Goal: Information Seeking & Learning: Learn about a topic

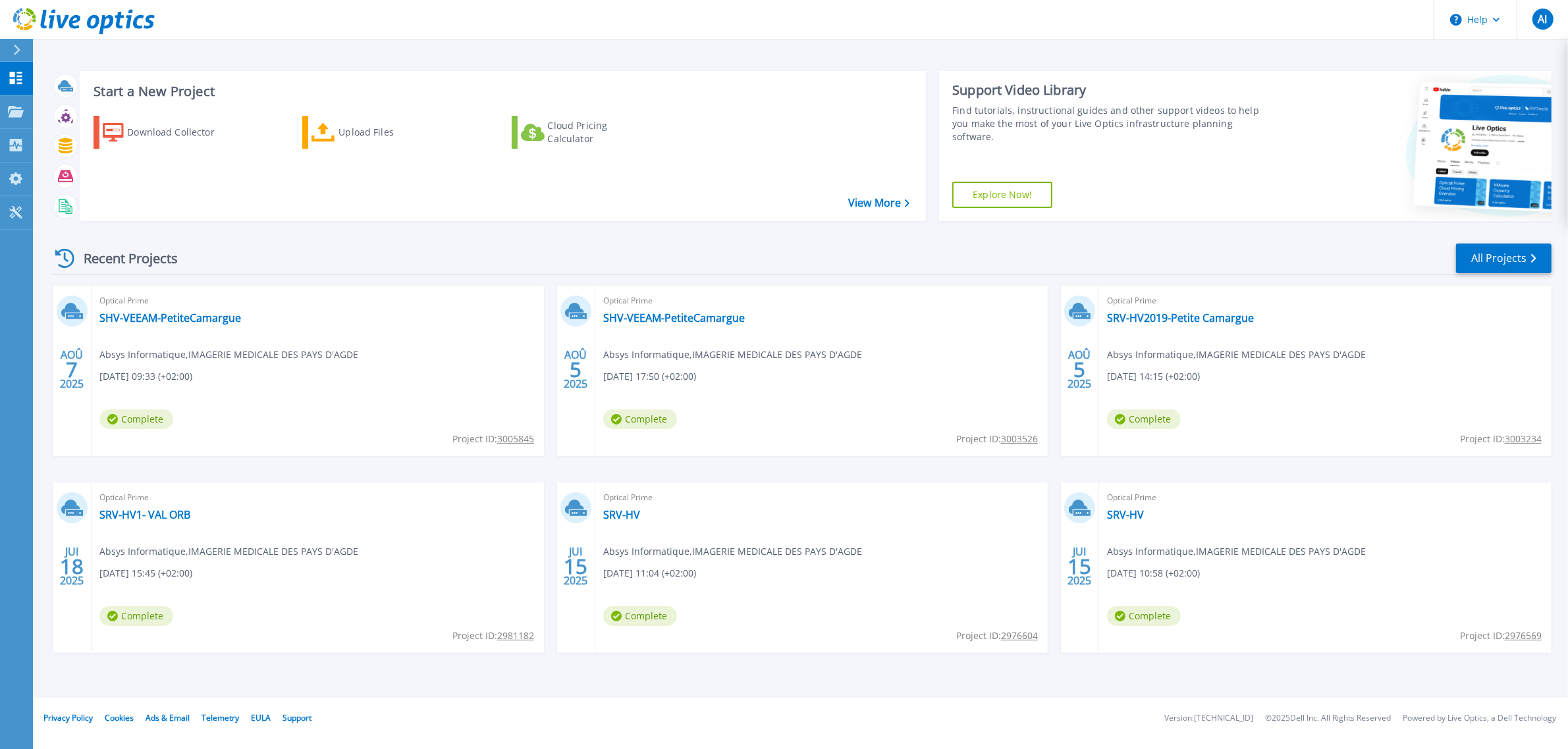
click at [220, 331] on div "Optical Prime SHV-VEEAM-PetiteCamargue Absys Informatique , IMAGERIE MEDICALE D…" at bounding box center [317, 370] width 452 height 171
click at [207, 324] on link "SHV-VEEAM-PetiteCamargue" at bounding box center [170, 318] width 141 height 13
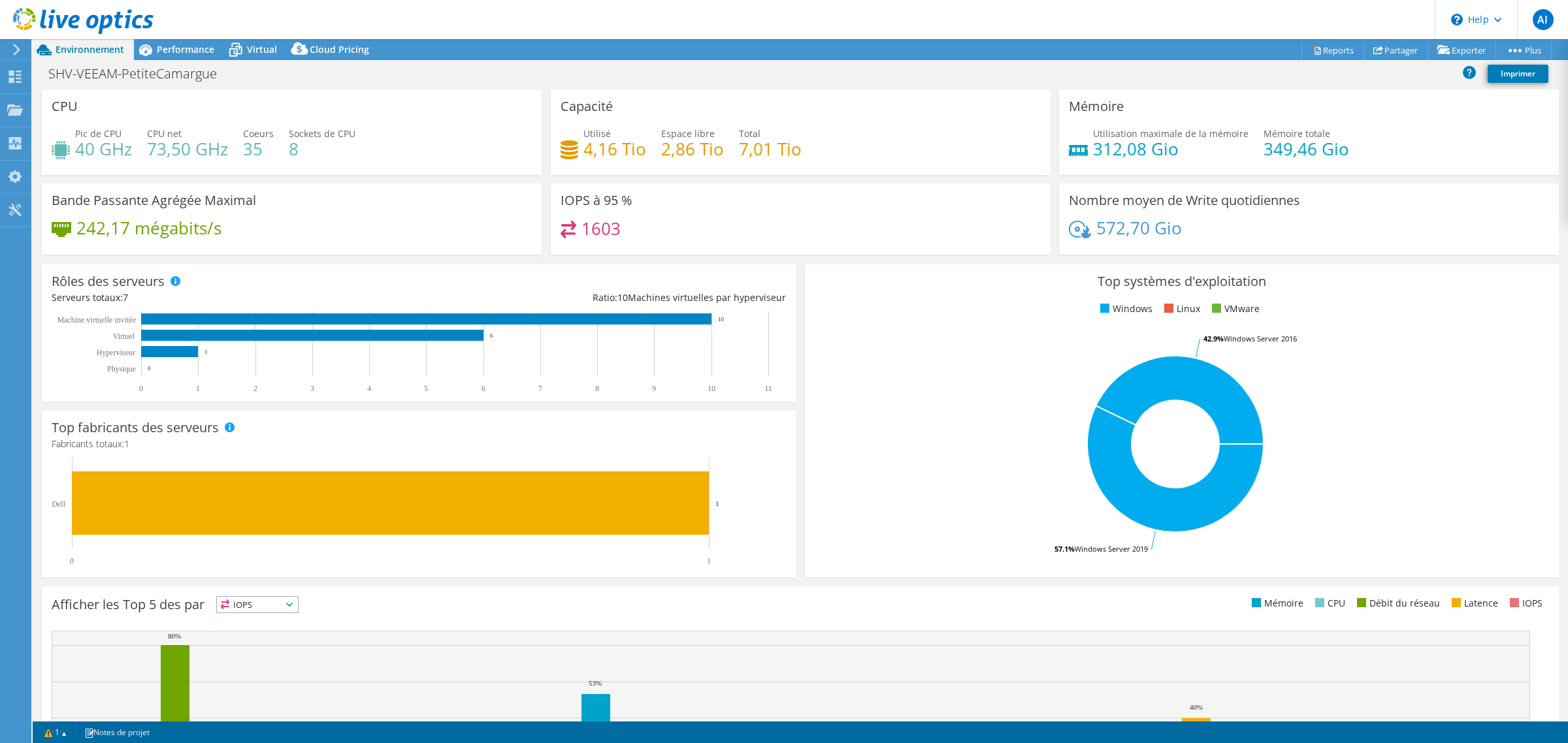
select select "EUFrankfurt"
select select "EUR"
drag, startPoint x: 293, startPoint y: 165, endPoint x: 275, endPoint y: 163, distance: 18.1
click at [275, 163] on div "Pic de CPU 40 GHz CPU net 73,50 GHz Coeurs 35 Sockets de CPU 8" at bounding box center [291, 148] width 480 height 42
click at [304, 156] on h4 "8" at bounding box center [322, 148] width 67 height 14
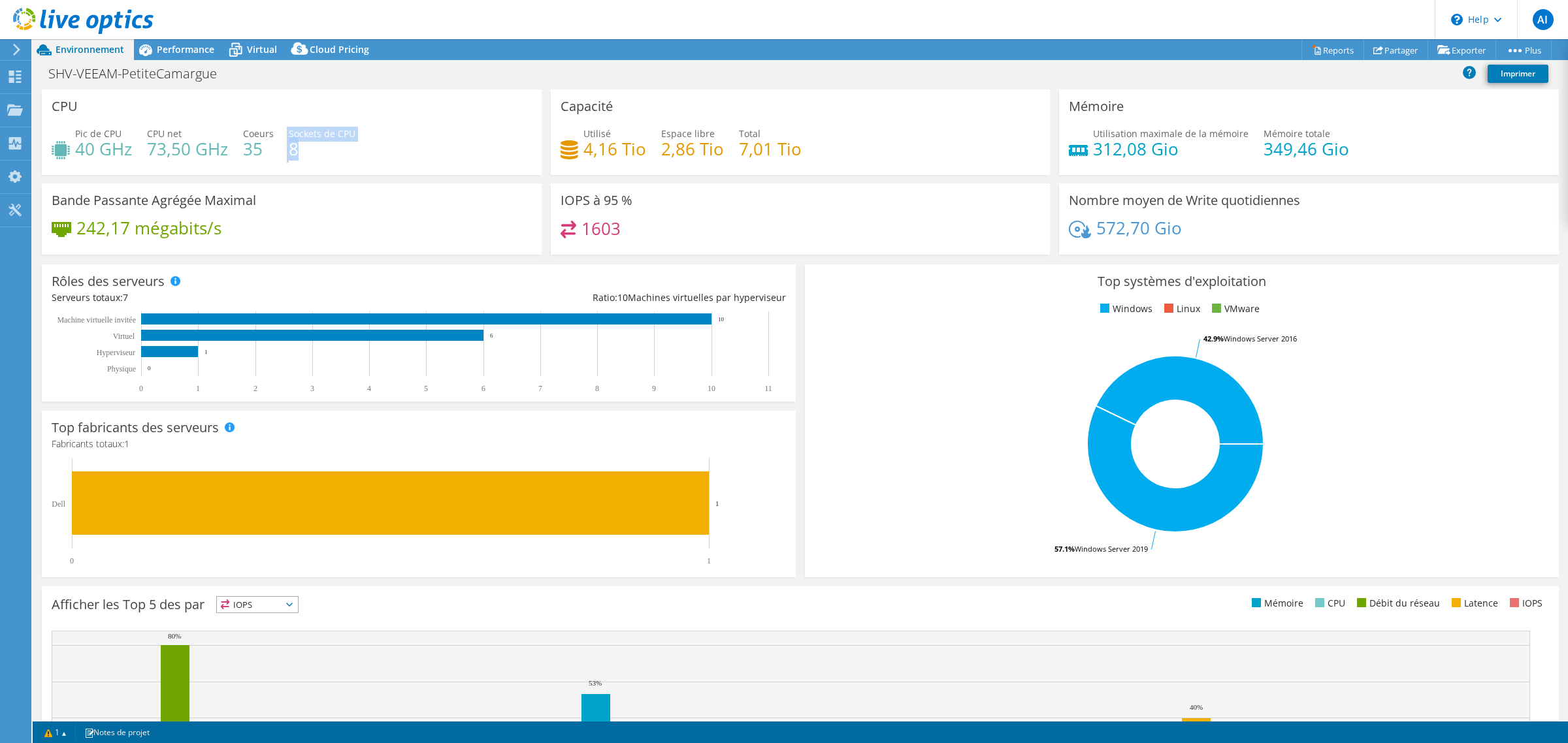
click at [285, 169] on div "Pic de CPU 40 GHz CPU net 73,50 GHz Coeurs 35 Sockets de CPU 8" at bounding box center [291, 148] width 480 height 42
click at [207, 59] on div "Performance" at bounding box center [179, 50] width 90 height 21
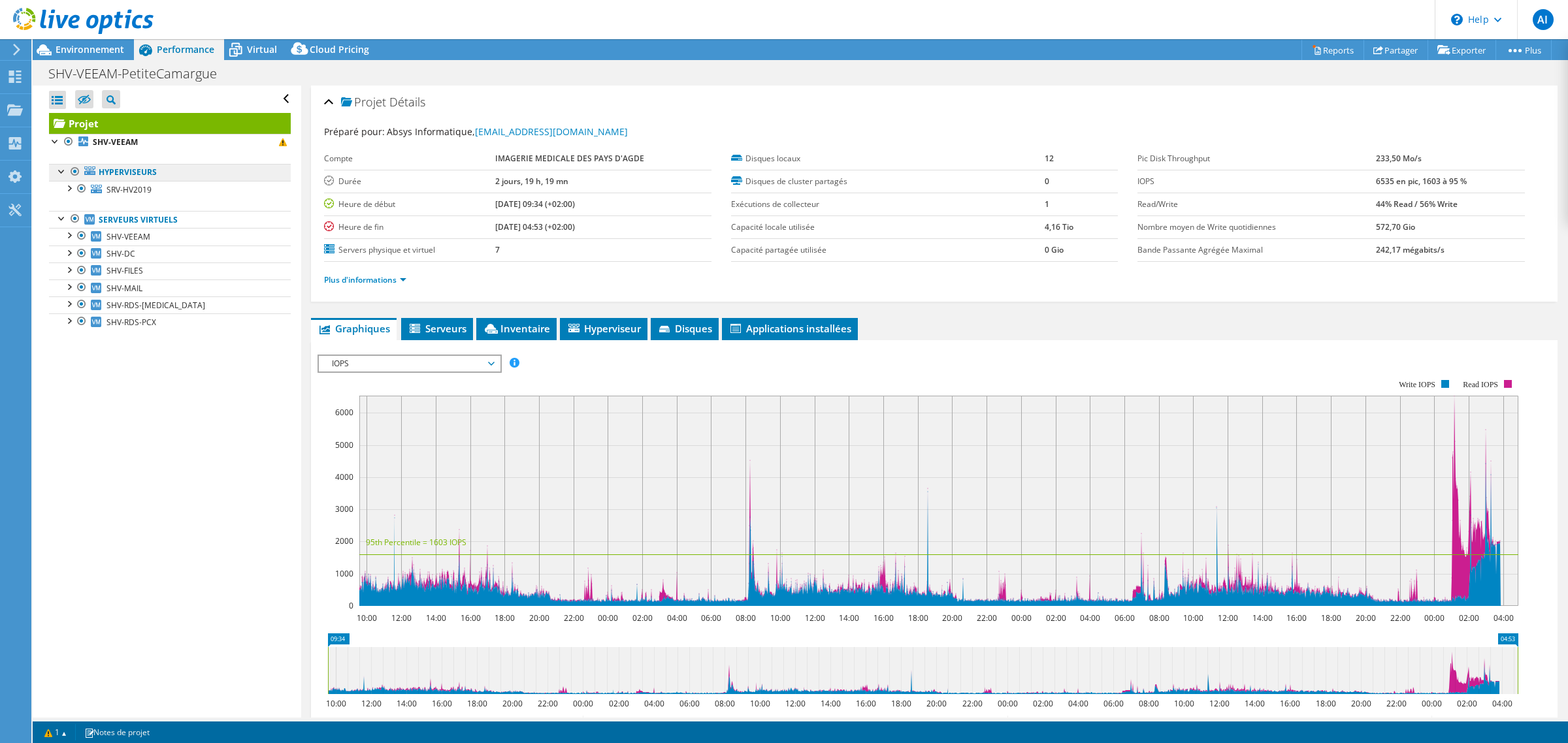
click at [153, 181] on link "Hyperviseurs" at bounding box center [170, 172] width 242 height 17
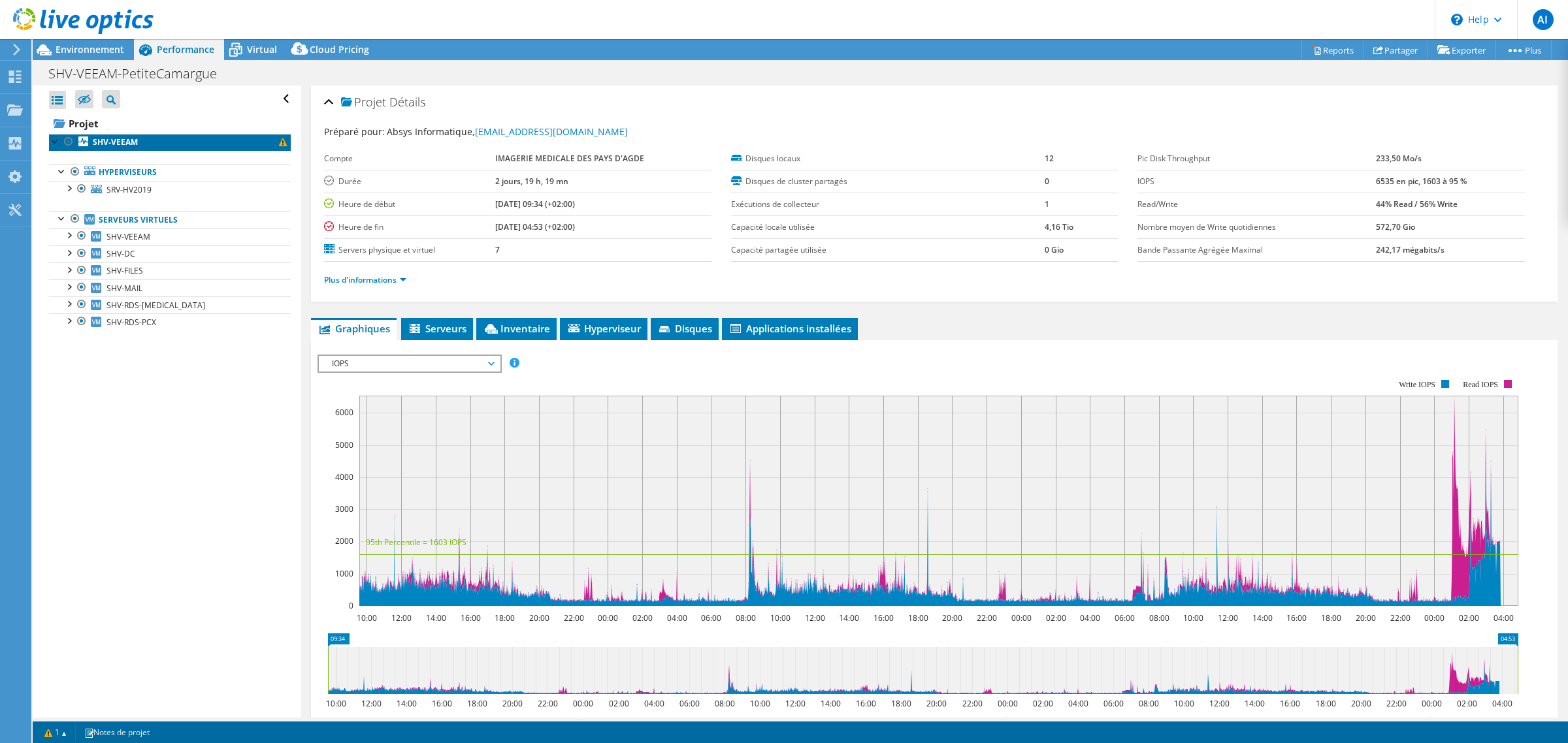
click at [150, 151] on link "SHV-VEEAM" at bounding box center [170, 142] width 242 height 17
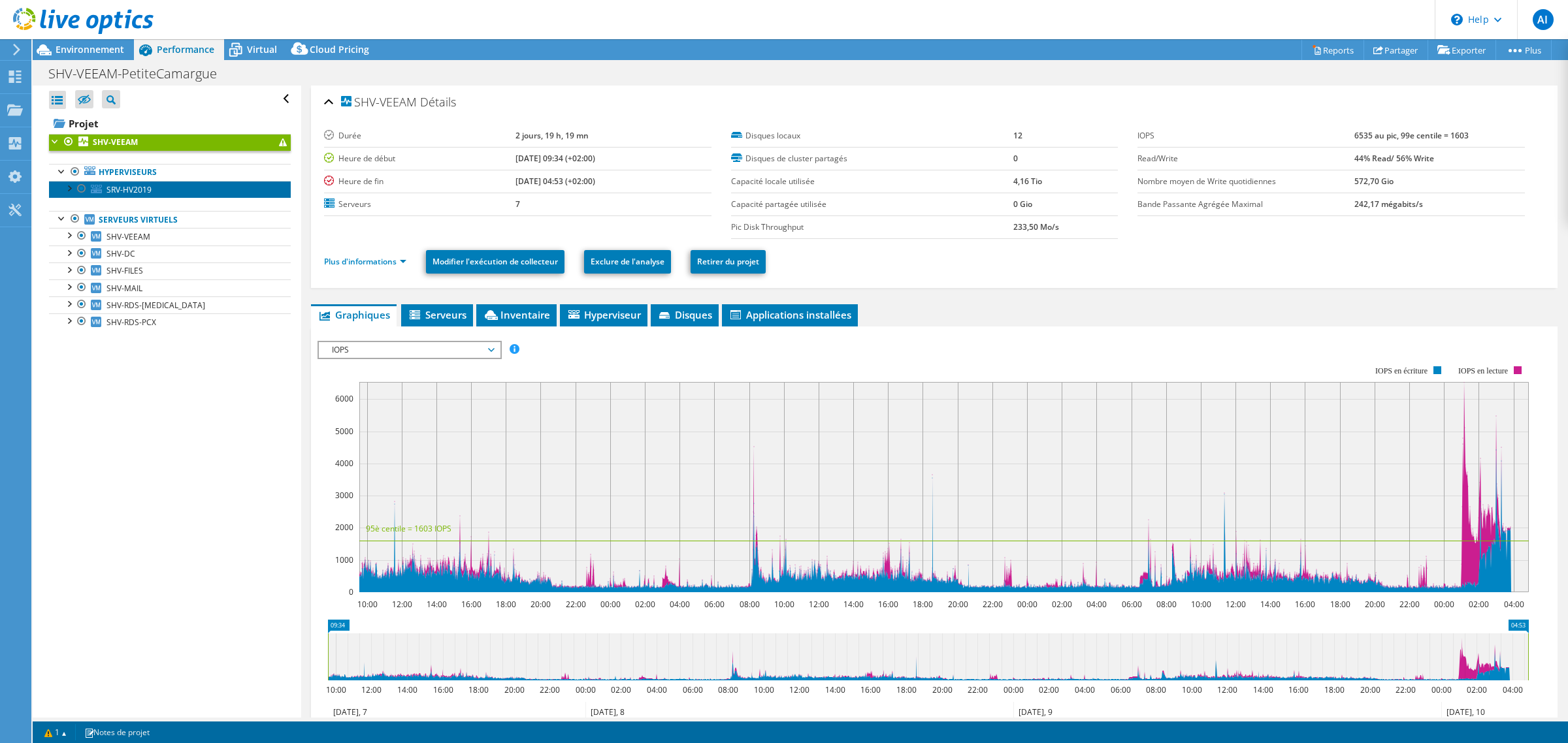
click at [165, 198] on link "SRV-HV2019" at bounding box center [170, 189] width 242 height 17
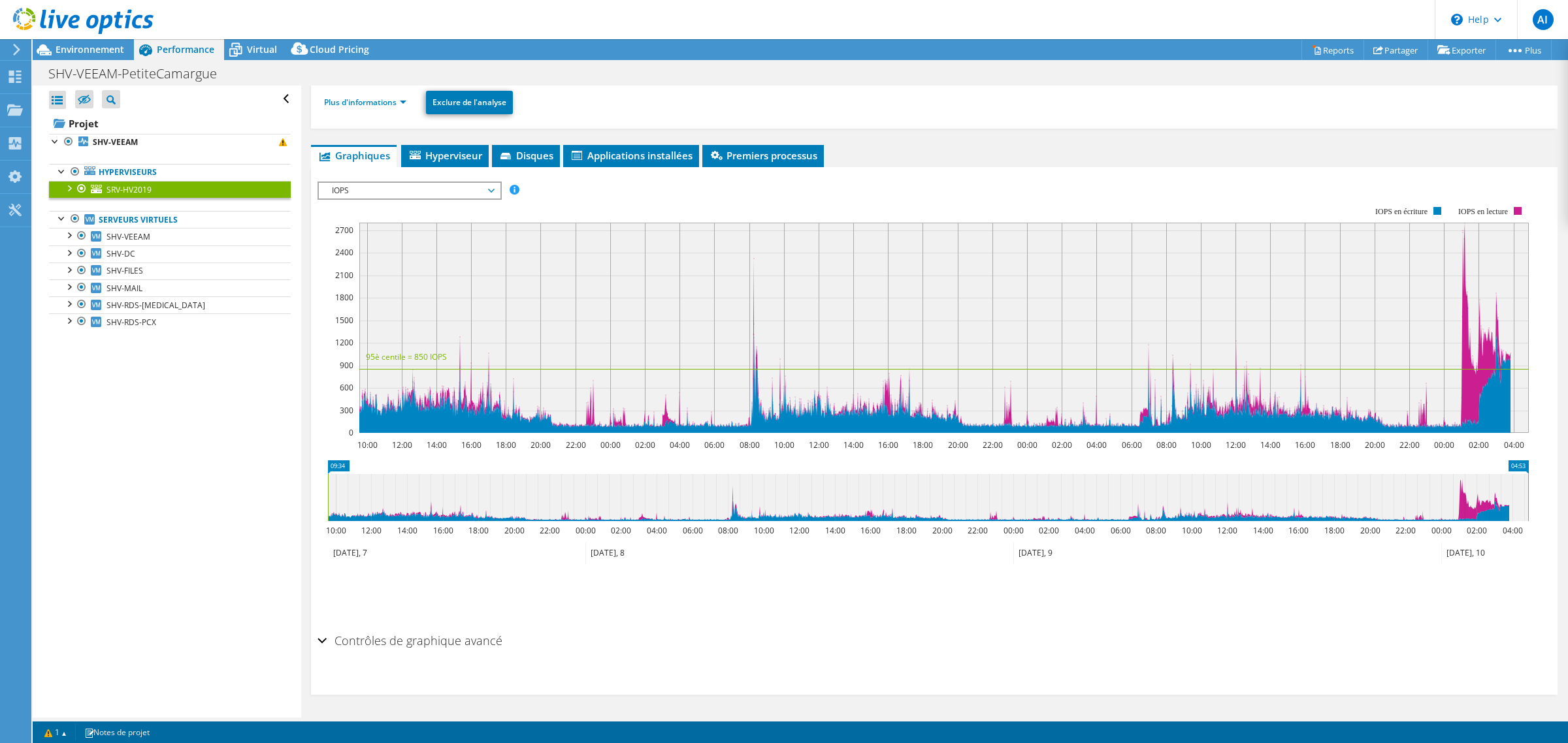
scroll to position [185, 0]
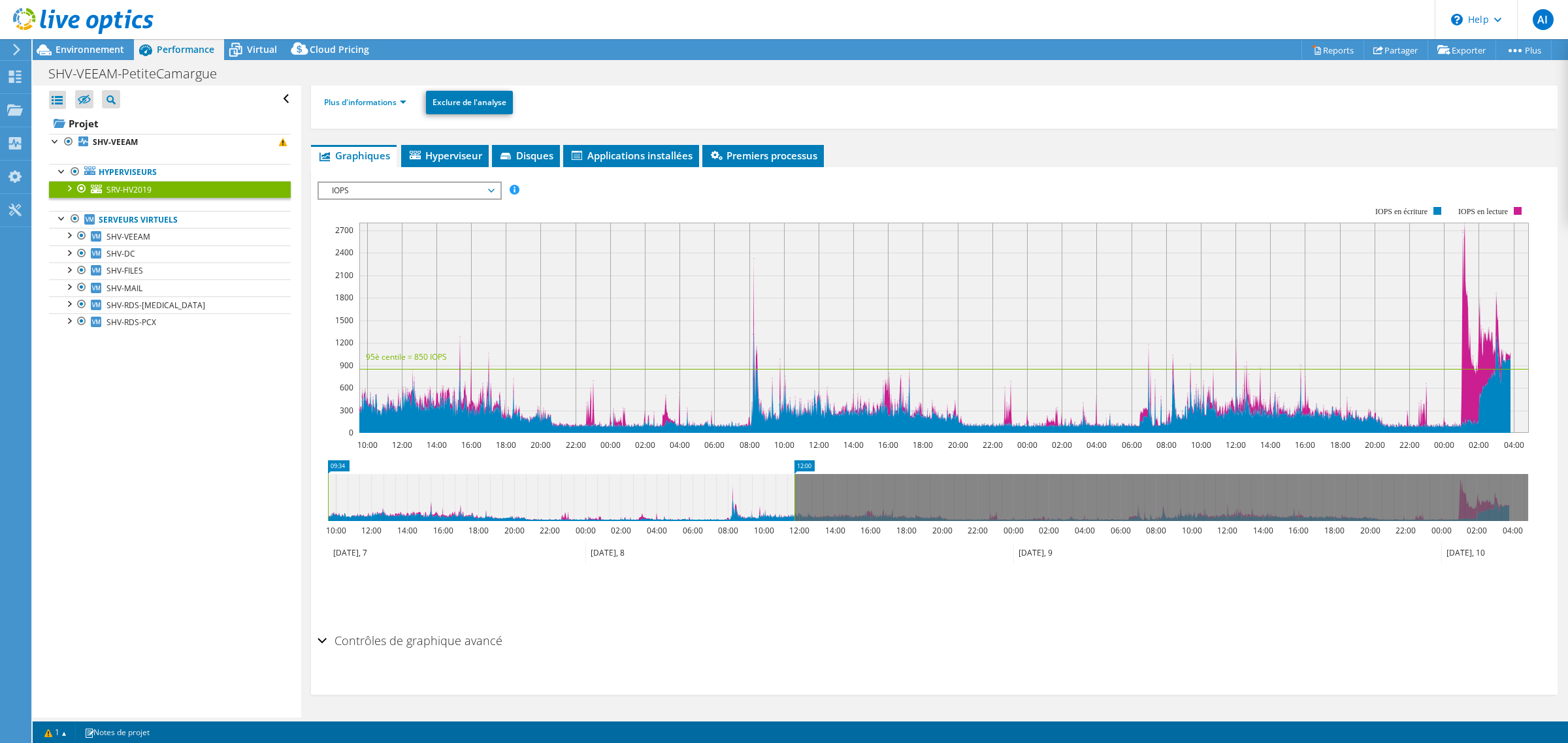
drag, startPoint x: 1529, startPoint y: 489, endPoint x: 658, endPoint y: 461, distance: 871.4
click at [799, 461] on icon "09:34 12:00 10:00 12:00 14:00 16:00 18:00 20:00 22:00 00:00 02:00 04:00 06:00 0…" at bounding box center [927, 512] width 1221 height 105
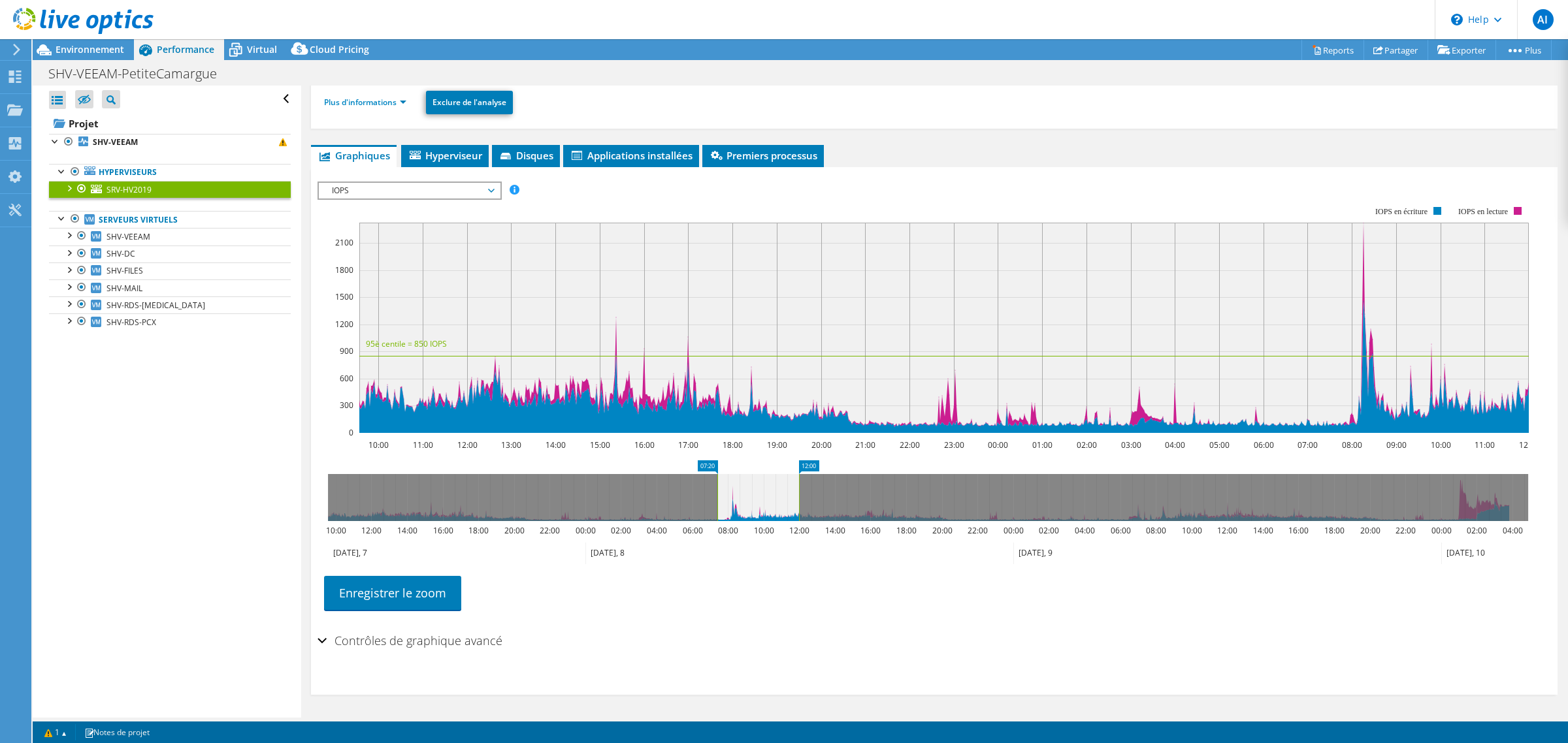
drag, startPoint x: 327, startPoint y: 487, endPoint x: 716, endPoint y: 478, distance: 389.1
click at [716, 478] on rect at bounding box center [718, 497] width 5 height 47
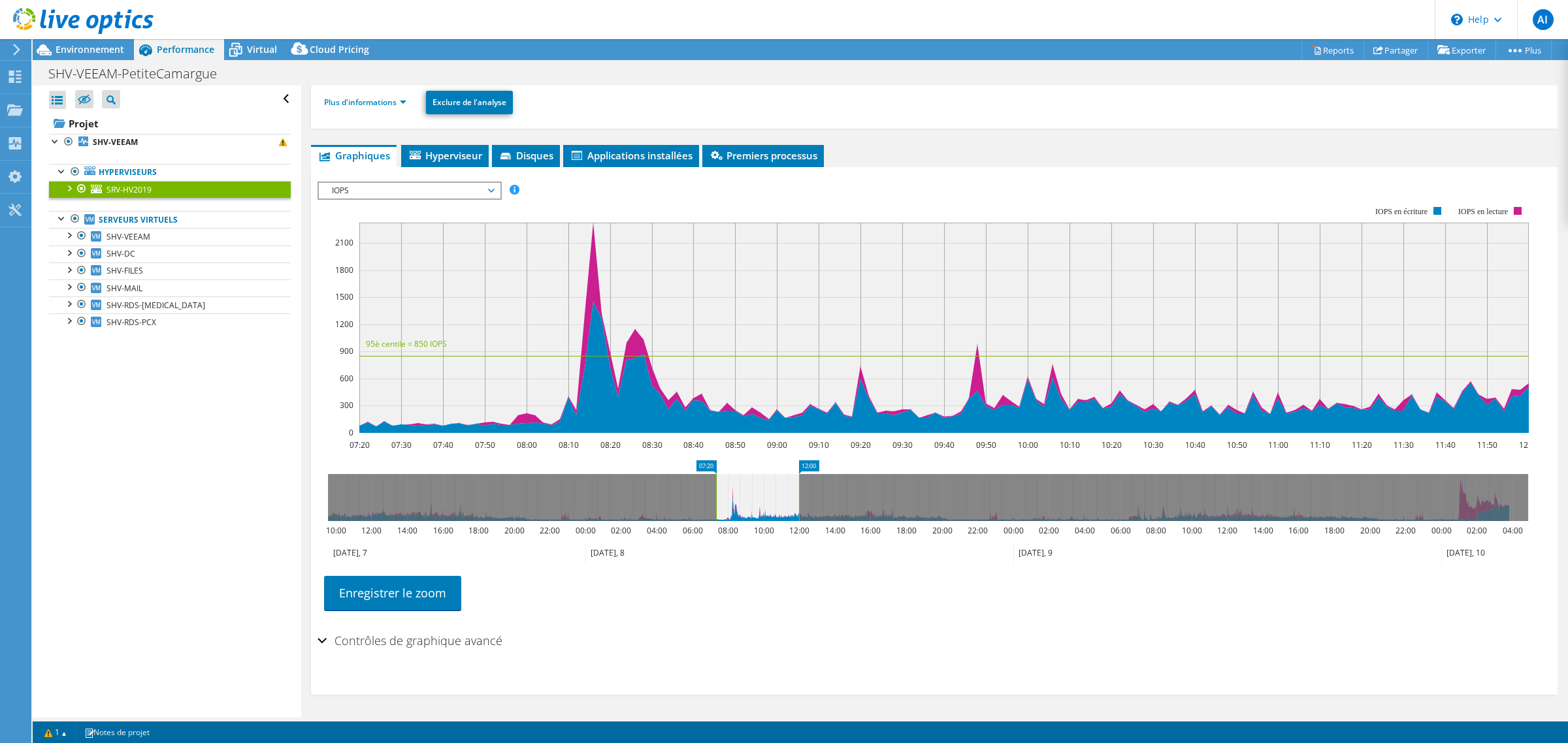
click at [376, 183] on span "IOPS" at bounding box center [409, 191] width 168 height 16
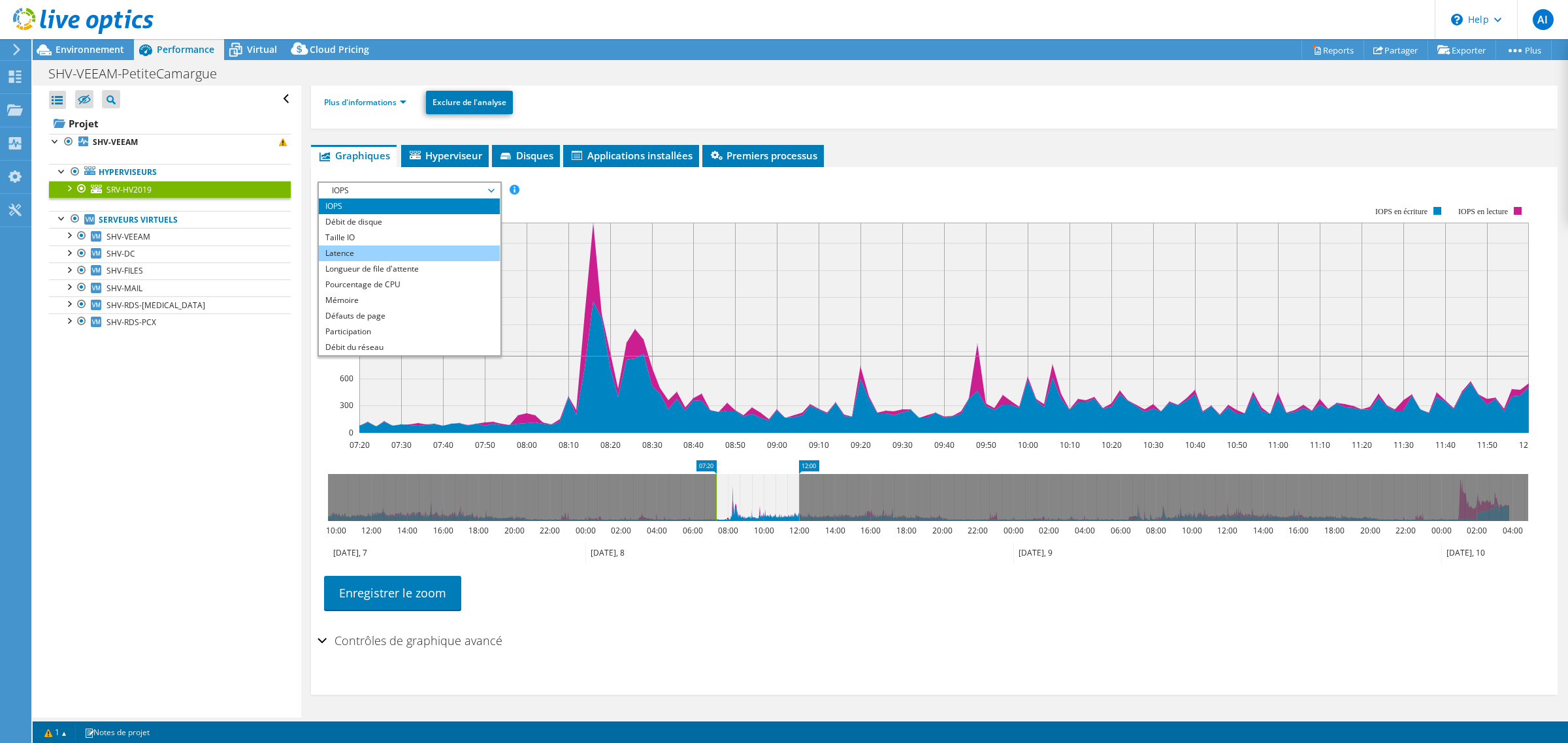
click at [374, 257] on li "Latence" at bounding box center [409, 253] width 181 height 16
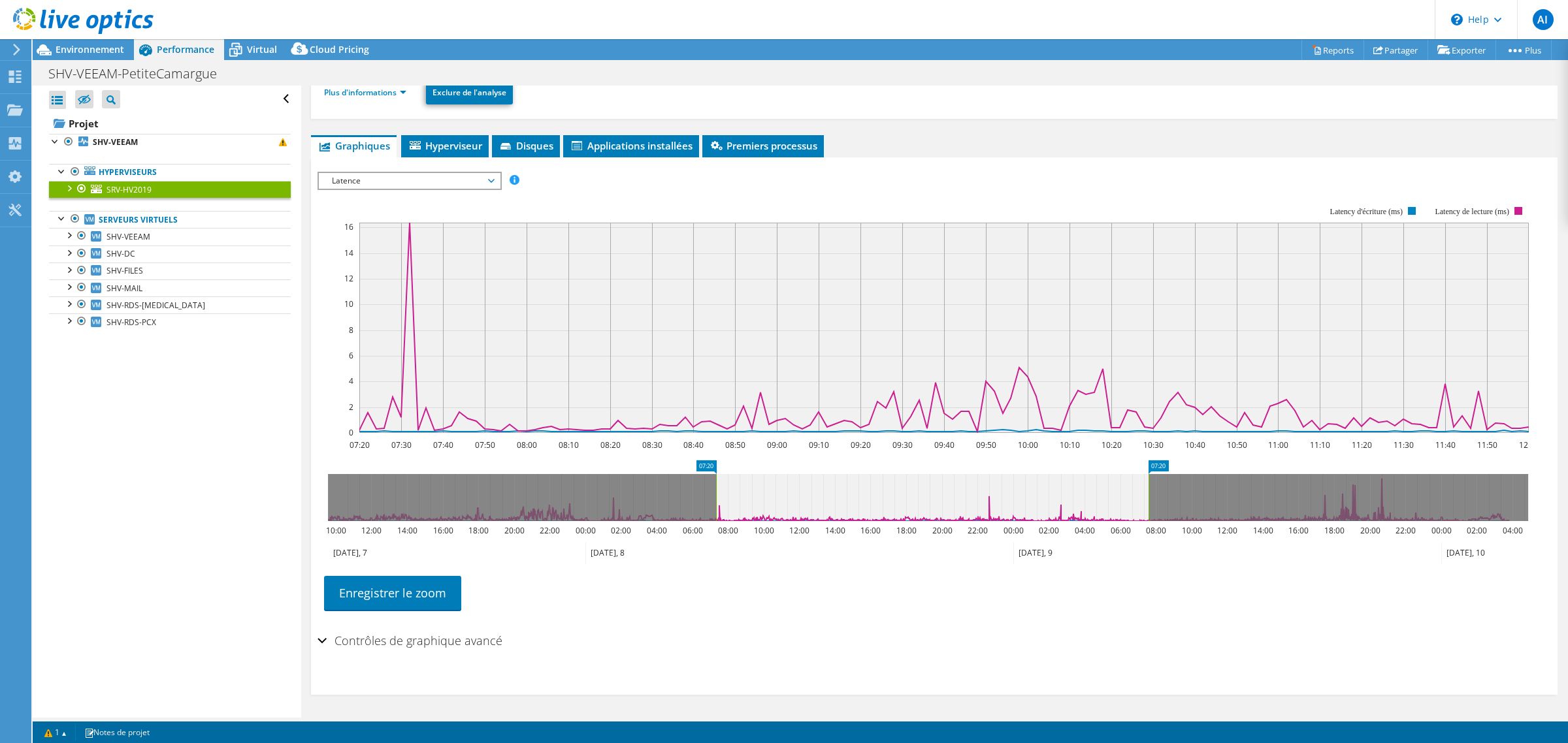
drag, startPoint x: 799, startPoint y: 503, endPoint x: 1148, endPoint y: 510, distance: 349.1
click at [1148, 510] on rect at bounding box center [1149, 497] width 5 height 47
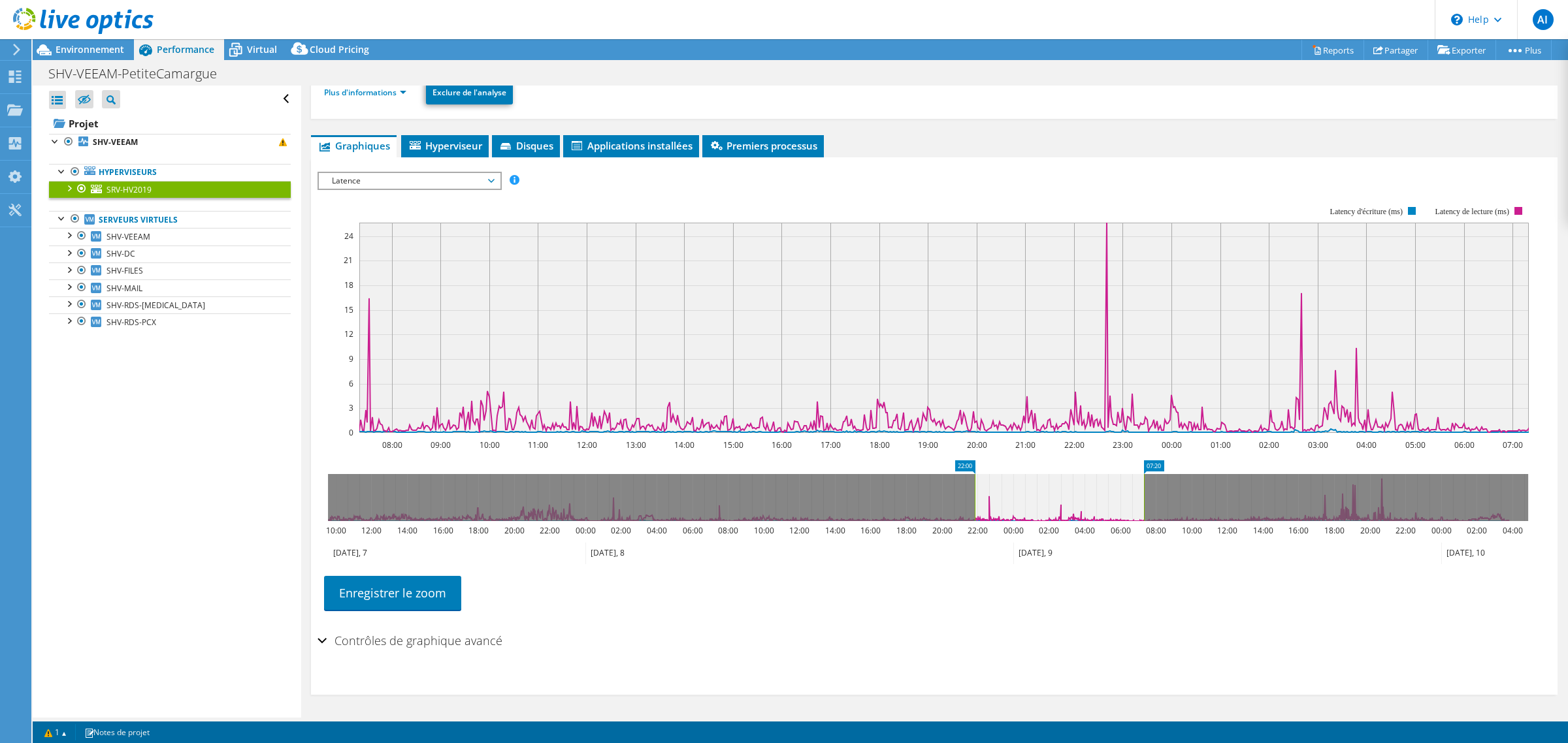
drag, startPoint x: 716, startPoint y: 508, endPoint x: 974, endPoint y: 496, distance: 258.3
click at [974, 496] on rect at bounding box center [975, 497] width 5 height 47
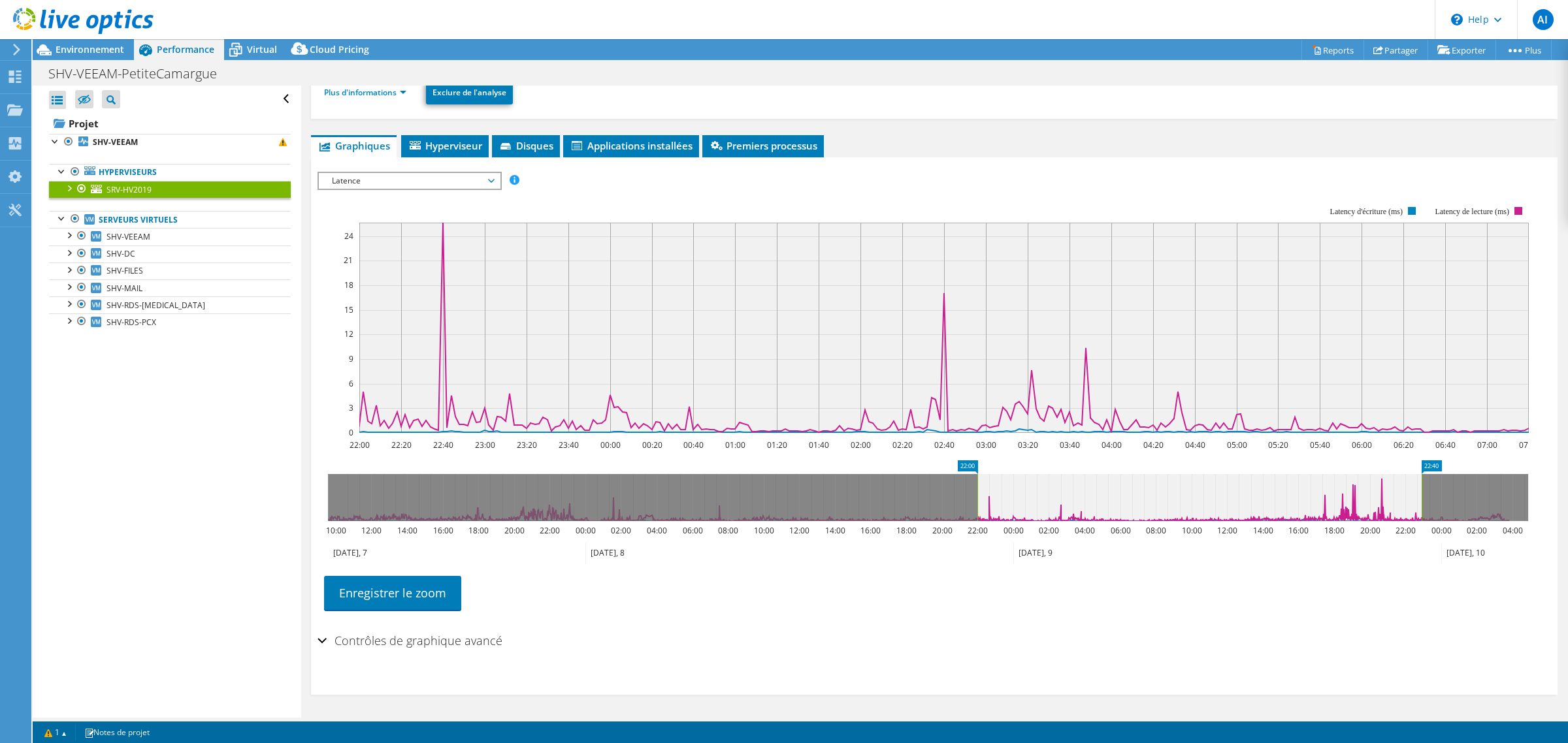
drag, startPoint x: 1143, startPoint y: 512, endPoint x: 1421, endPoint y: 523, distance: 278.2
click at [1421, 521] on rect at bounding box center [1422, 497] width 5 height 47
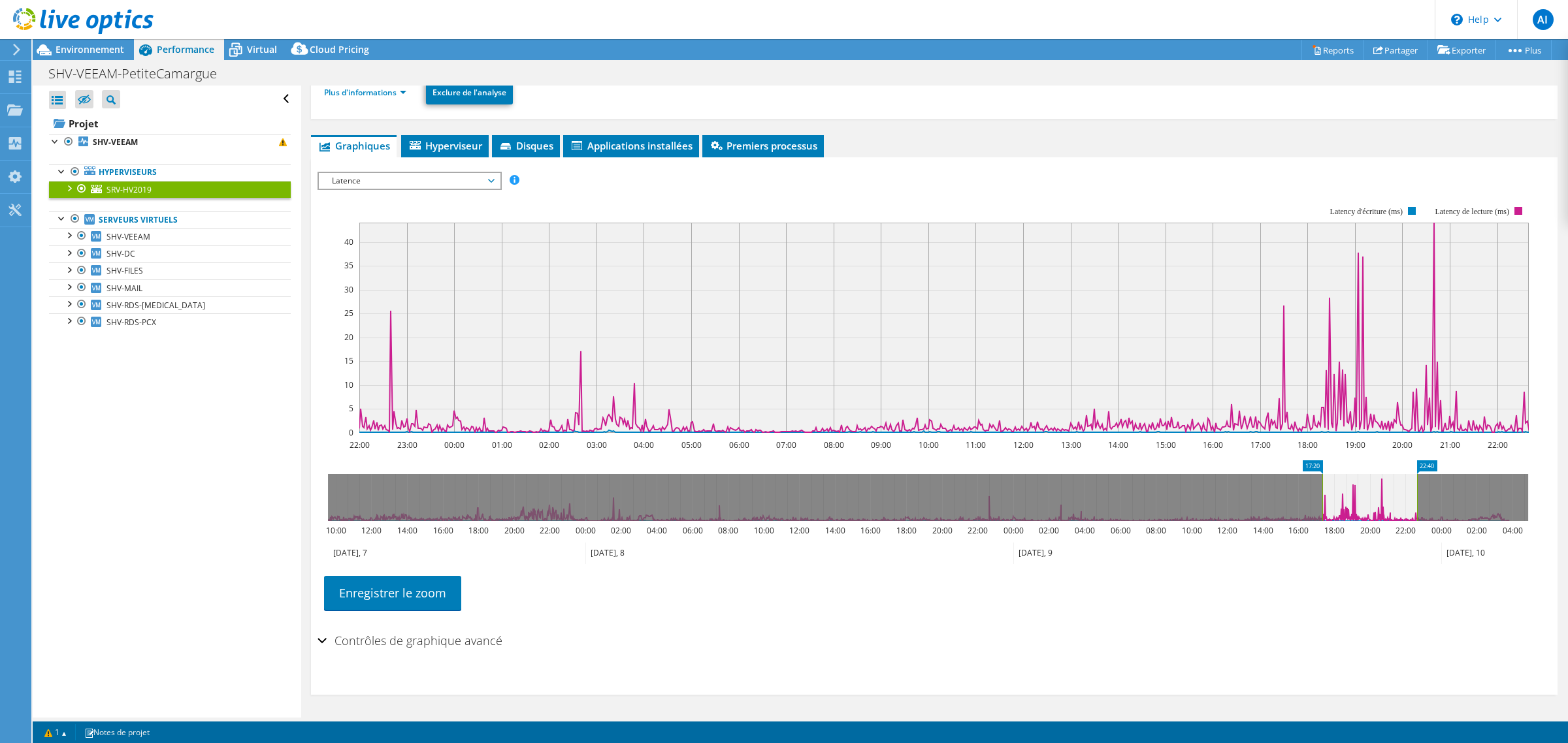
drag, startPoint x: 977, startPoint y: 501, endPoint x: 1322, endPoint y: 497, distance: 345.0
click at [1322, 497] on rect at bounding box center [1322, 497] width 5 height 47
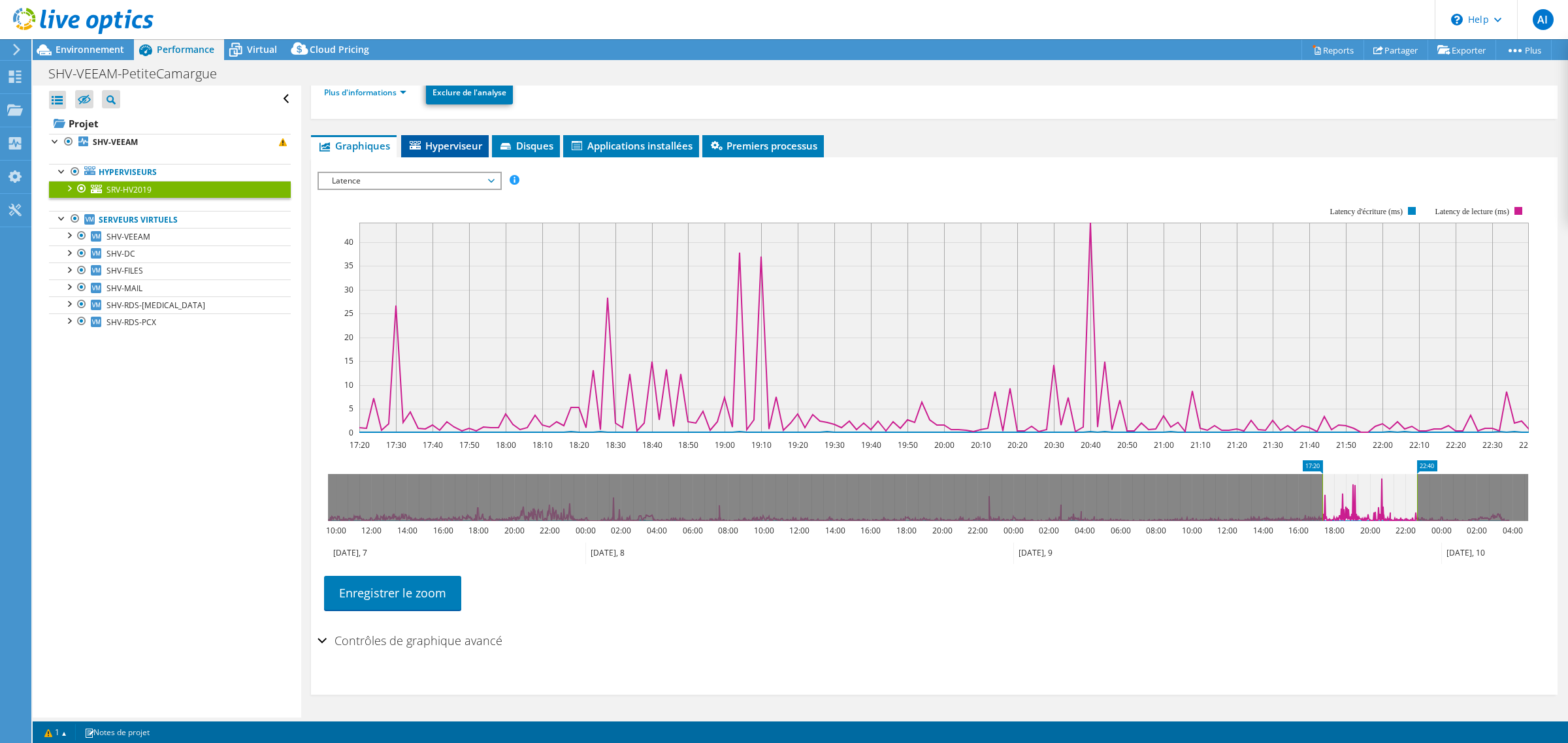
click at [440, 155] on li "Hyperviseur" at bounding box center [445, 146] width 88 height 22
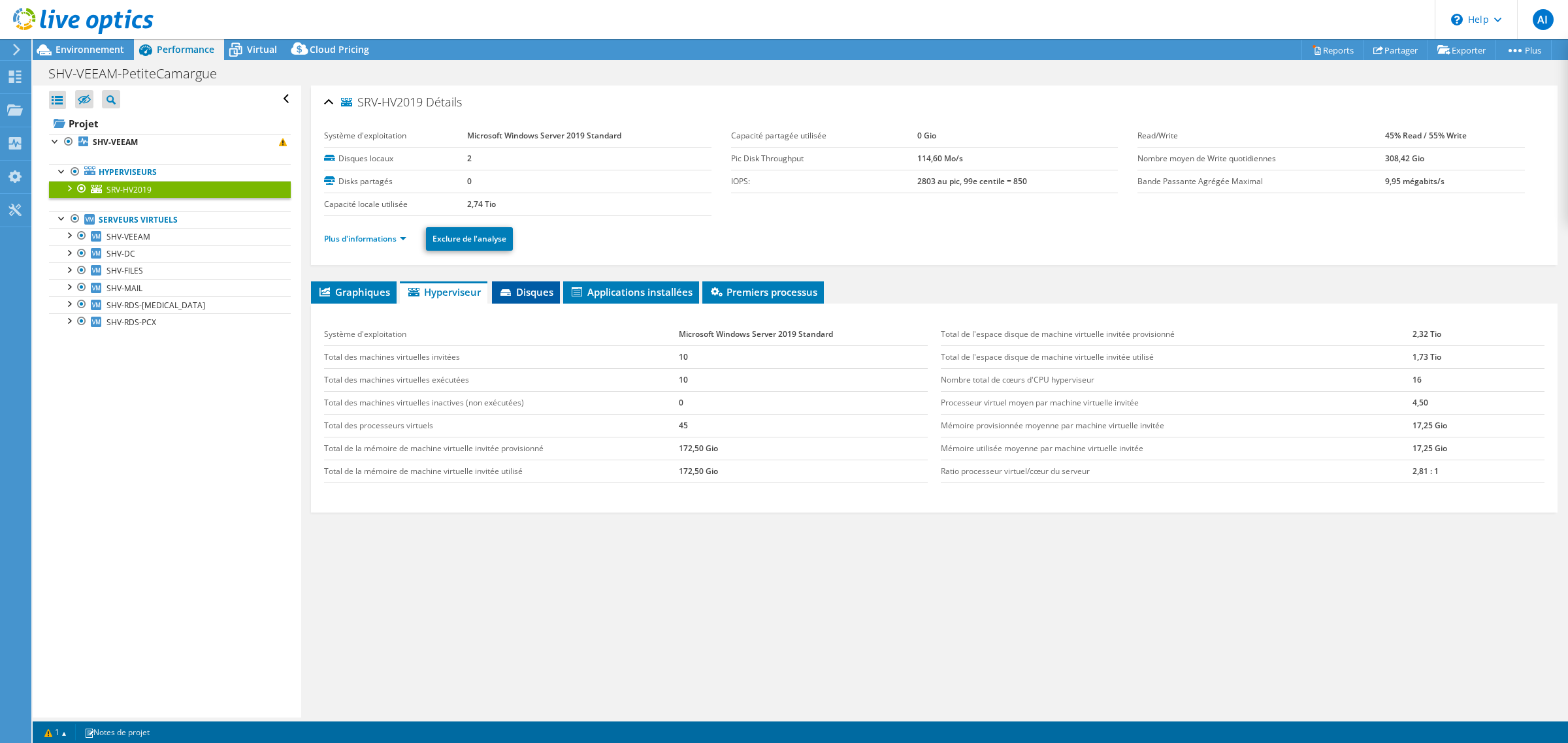
click at [541, 303] on li "Disques" at bounding box center [526, 293] width 68 height 22
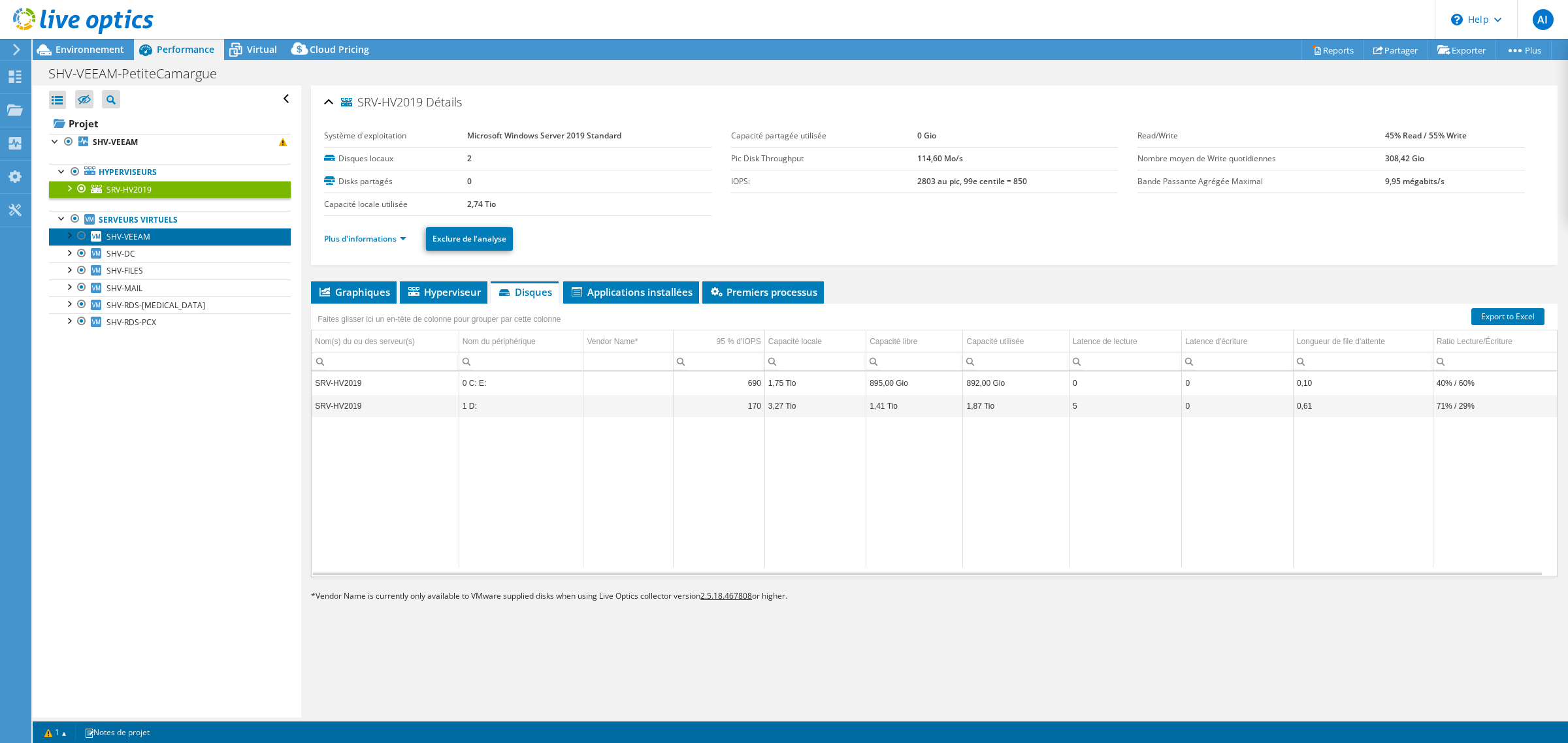
click at [172, 245] on link "SHV-VEEAM" at bounding box center [170, 236] width 242 height 17
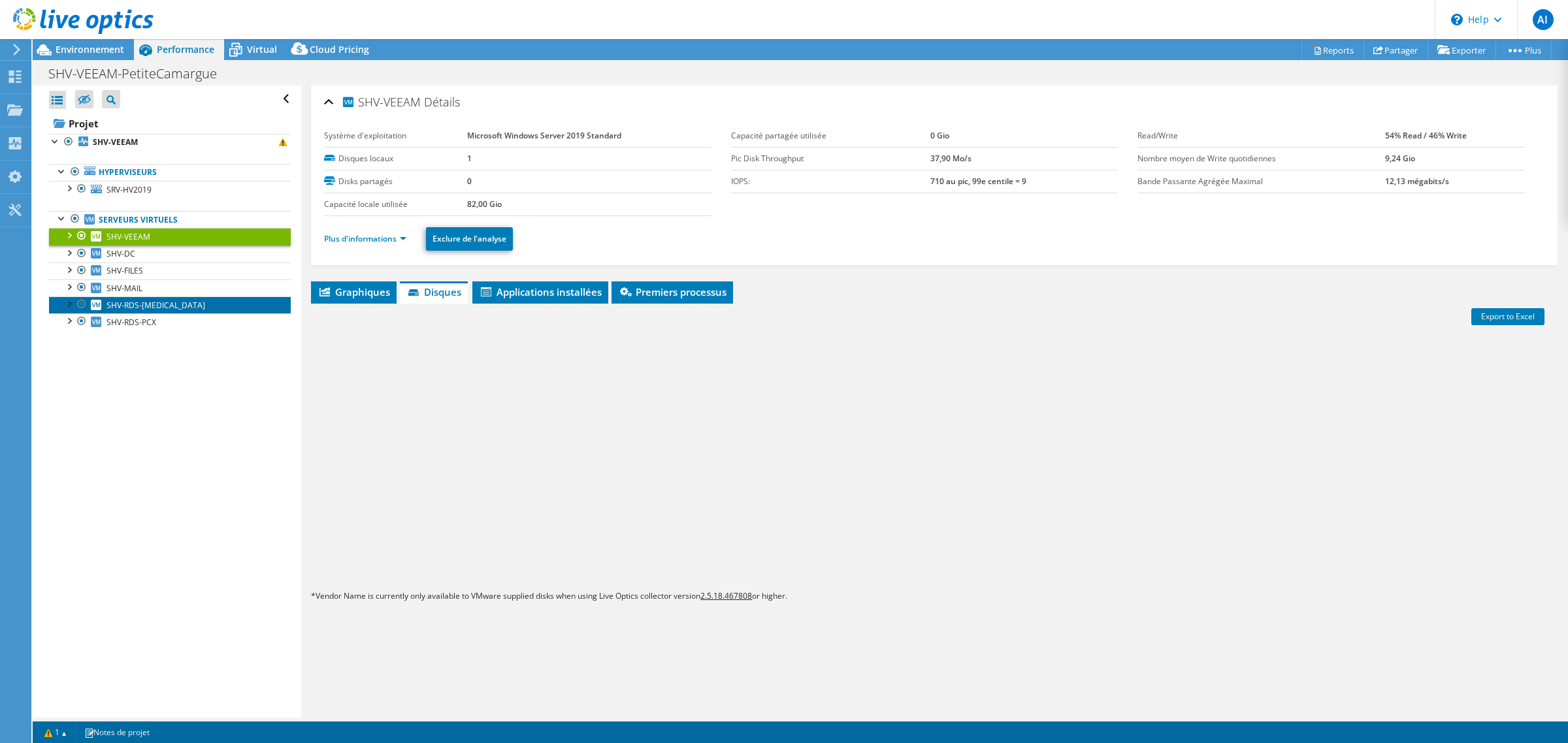
click at [171, 314] on link "SHV-RDS-[MEDICAL_DATA]" at bounding box center [170, 305] width 242 height 17
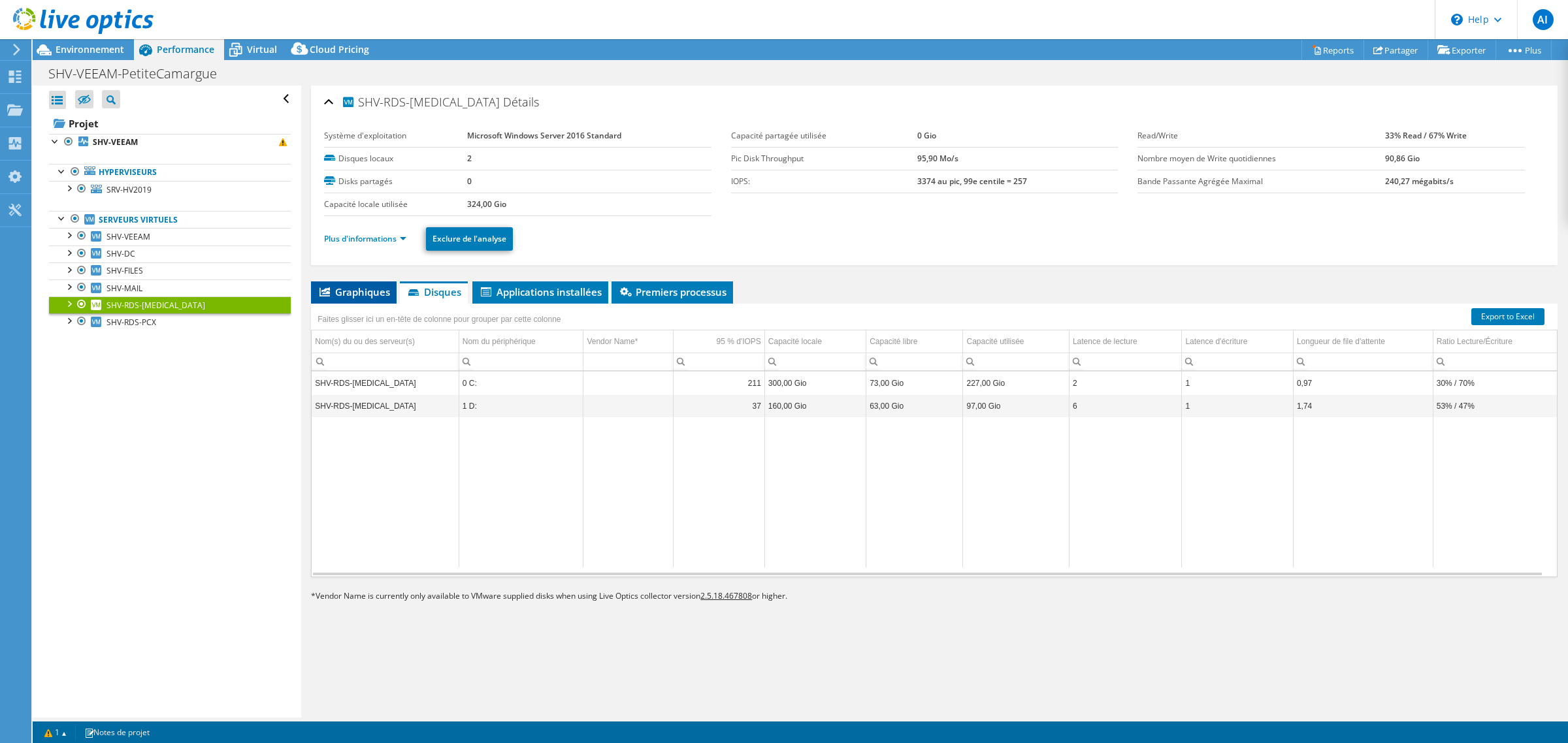
click at [351, 299] on span "Graphiques" at bounding box center [353, 291] width 73 height 13
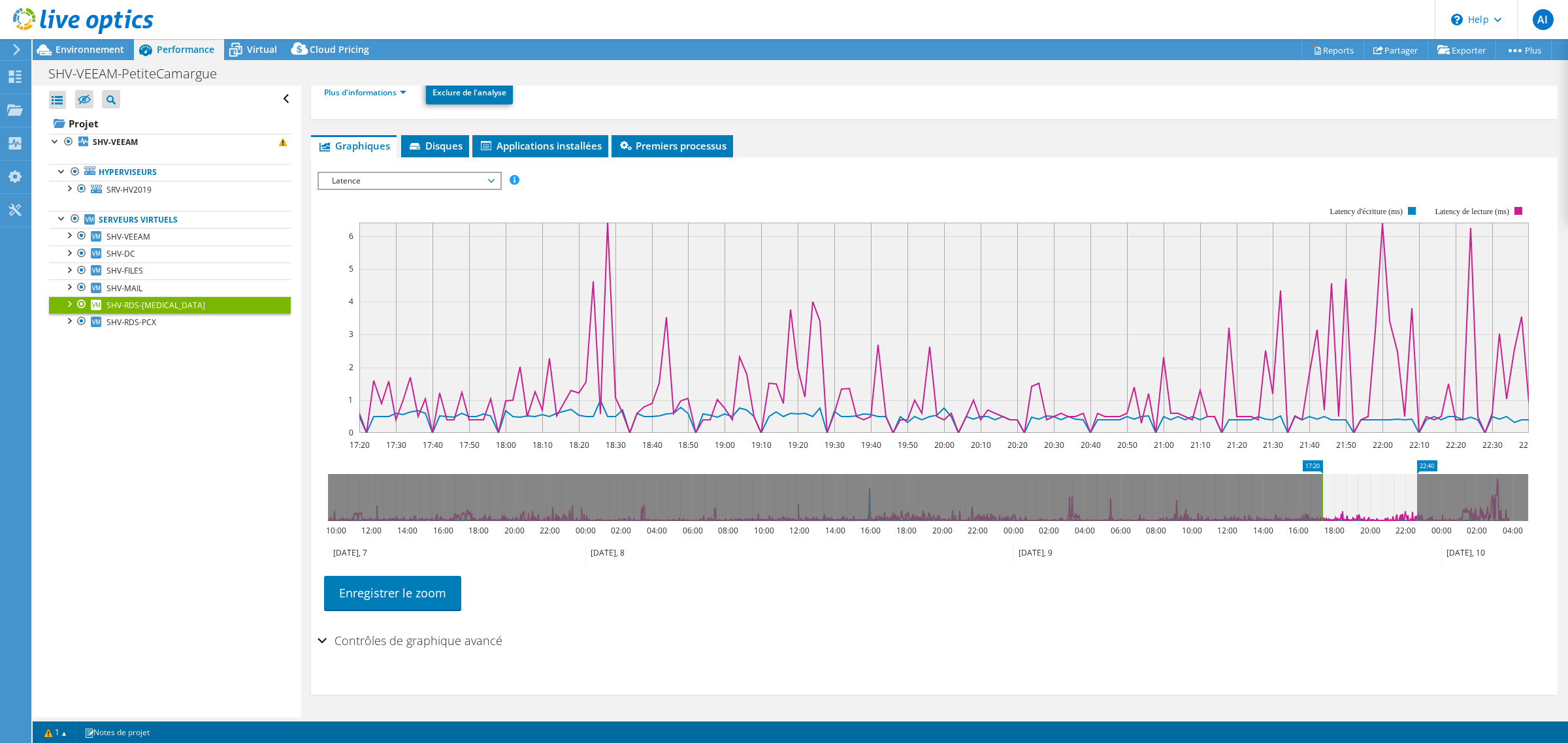
scroll to position [195, 0]
click at [445, 173] on span "Latence" at bounding box center [409, 180] width 168 height 16
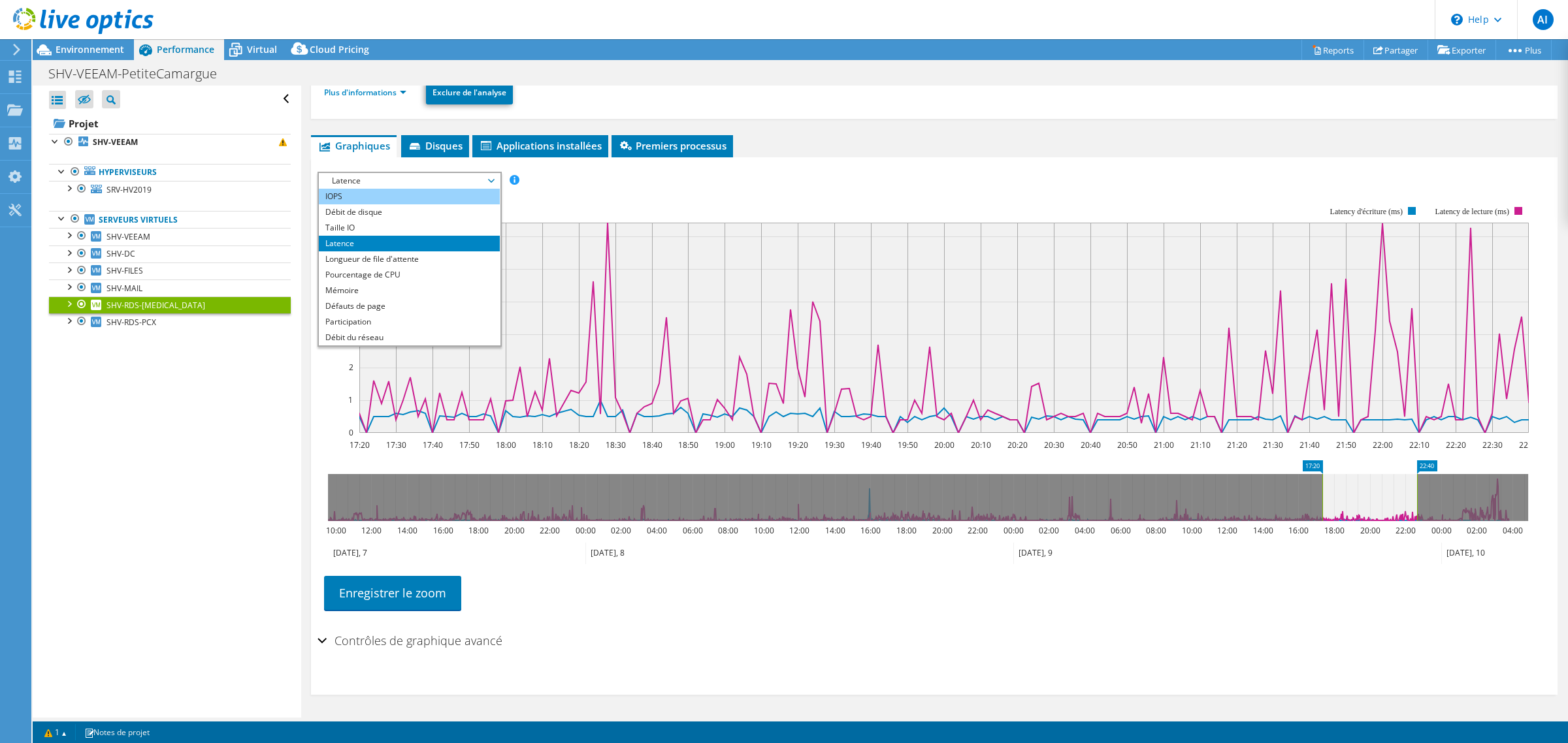
click at [410, 194] on li "IOPS" at bounding box center [409, 196] width 181 height 16
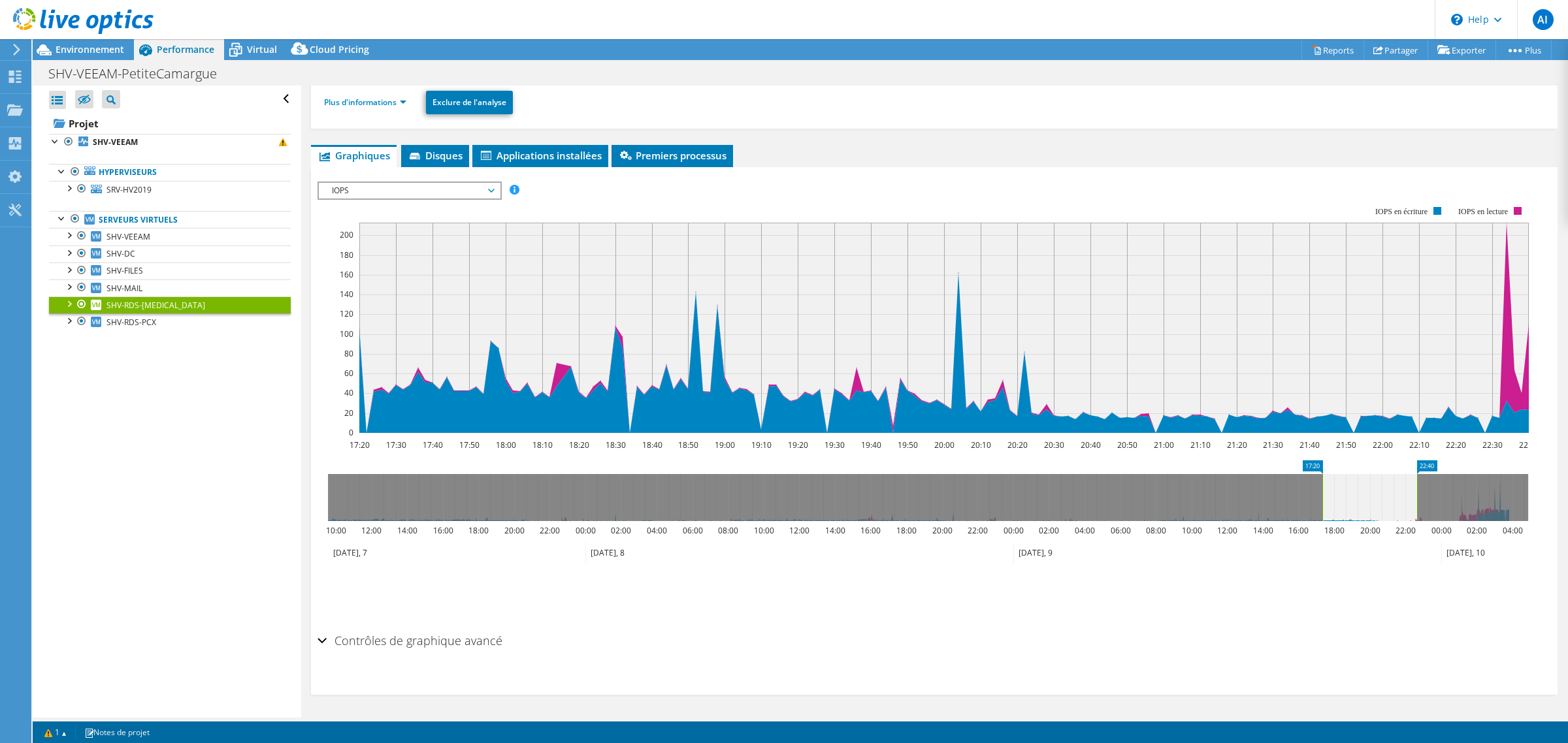
scroll to position [186, 0]
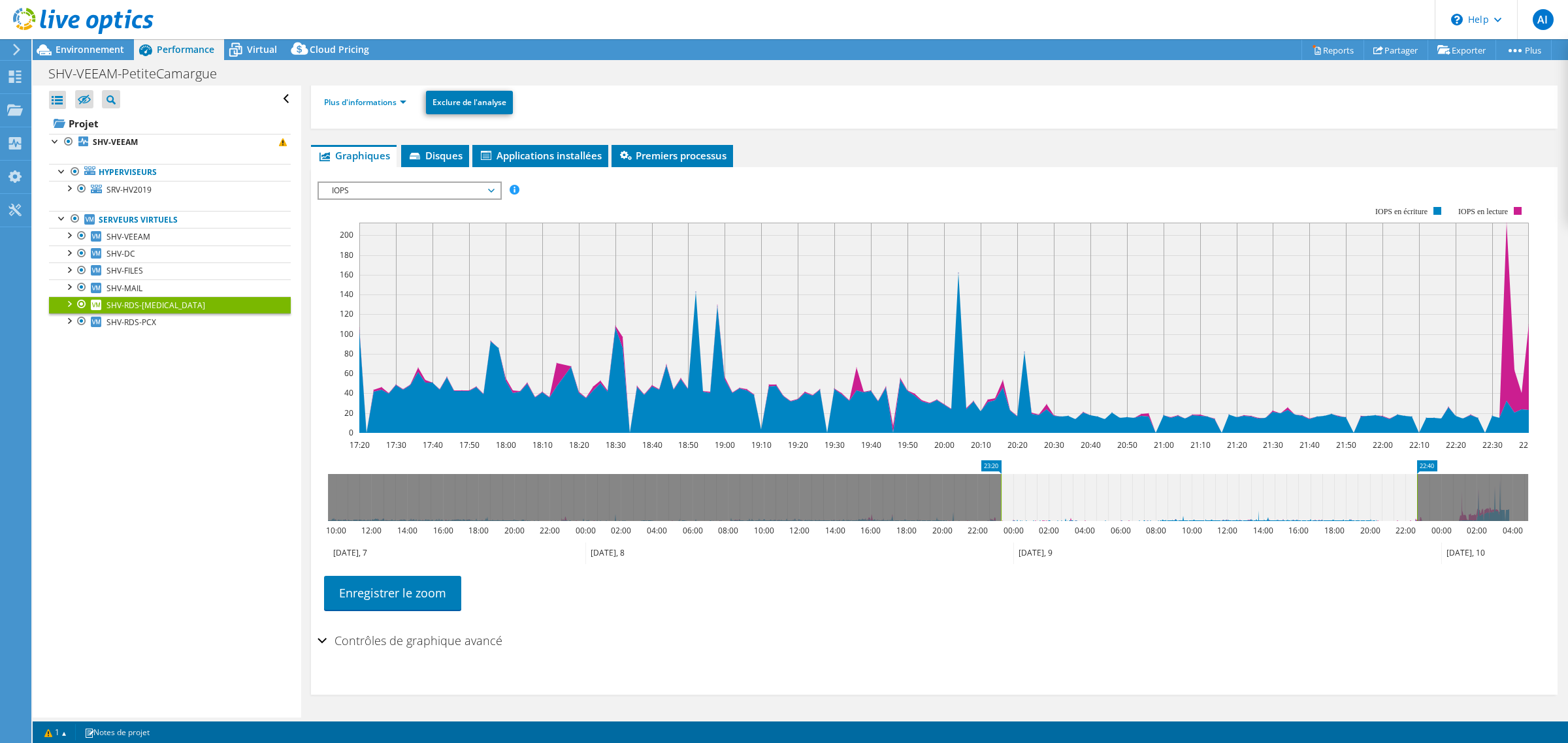
drag, startPoint x: 1324, startPoint y: 480, endPoint x: 1003, endPoint y: 503, distance: 321.8
click at [1003, 503] on rect at bounding box center [1001, 497] width 5 height 47
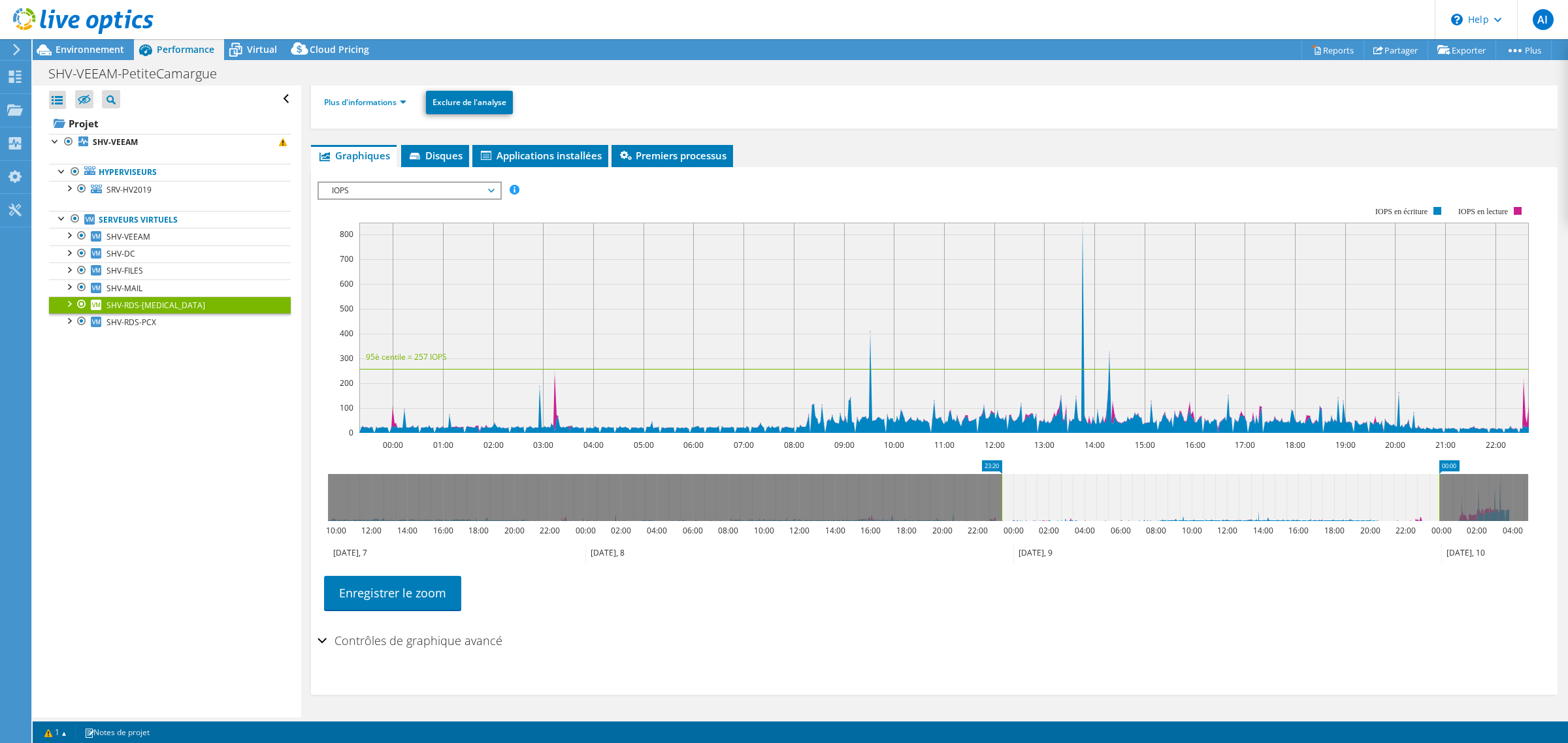
drag, startPoint x: 1415, startPoint y: 494, endPoint x: 1438, endPoint y: 494, distance: 23.0
click at [1438, 494] on rect at bounding box center [1439, 497] width 5 height 47
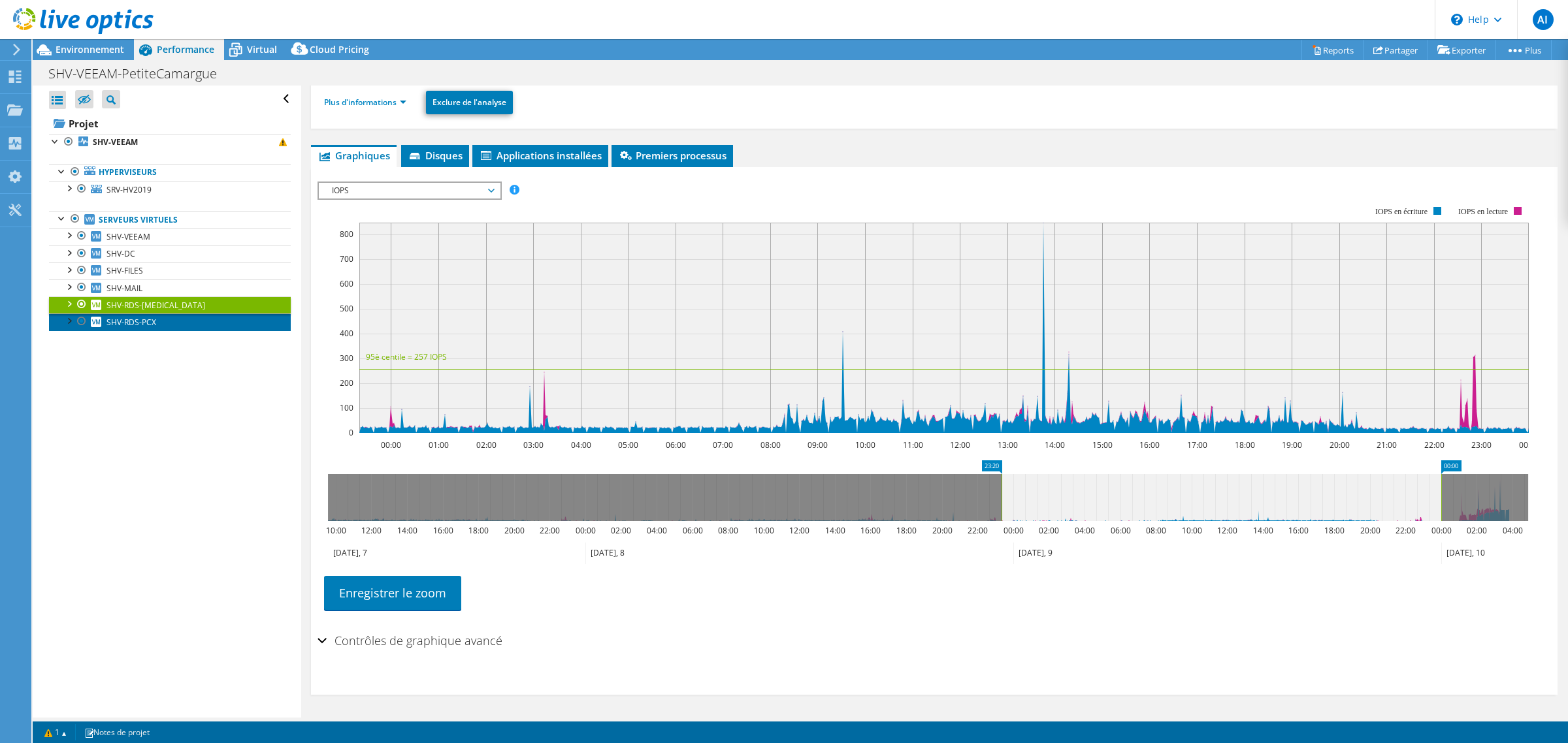
click at [141, 328] on span "SHV-RDS-PCX" at bounding box center [131, 322] width 50 height 11
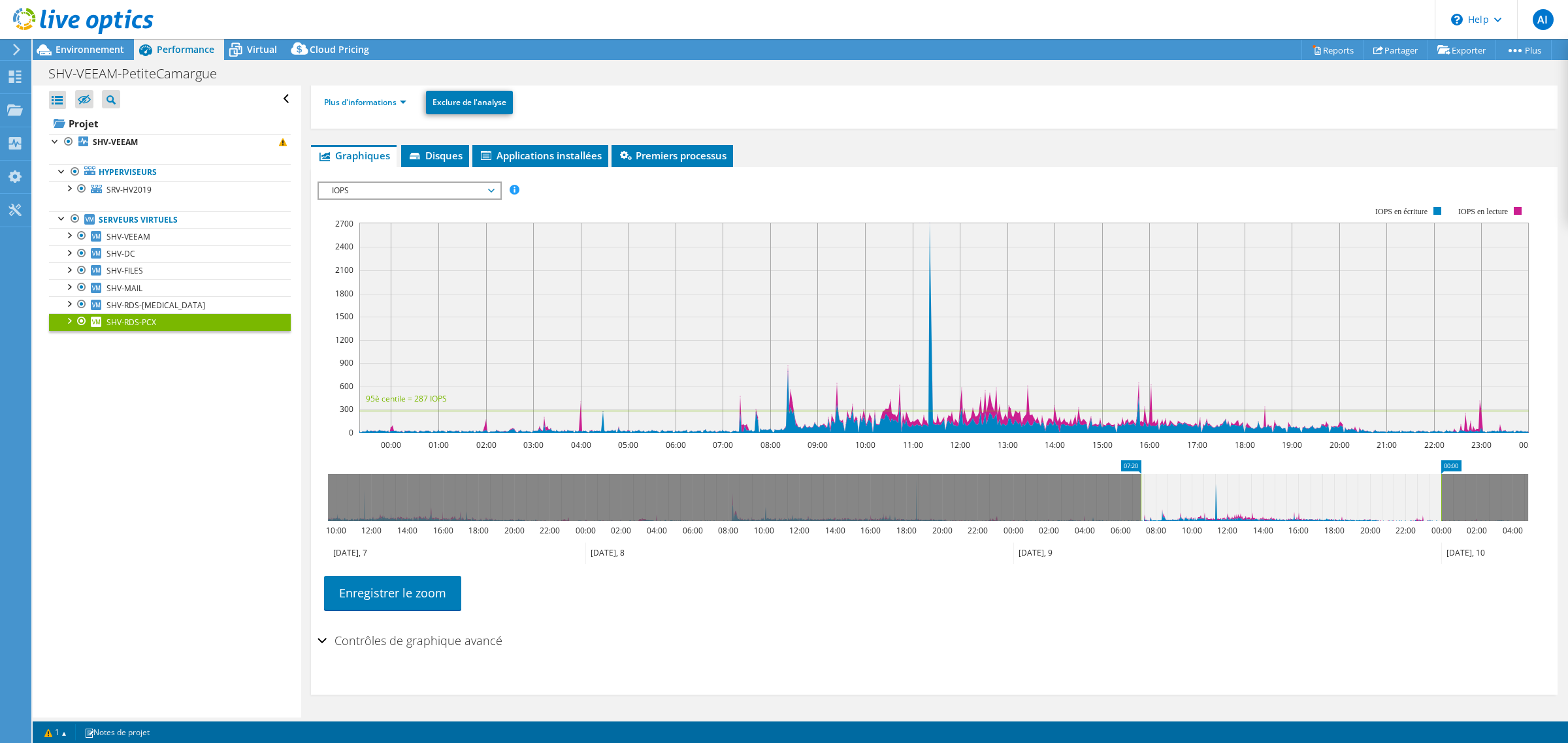
drag, startPoint x: 1001, startPoint y: 494, endPoint x: 1140, endPoint y: 497, distance: 139.0
click at [1140, 497] on rect at bounding box center [1141, 497] width 5 height 47
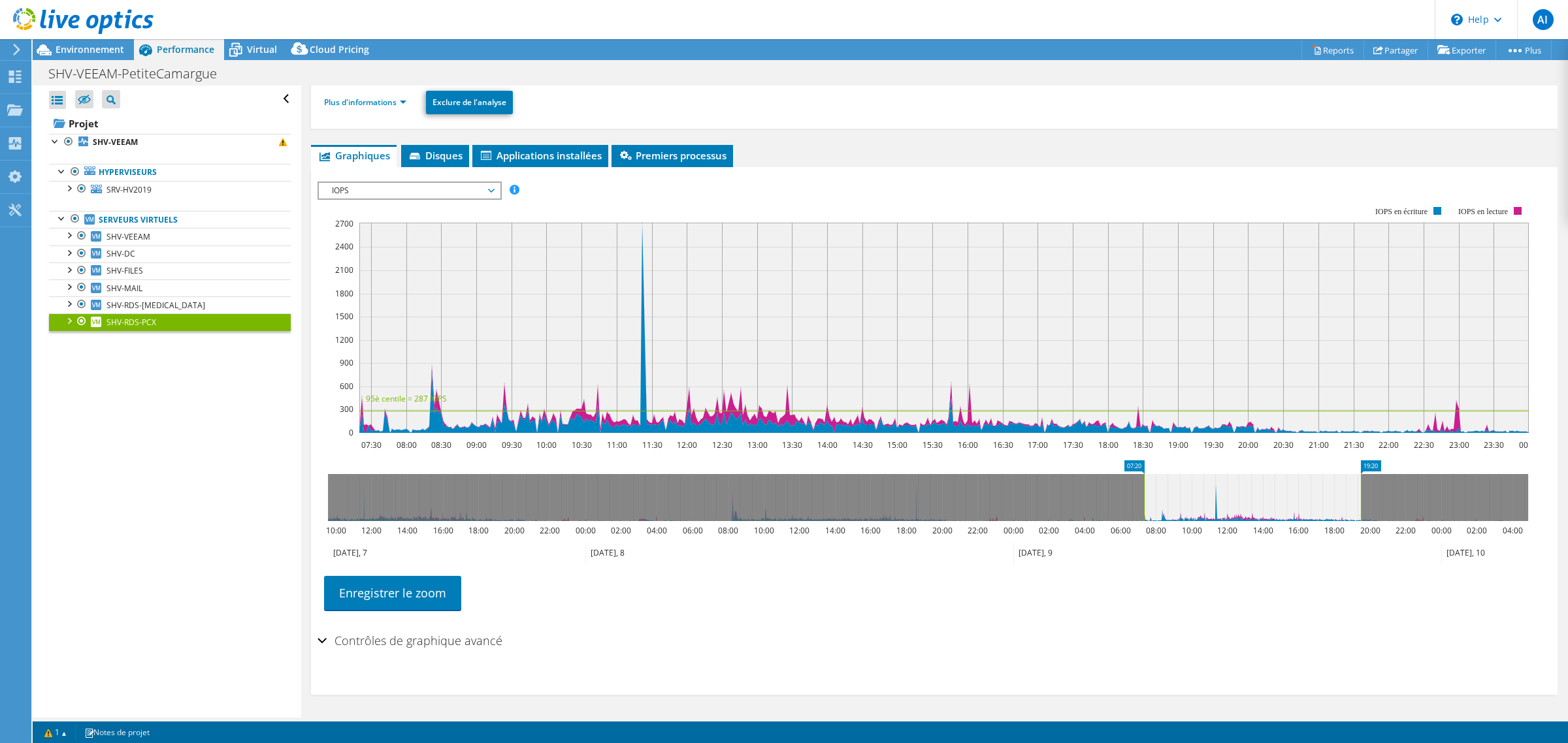
drag, startPoint x: 1441, startPoint y: 495, endPoint x: 1361, endPoint y: 497, distance: 80.0
click at [1361, 497] on rect at bounding box center [1361, 497] width 5 height 47
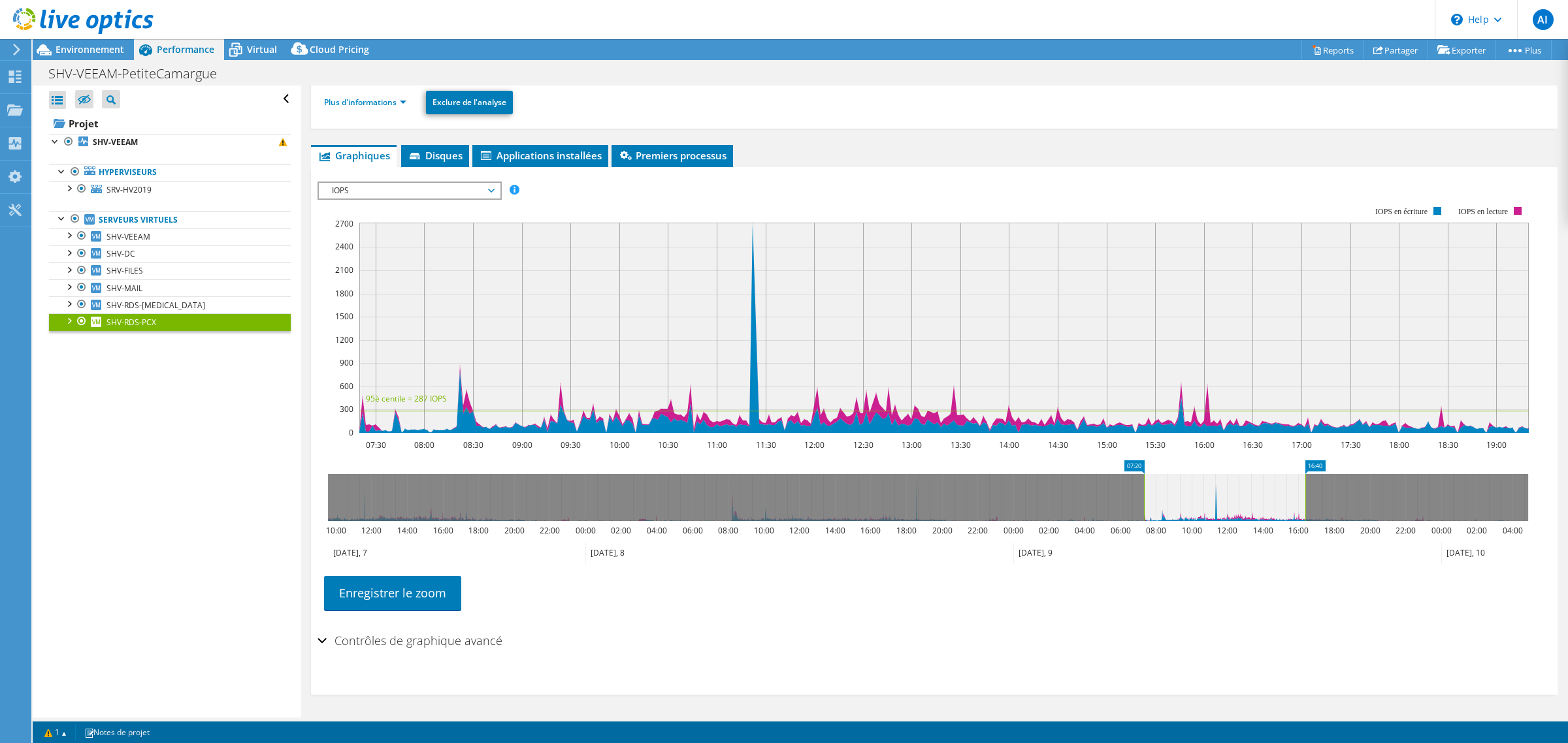
drag, startPoint x: 1356, startPoint y: 497, endPoint x: 1304, endPoint y: 505, distance: 52.6
click at [1304, 505] on rect at bounding box center [1305, 497] width 5 height 47
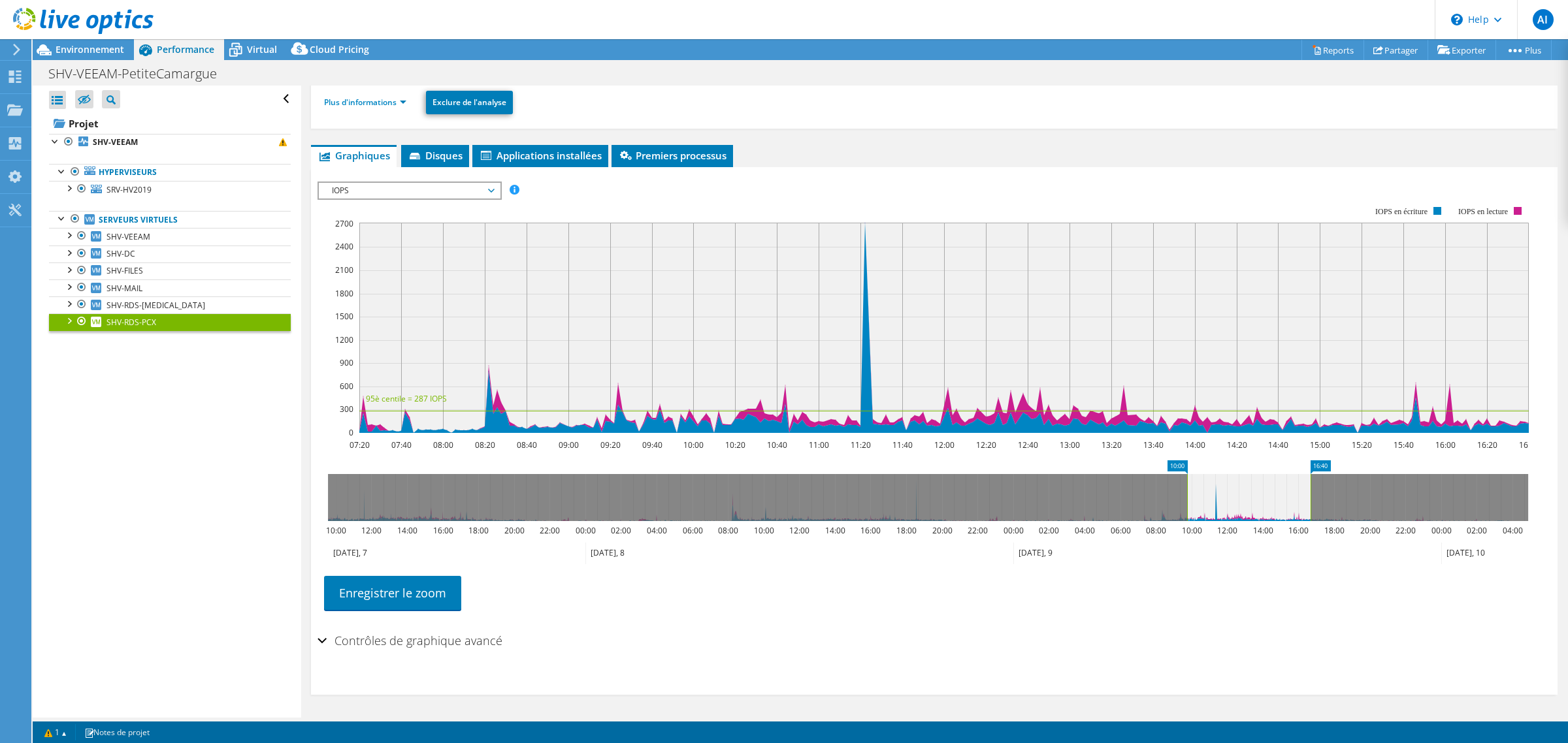
drag, startPoint x: 1144, startPoint y: 495, endPoint x: 1187, endPoint y: 491, distance: 43.2
click at [1187, 491] on rect at bounding box center [1187, 497] width 5 height 47
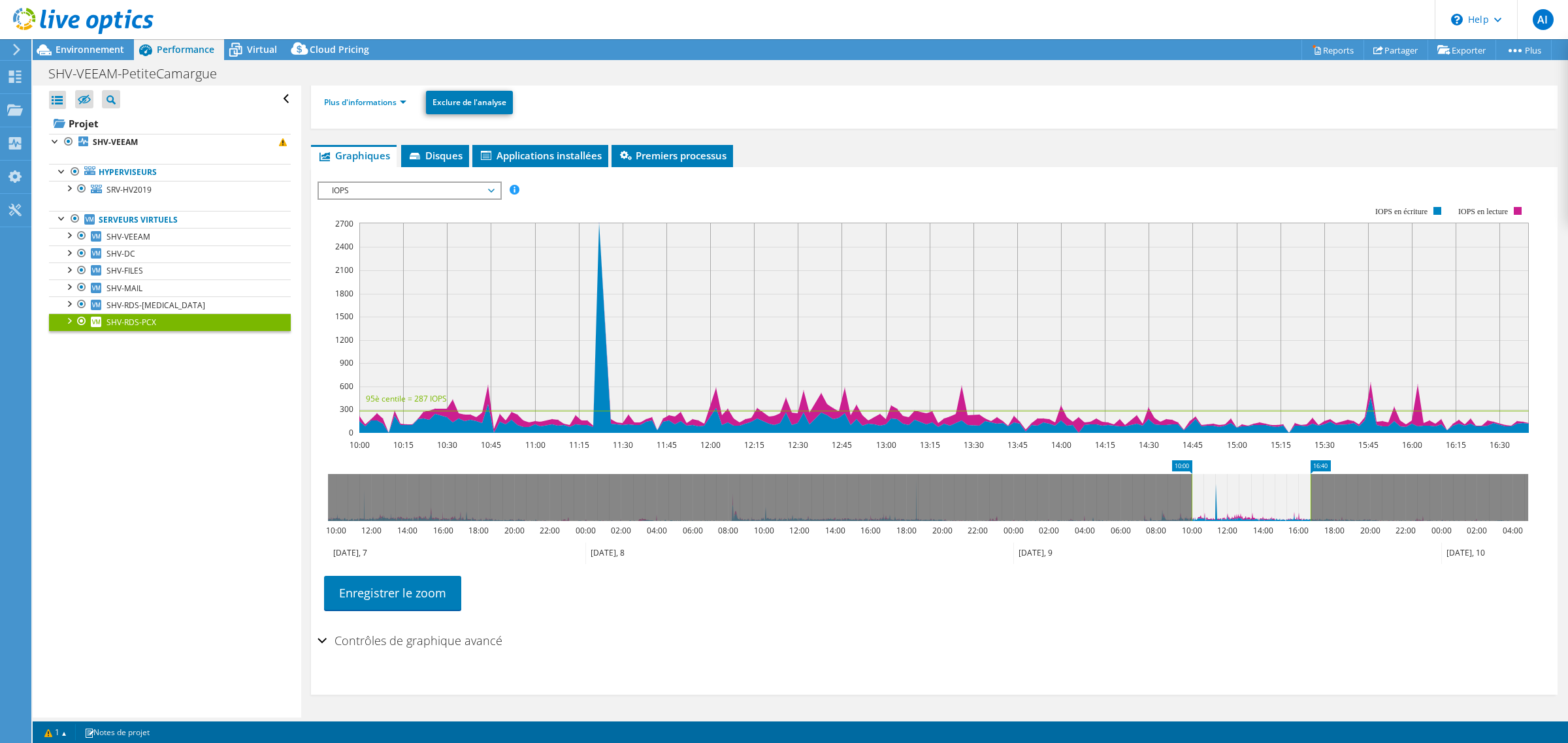
click at [493, 186] on span "IOPS" at bounding box center [409, 191] width 168 height 16
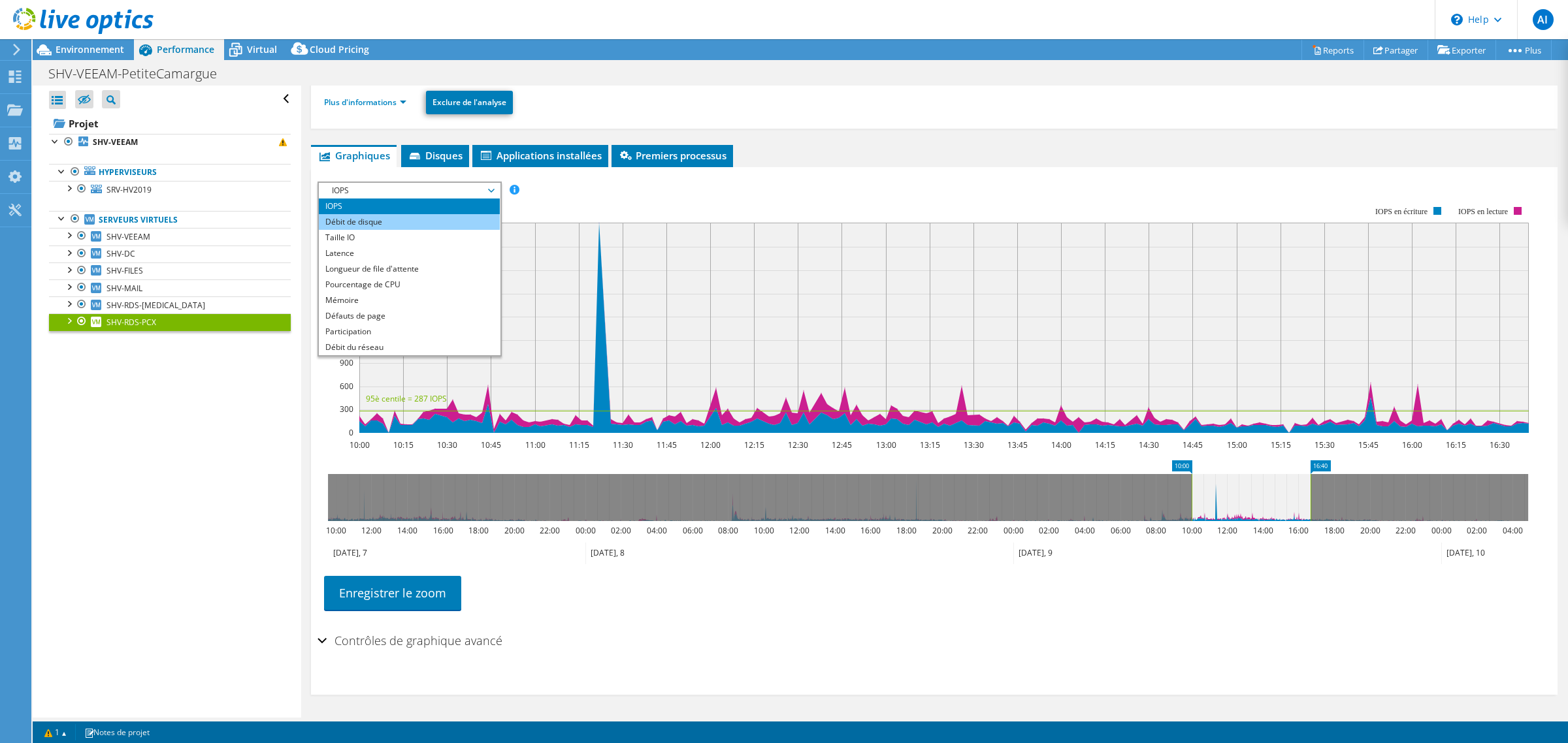
click at [472, 214] on li "Débit de disque" at bounding box center [409, 222] width 181 height 16
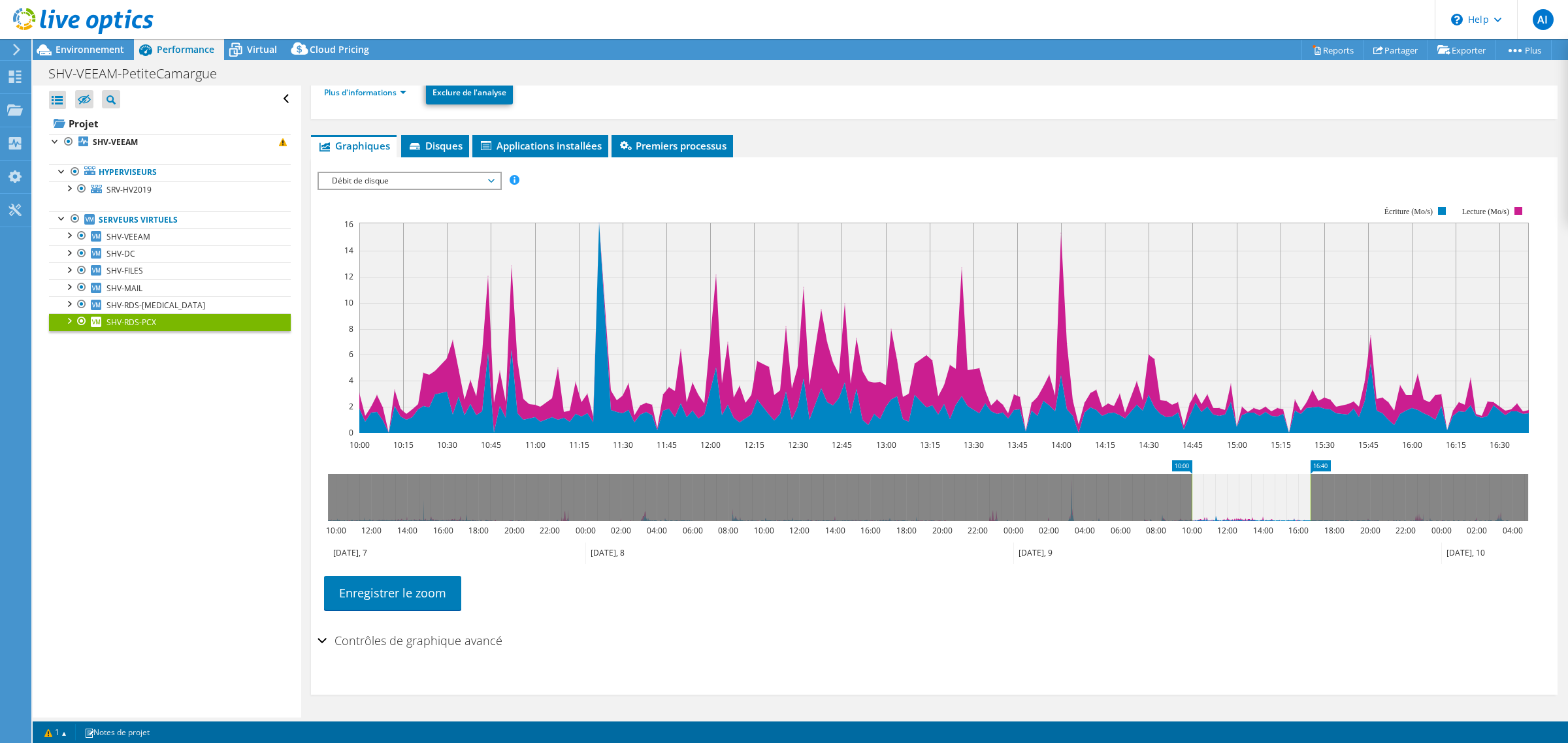
click at [472, 189] on div "IOPS Débit de disque Taille IO Latence Longueur de file d'attente Pourcentage d…" at bounding box center [934, 180] width 1234 height 18
click at [471, 186] on span "Débit de disque" at bounding box center [409, 180] width 168 height 16
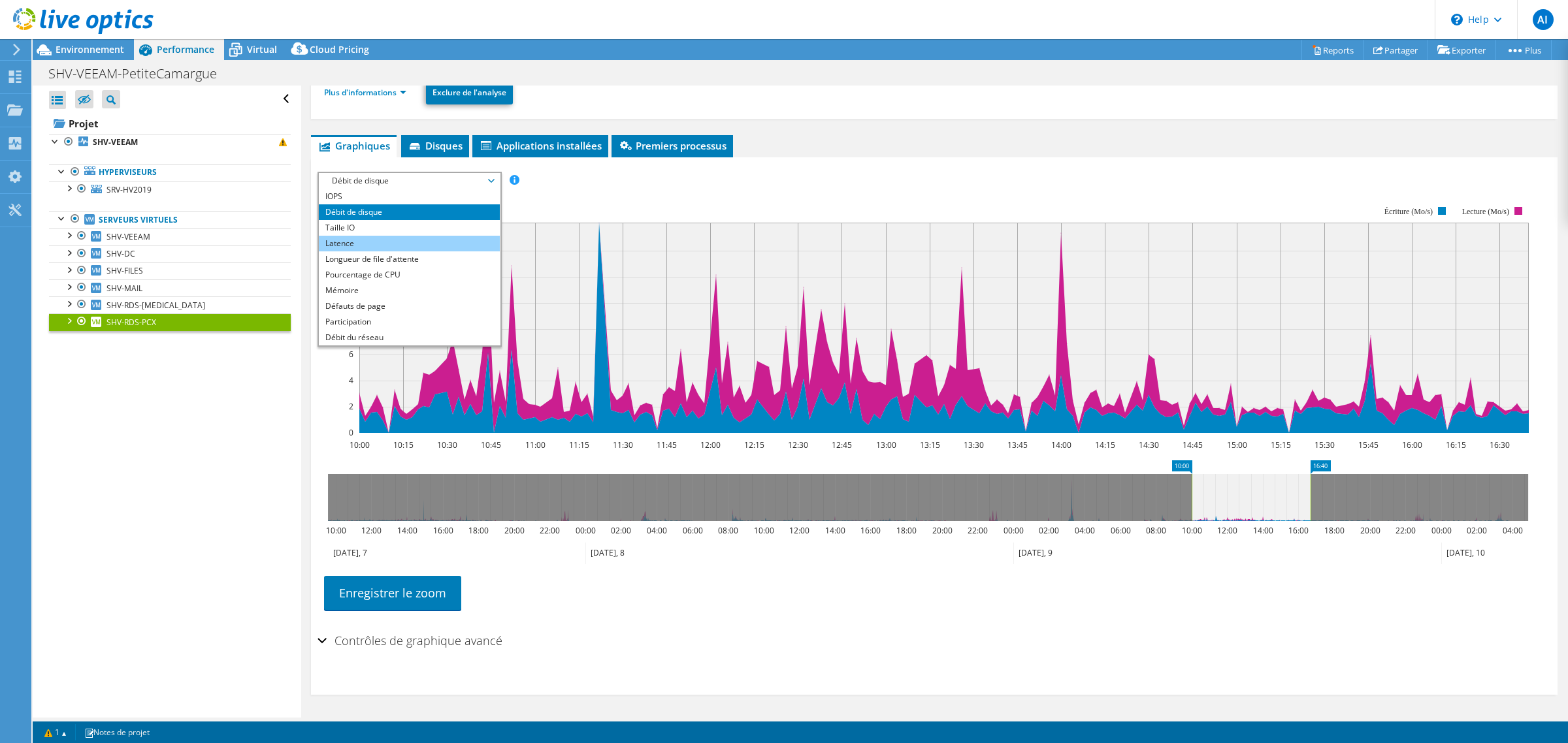
click at [391, 248] on li "Latence" at bounding box center [409, 243] width 181 height 16
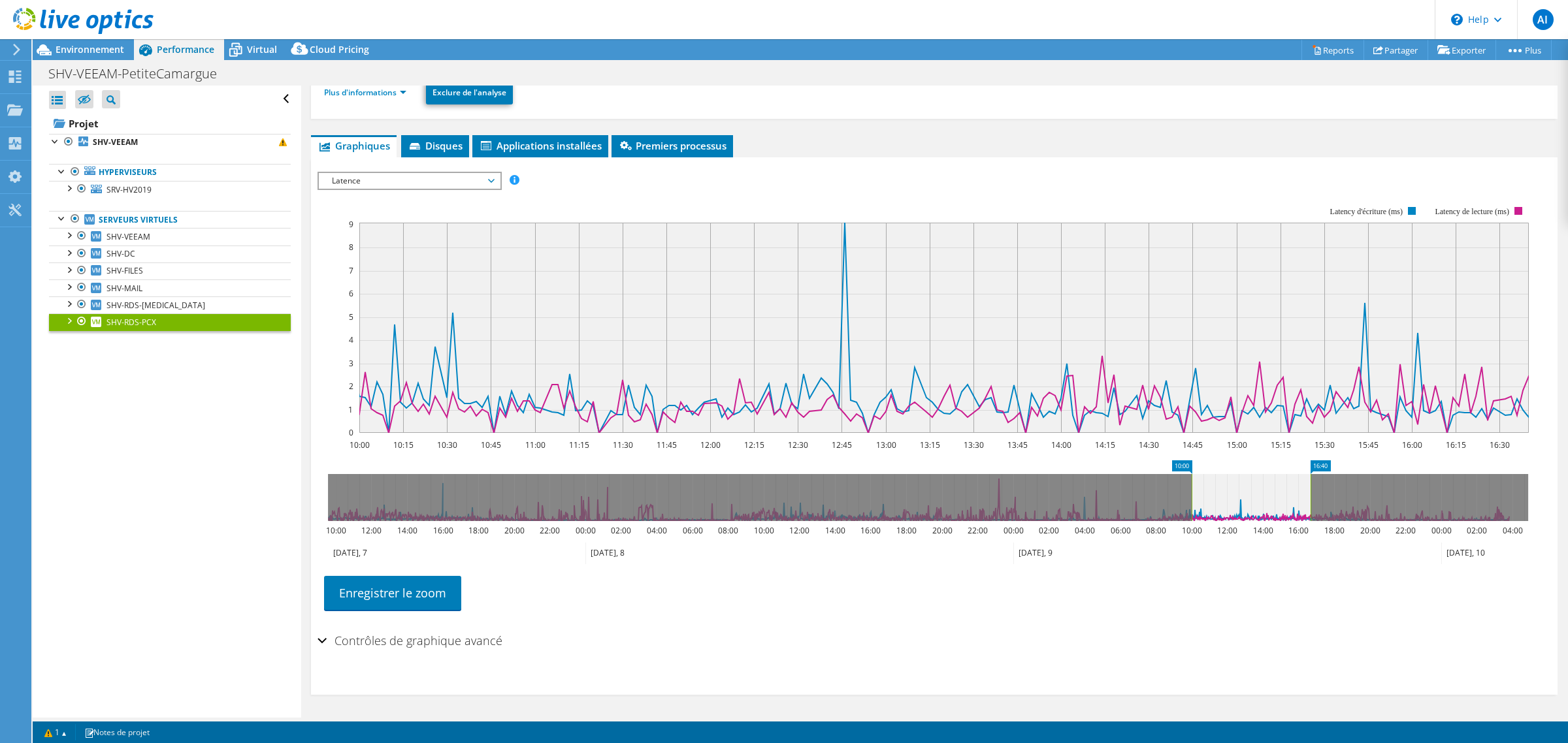
click at [403, 180] on span "Latence" at bounding box center [409, 180] width 168 height 16
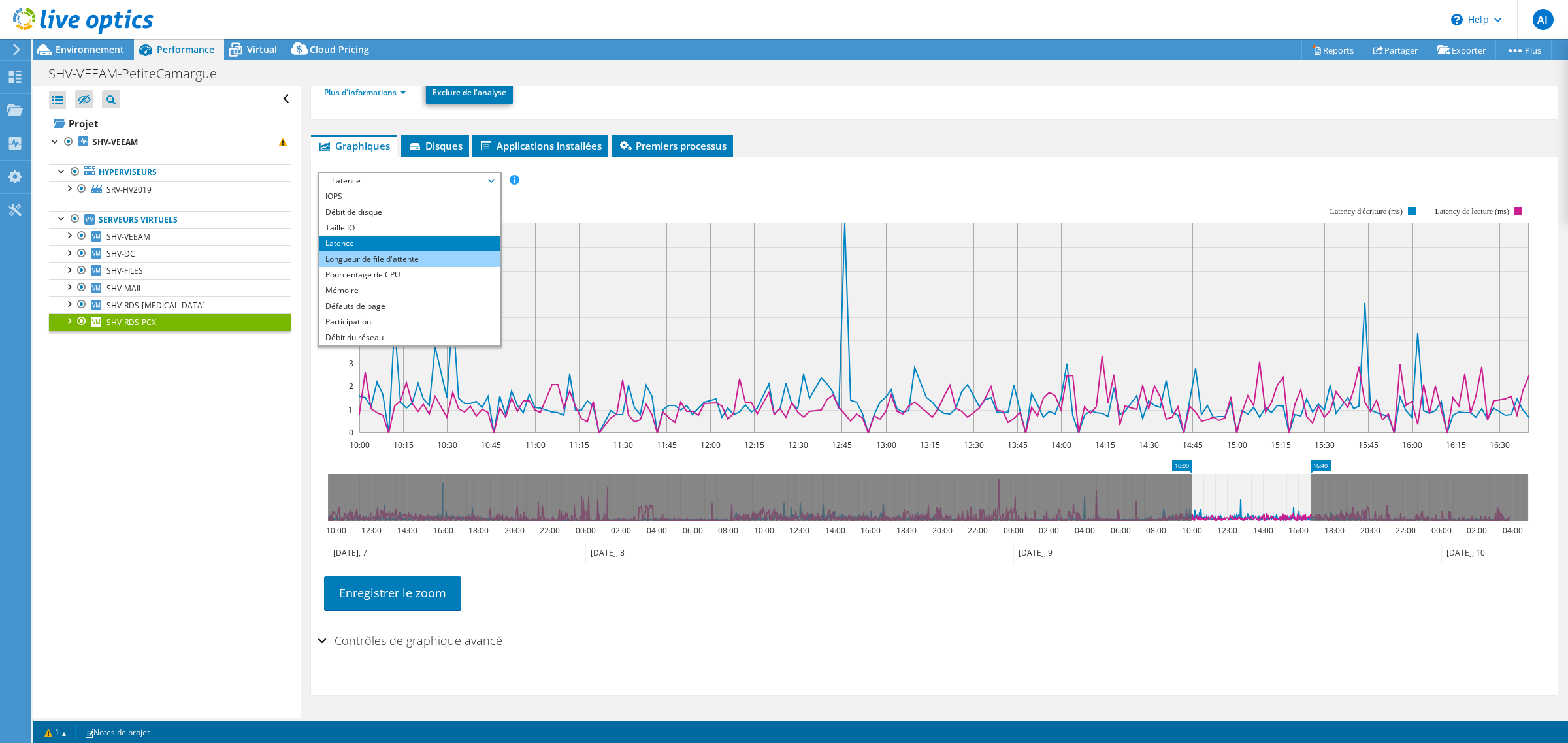
click at [455, 267] on li "Longueur de file d'attente" at bounding box center [409, 259] width 181 height 16
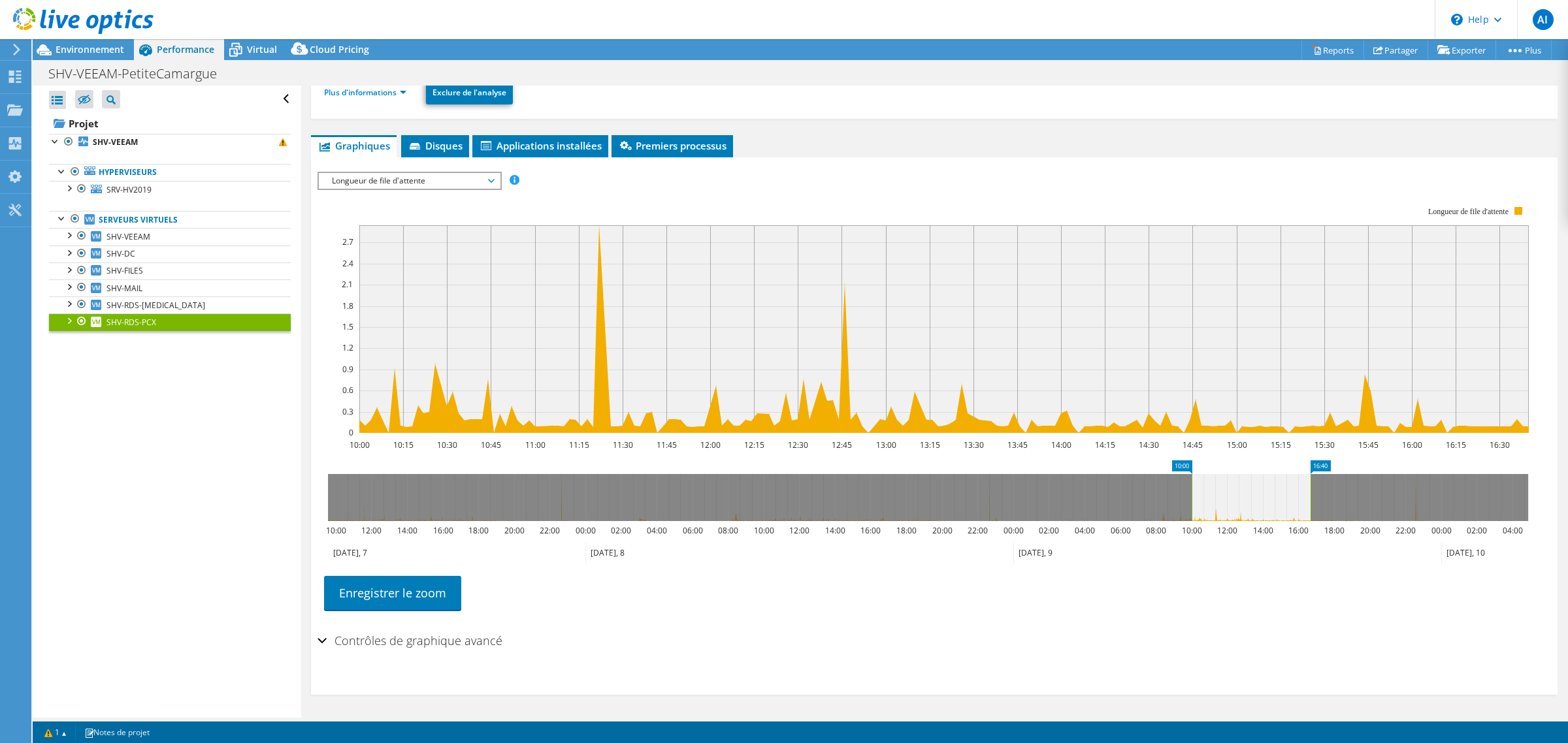
click at [458, 181] on span "Longueur de file d'attente" at bounding box center [409, 180] width 168 height 16
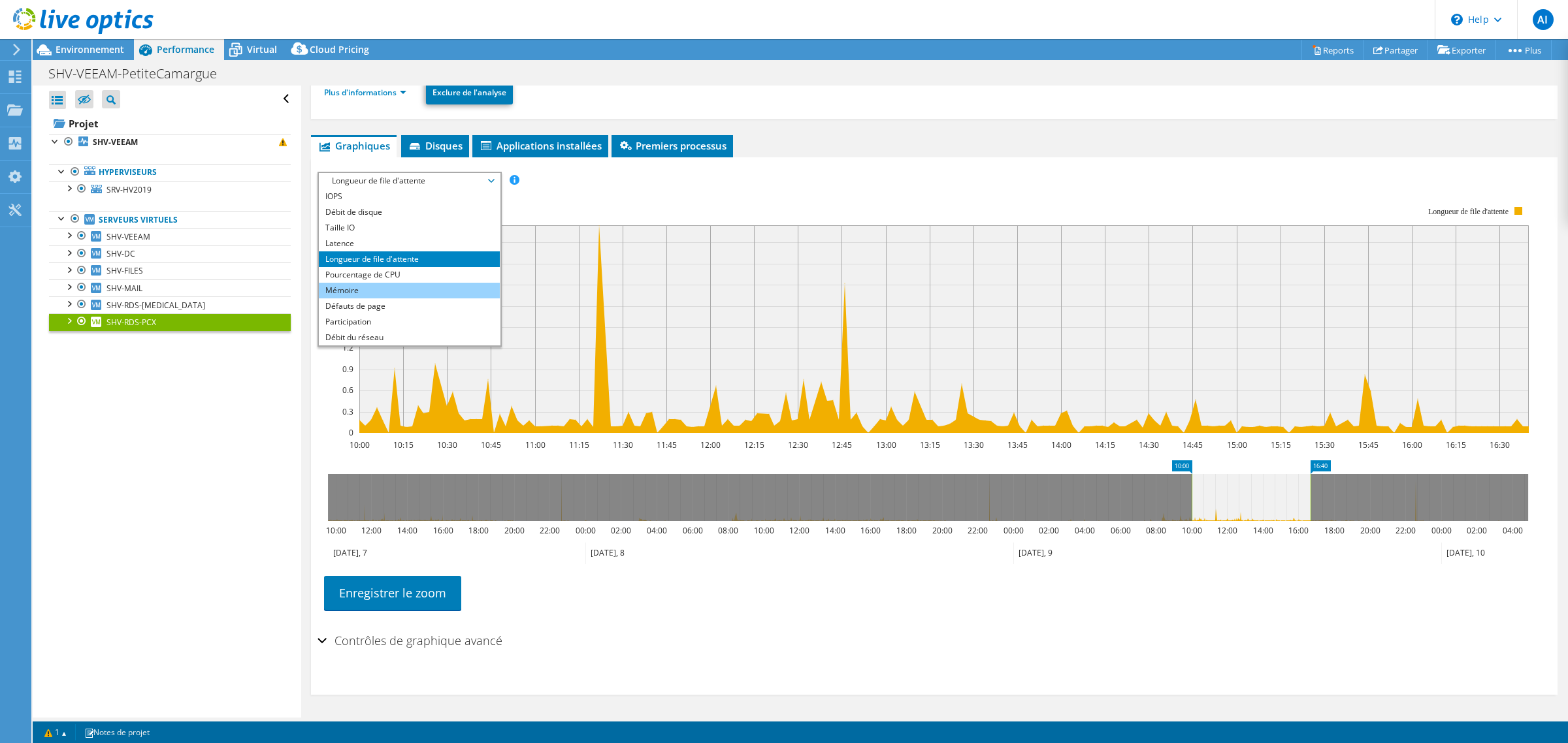
click at [389, 299] on li "Mémoire" at bounding box center [409, 290] width 181 height 16
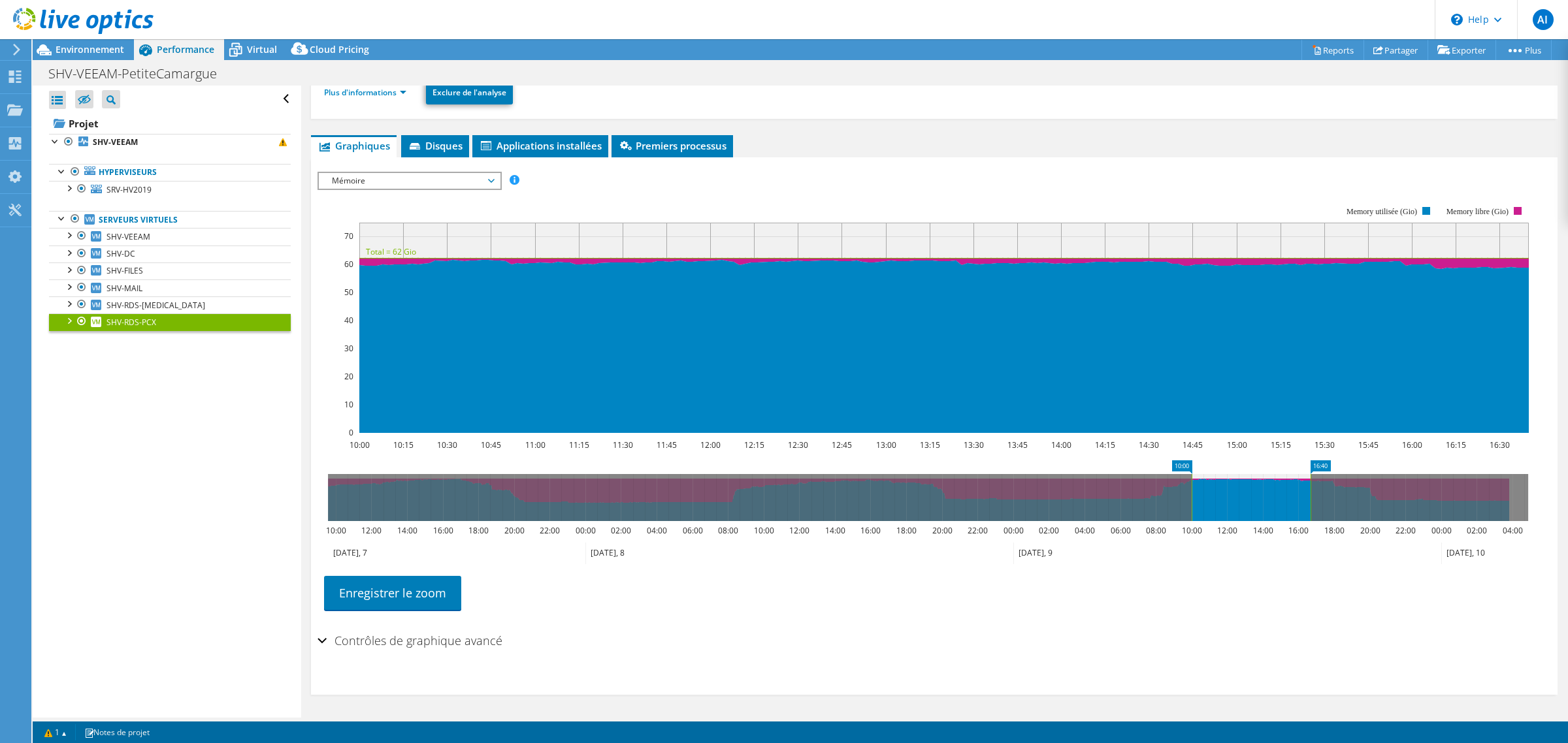
click at [427, 184] on span "Mémoire" at bounding box center [409, 180] width 168 height 16
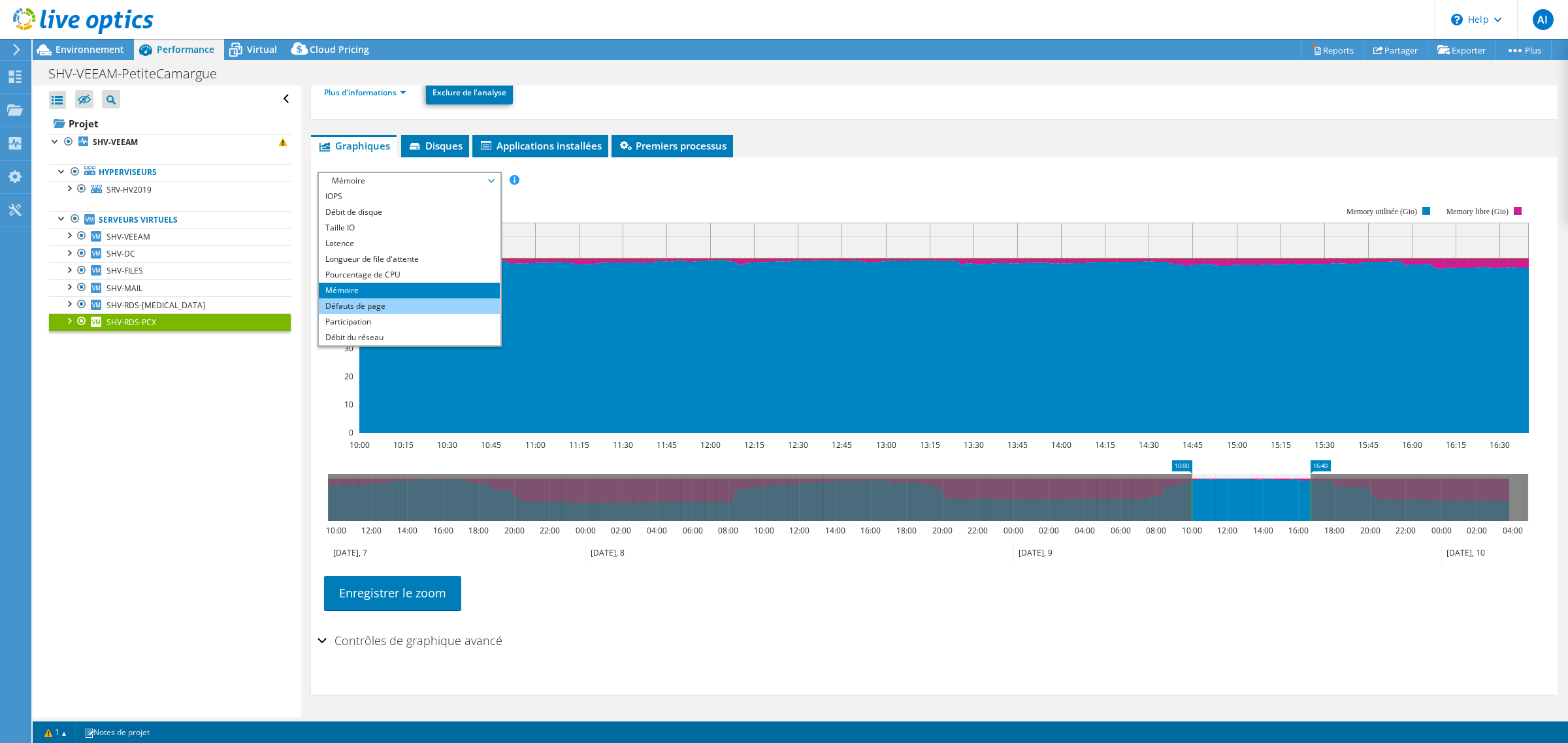
click at [384, 314] on li "Défauts de page" at bounding box center [409, 306] width 181 height 16
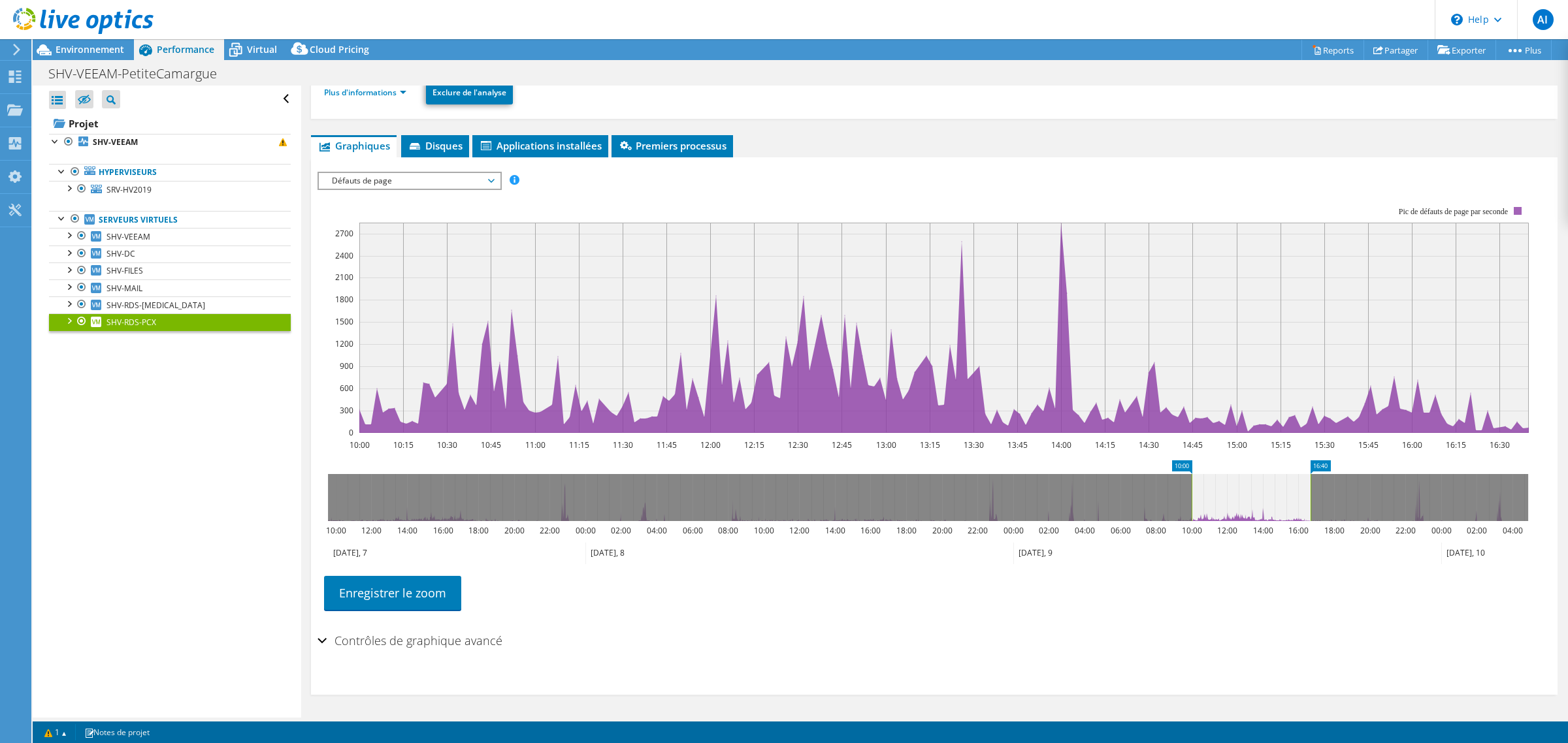
click at [413, 187] on span "Défauts de page" at bounding box center [409, 180] width 168 height 16
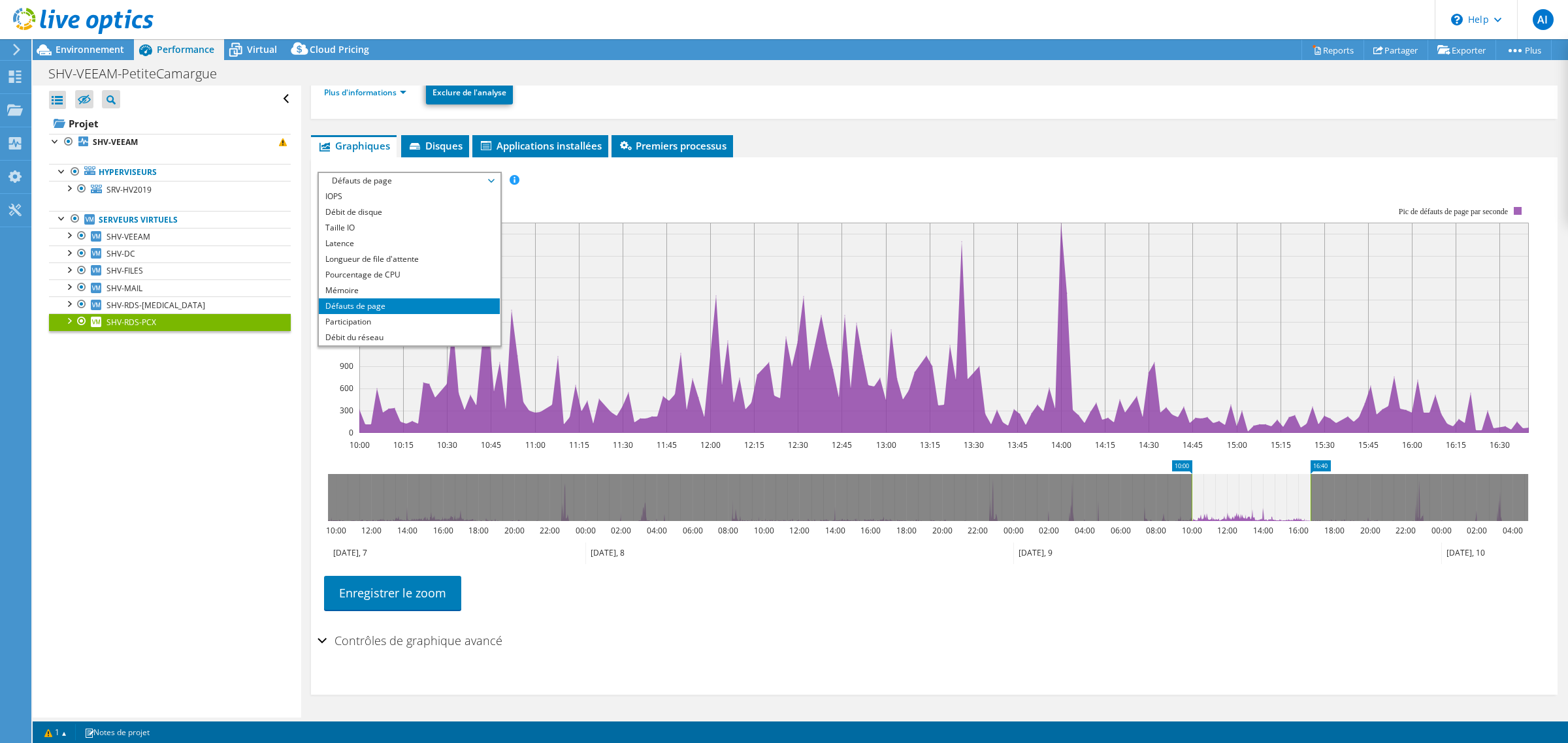
click at [385, 188] on span "Défauts de page" at bounding box center [409, 180] width 168 height 16
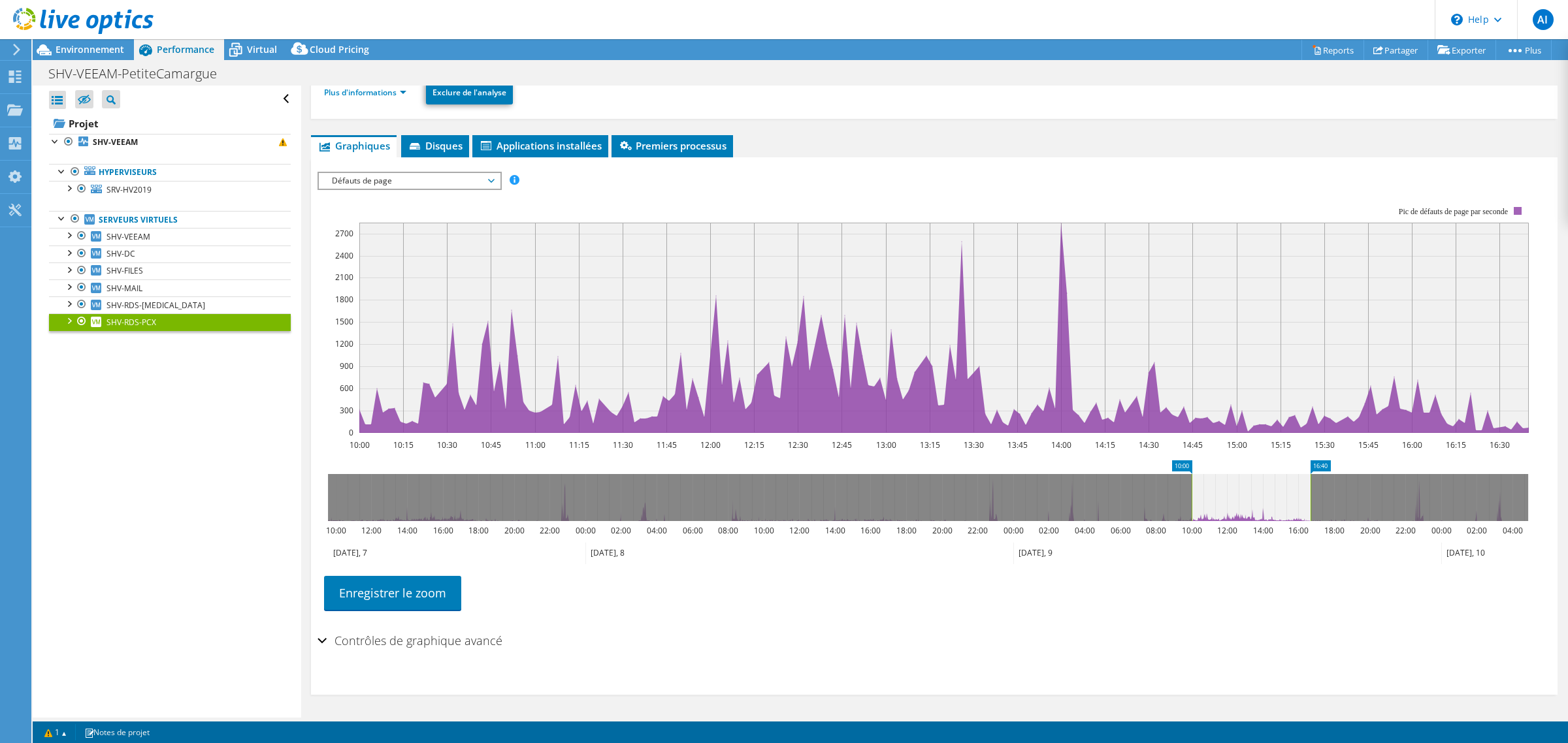
click at [341, 205] on rect at bounding box center [923, 320] width 1211 height 261
drag, startPoint x: 391, startPoint y: 180, endPoint x: 380, endPoint y: 200, distance: 22.8
click at [391, 182] on span "Défauts de page" at bounding box center [409, 180] width 168 height 16
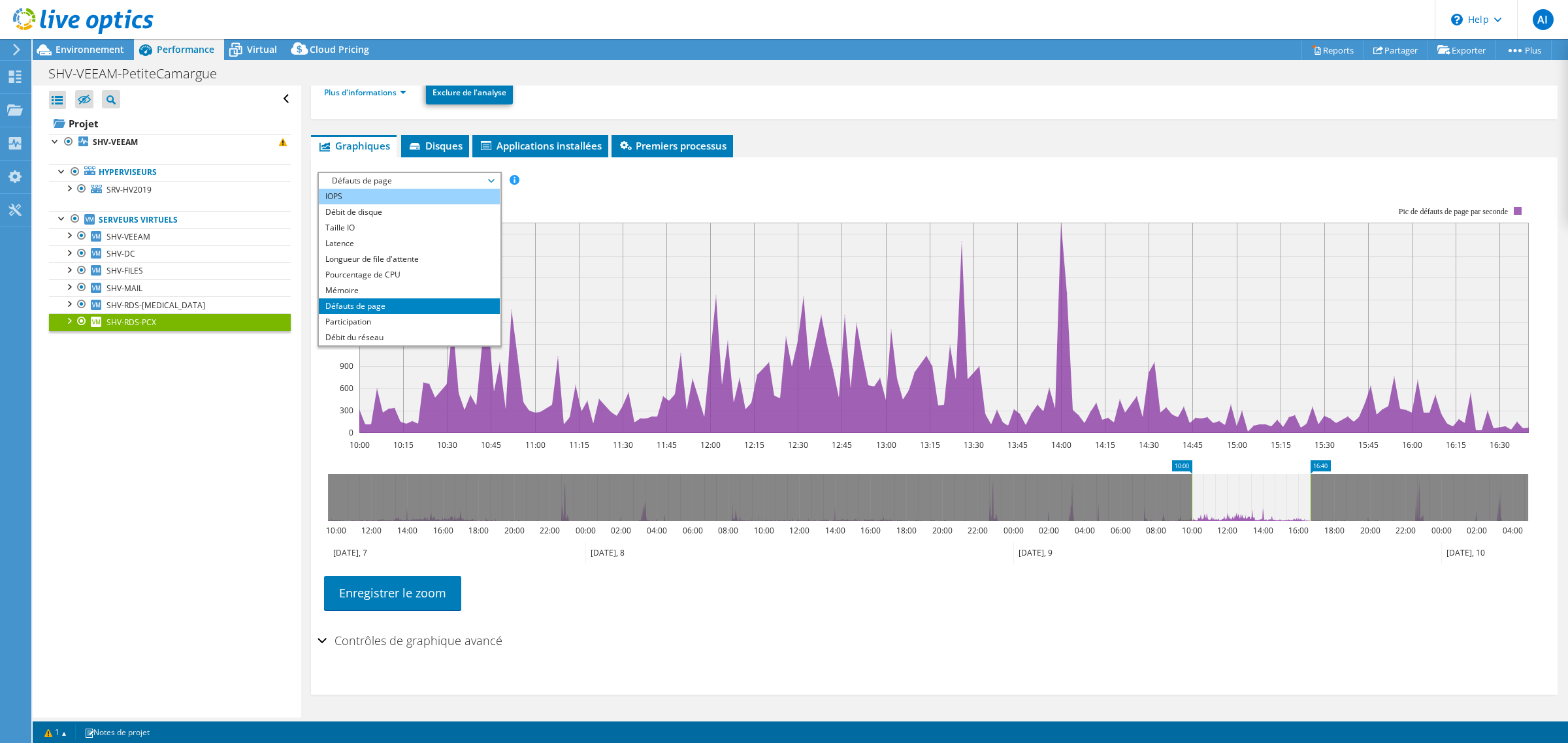
click at [370, 198] on li "IOPS" at bounding box center [409, 196] width 181 height 16
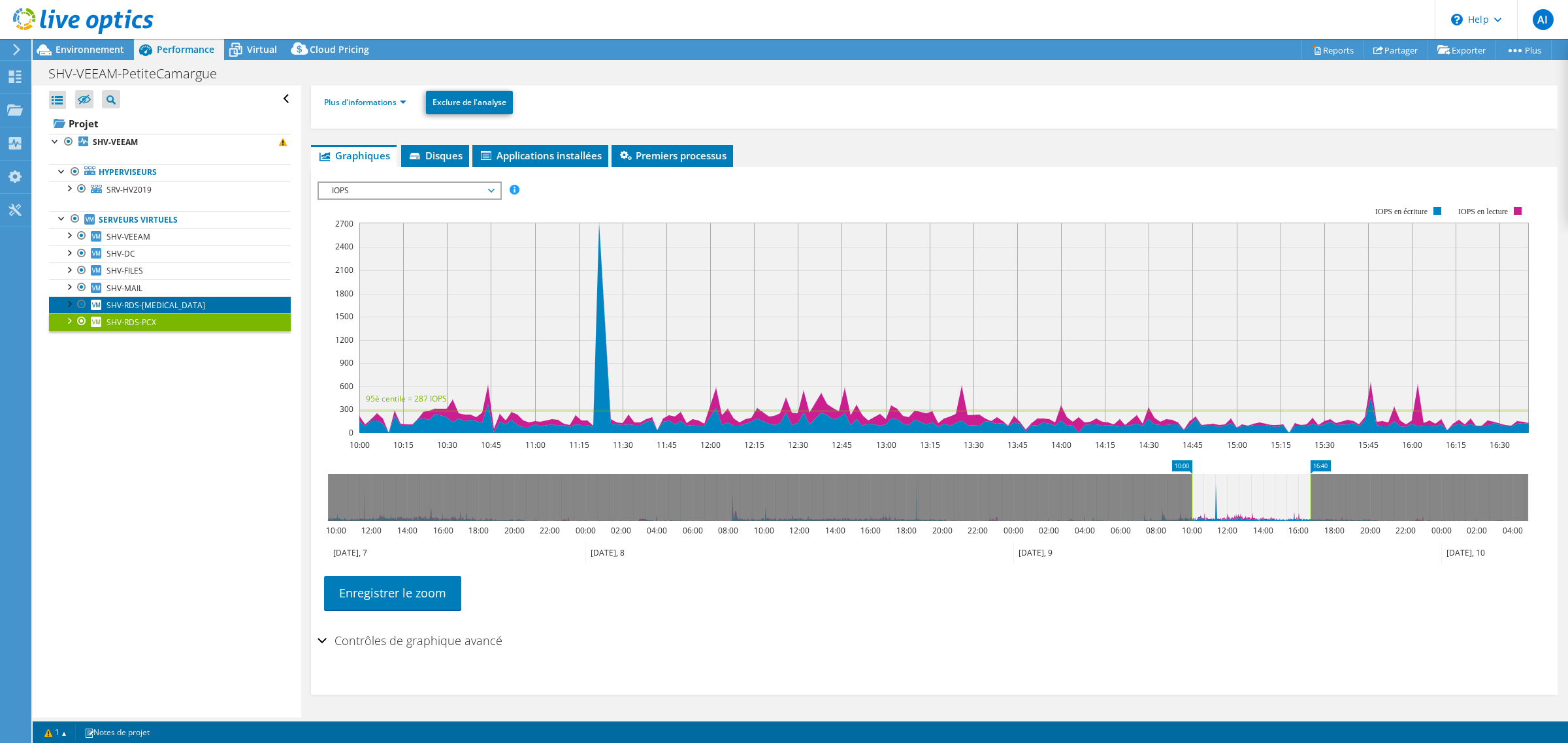
click at [149, 311] on span "SHV-RDS-[MEDICAL_DATA]" at bounding box center [155, 305] width 99 height 11
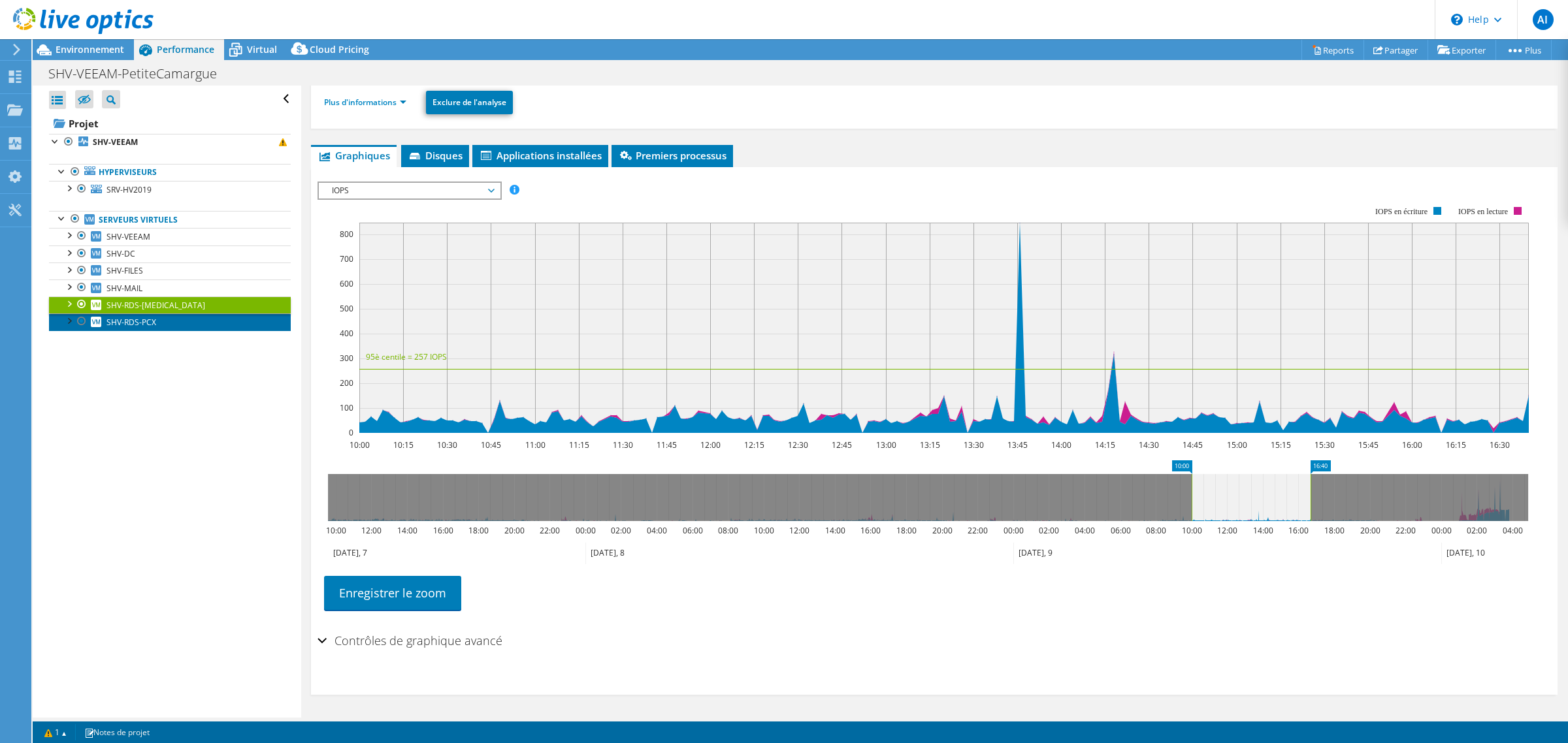
click at [148, 331] on link "SHV-RDS-PCX" at bounding box center [170, 322] width 242 height 17
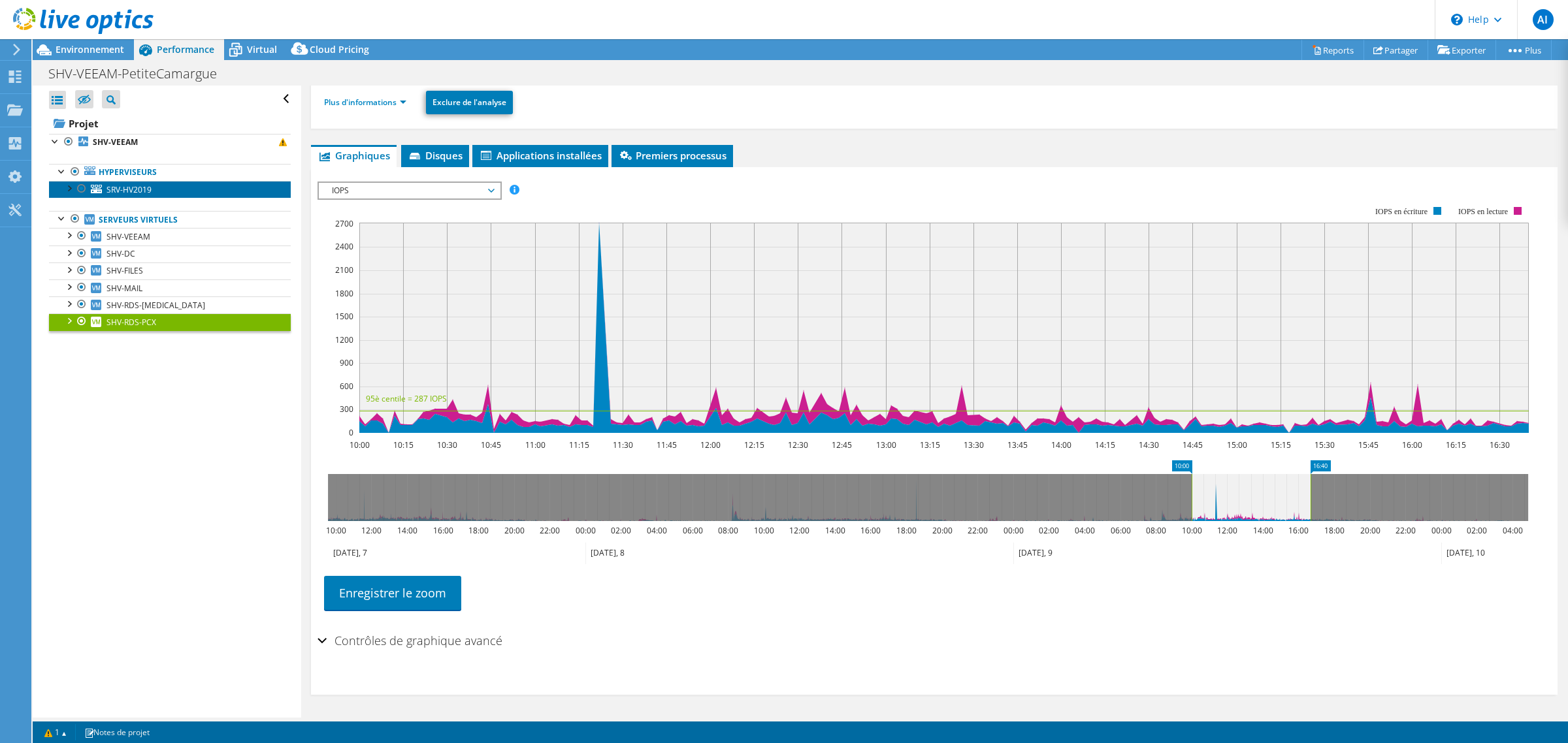
click at [171, 198] on link "SRV-HV2019" at bounding box center [170, 189] width 242 height 17
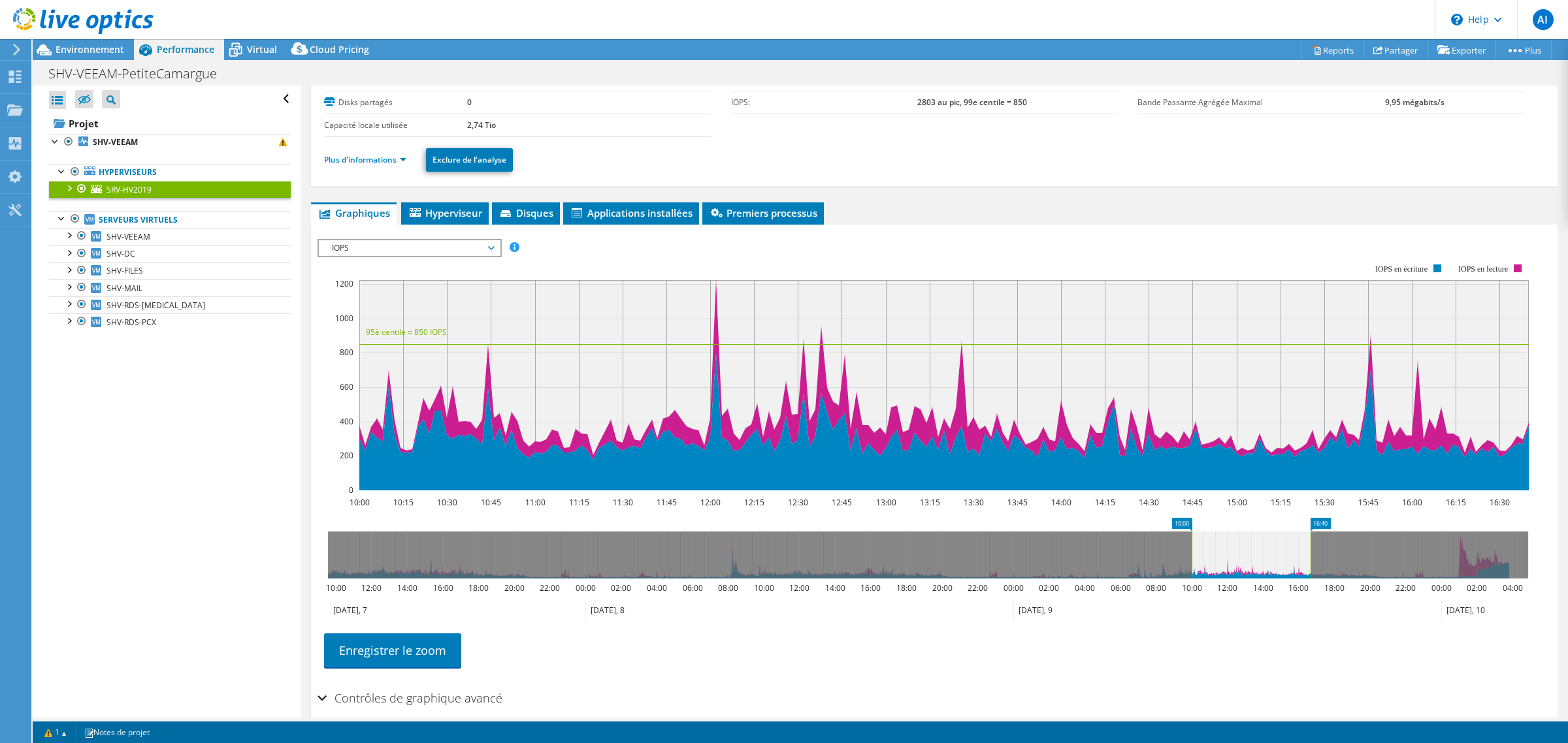
scroll to position [0, 0]
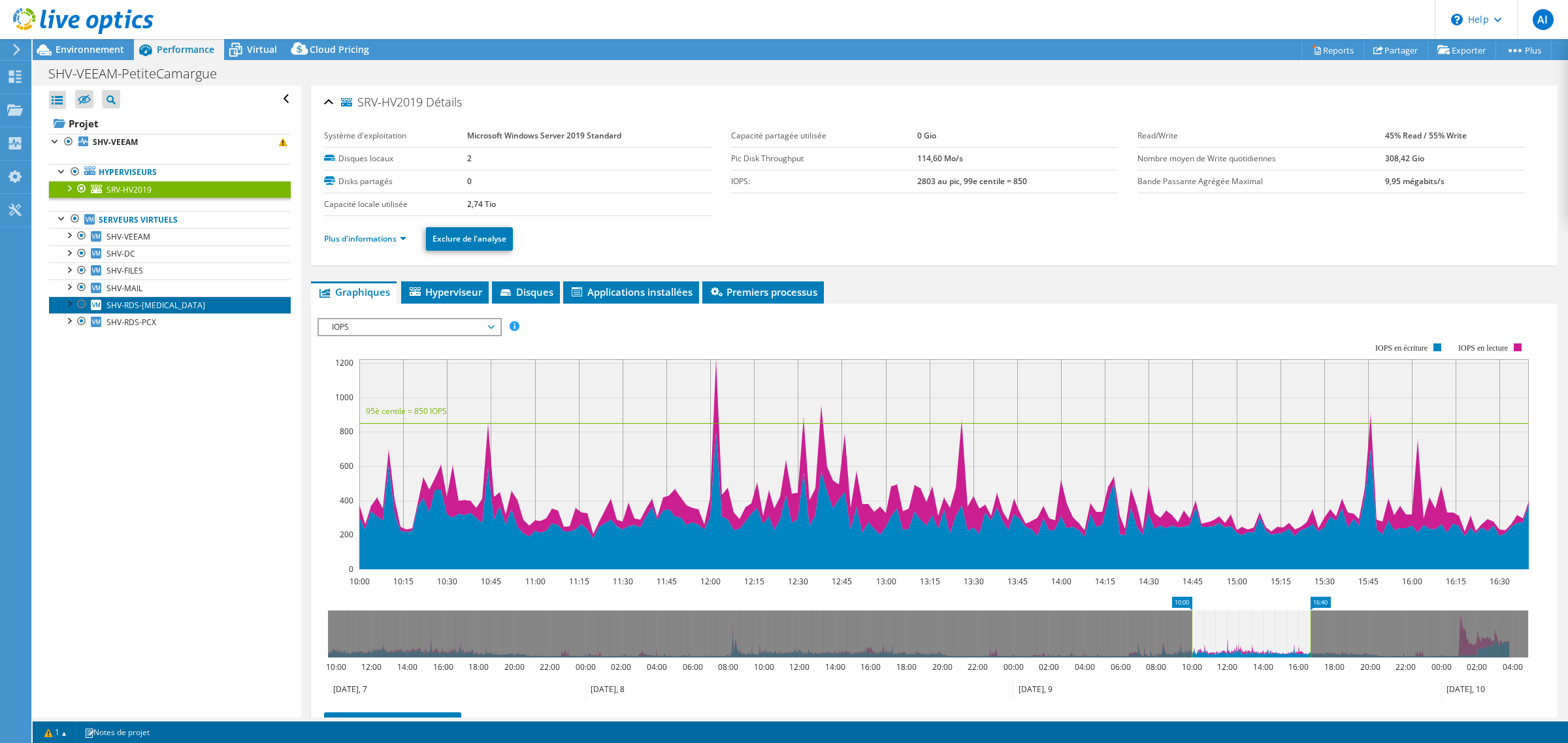
click at [142, 311] on span "SHV-RDS-[MEDICAL_DATA]" at bounding box center [155, 305] width 99 height 11
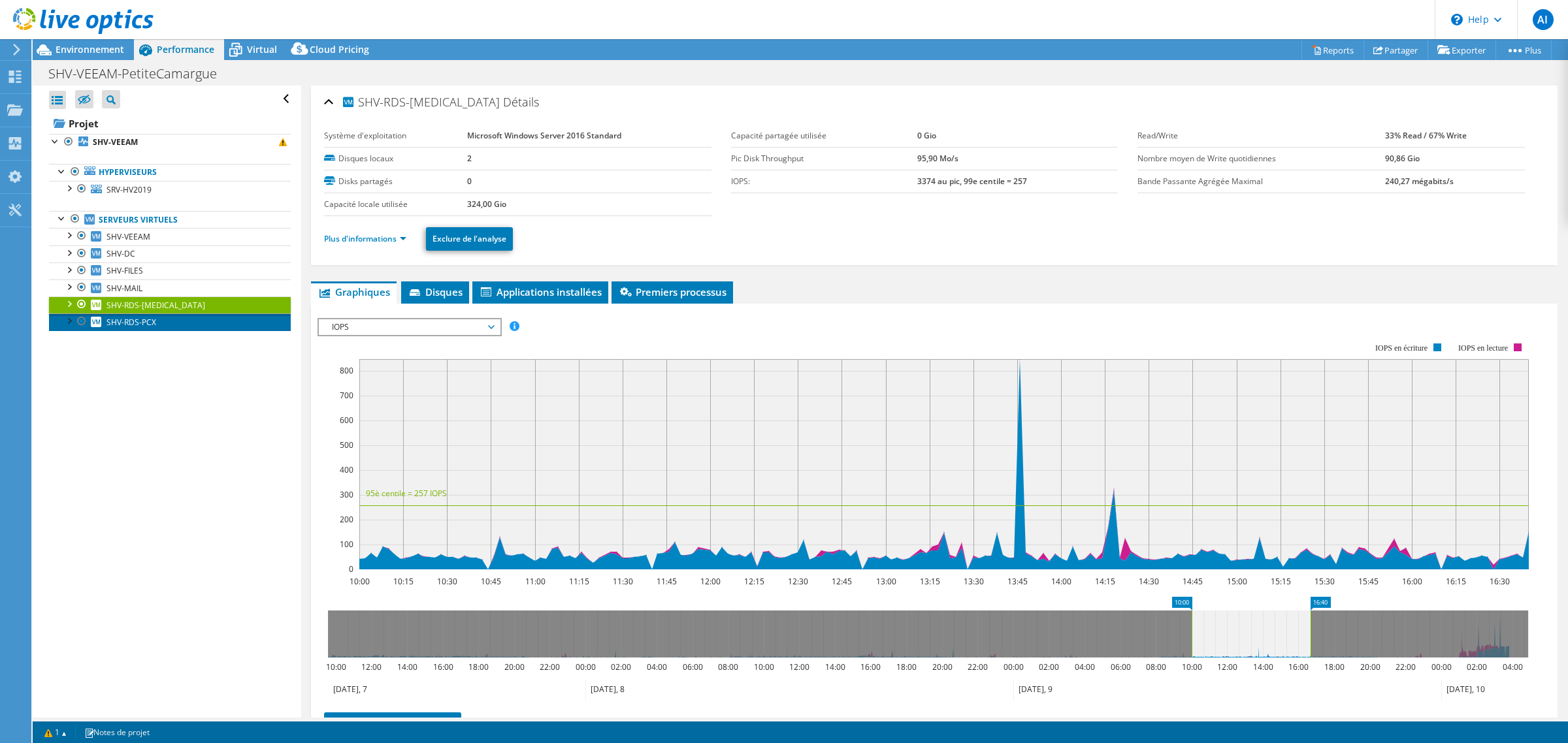
click at [106, 328] on span "SHV-RDS-PCX" at bounding box center [131, 322] width 50 height 11
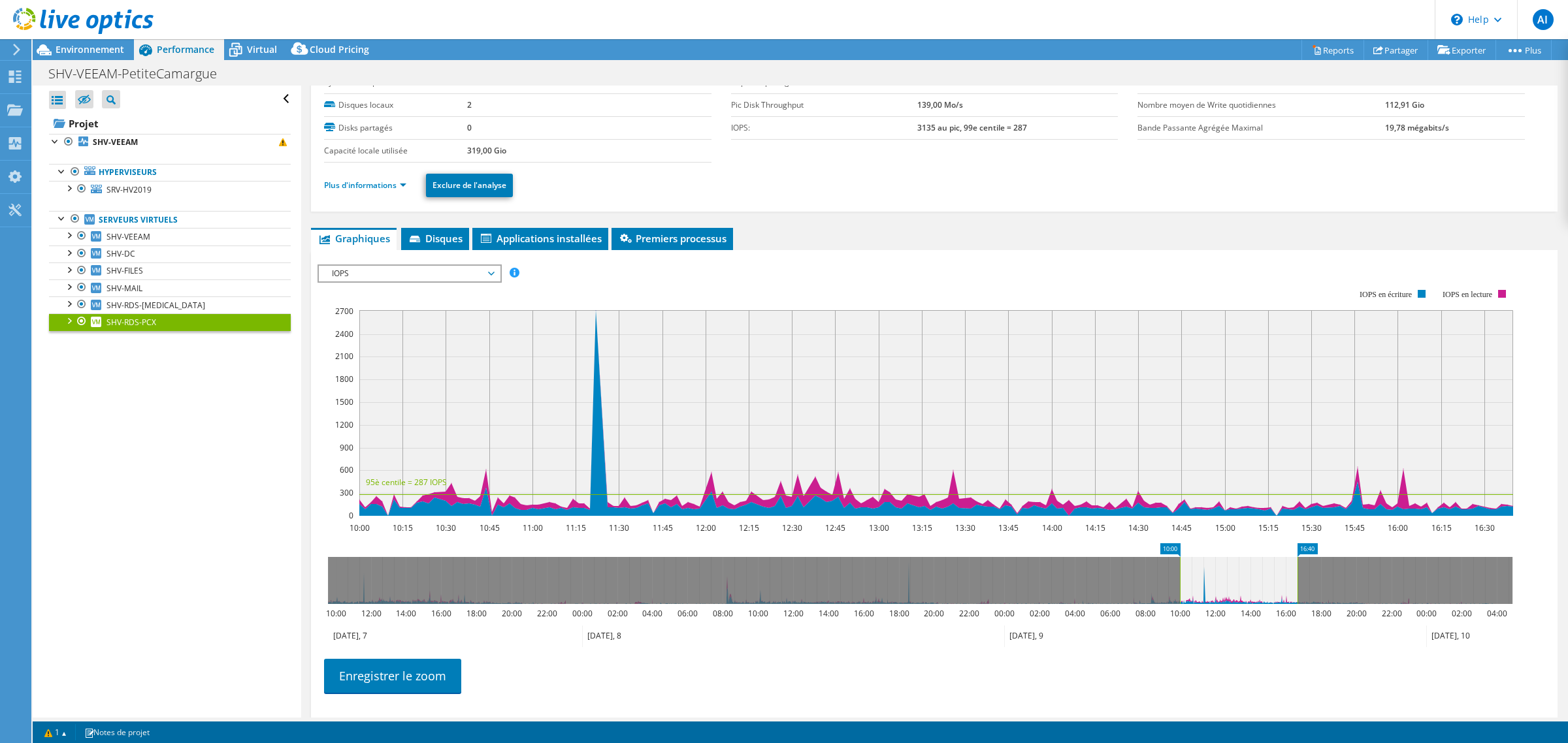
scroll to position [82, 0]
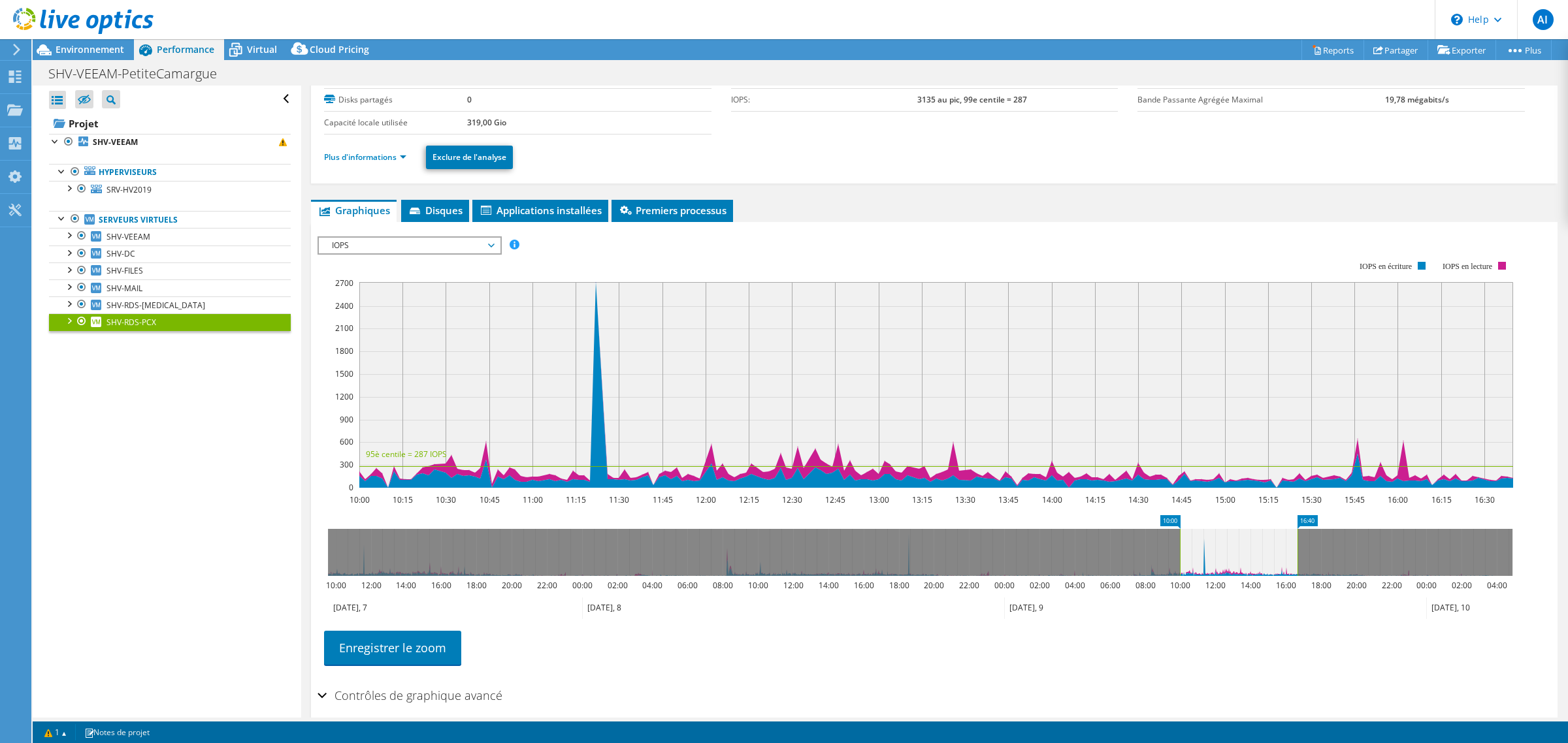
click at [448, 253] on span "IOPS" at bounding box center [409, 245] width 168 height 16
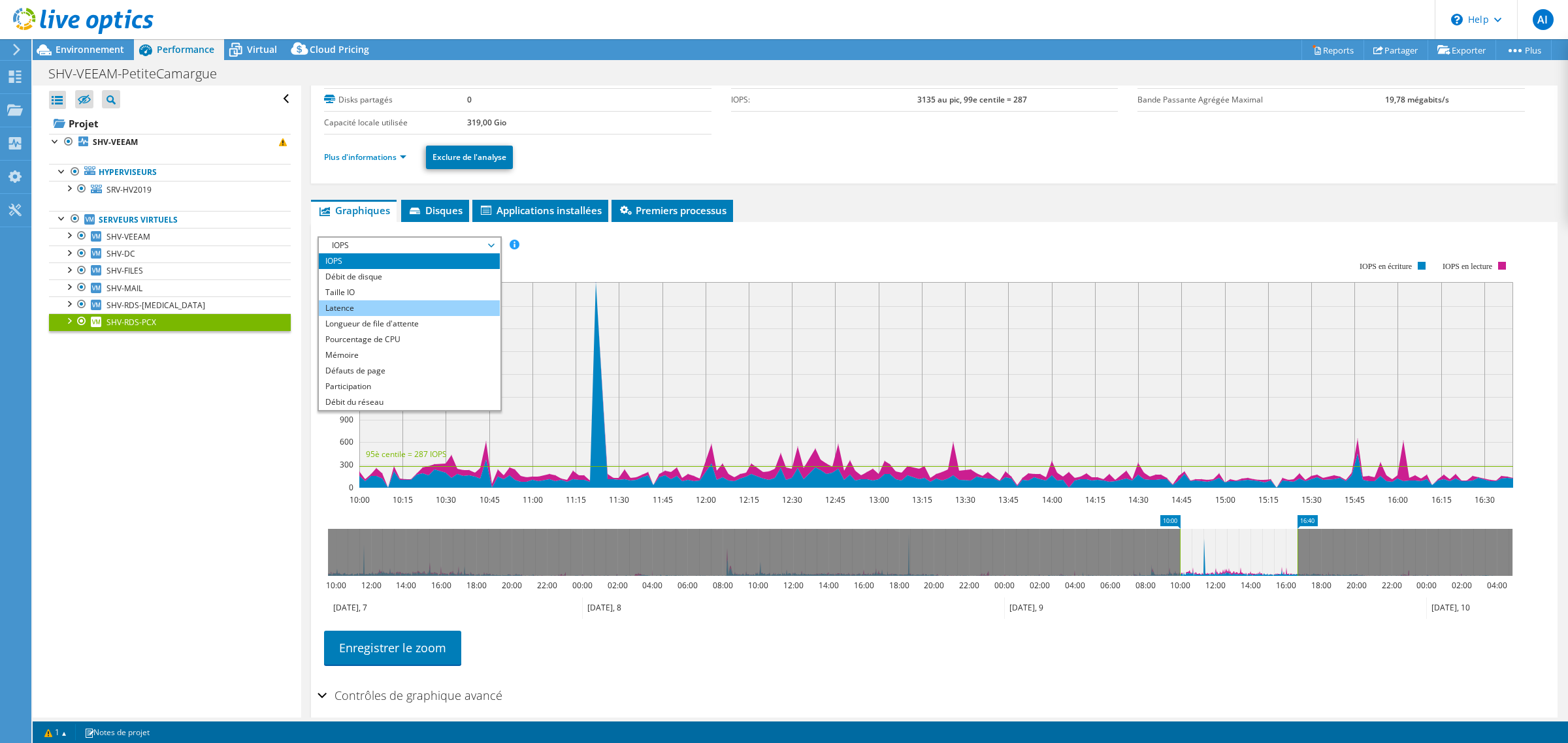
click at [421, 316] on li "Latence" at bounding box center [409, 308] width 181 height 16
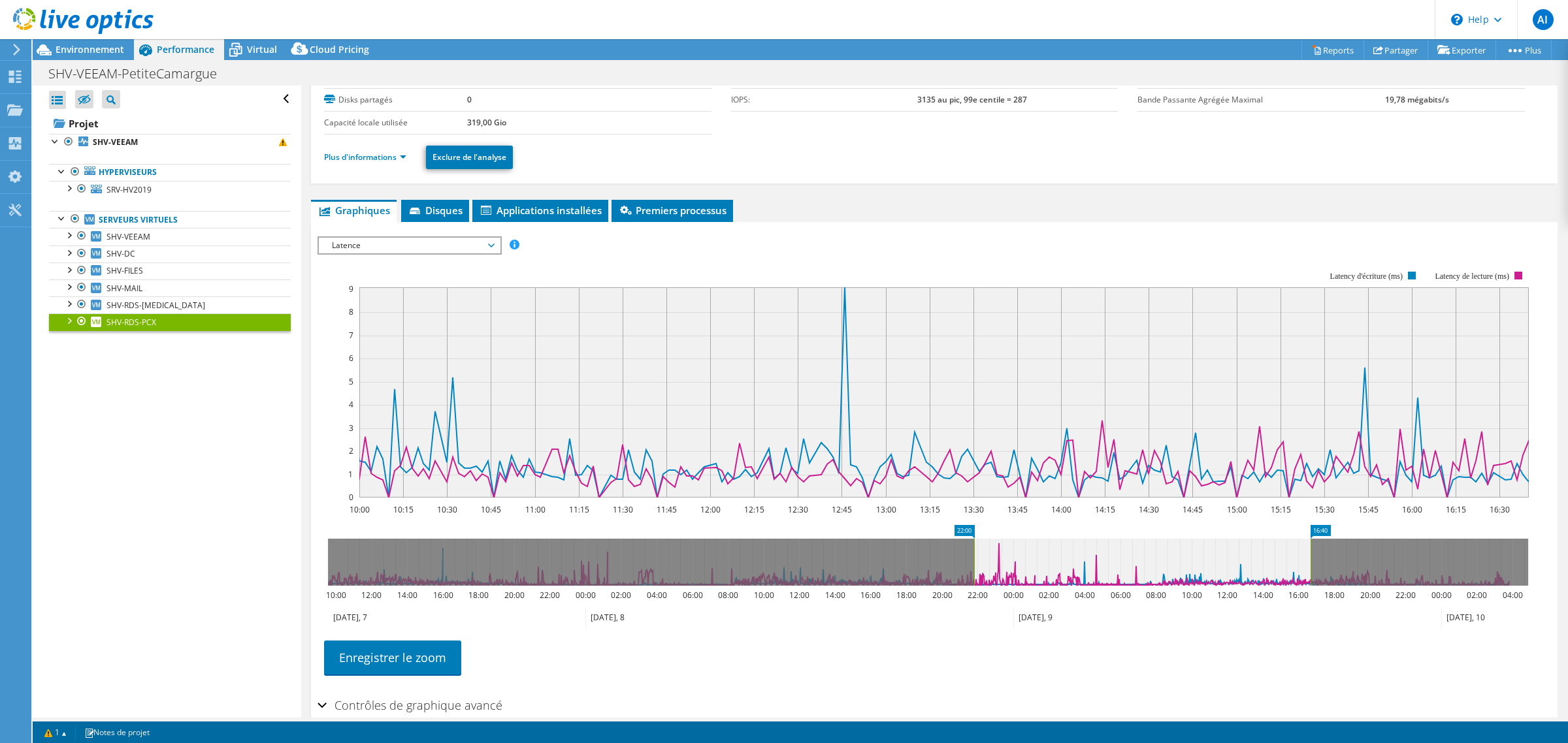
drag, startPoint x: 1193, startPoint y: 606, endPoint x: 976, endPoint y: 616, distance: 217.2
click at [976, 586] on rect at bounding box center [974, 562] width 5 height 47
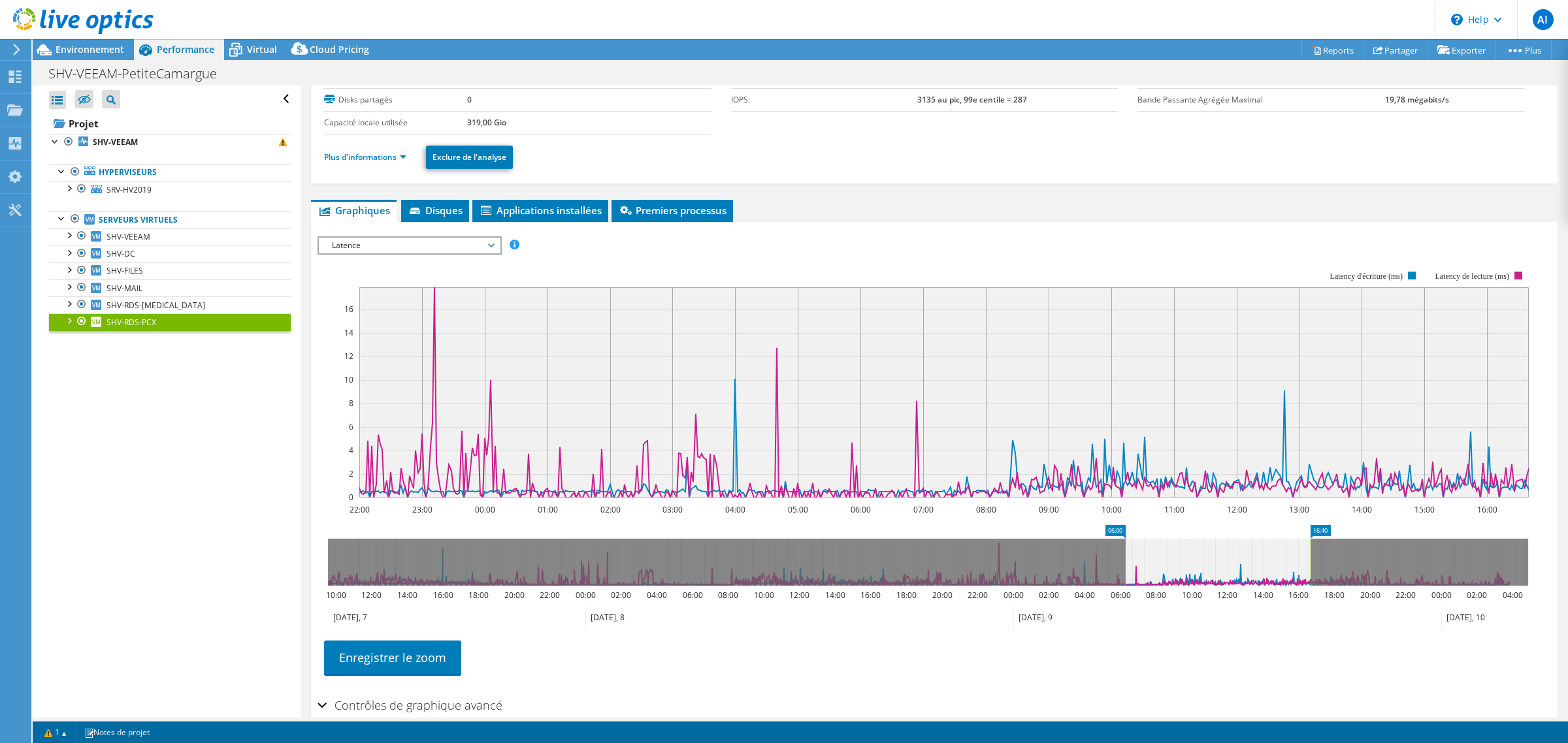
drag, startPoint x: 977, startPoint y: 607, endPoint x: 1124, endPoint y: 601, distance: 147.1
click at [1124, 586] on rect at bounding box center [1125, 562] width 5 height 47
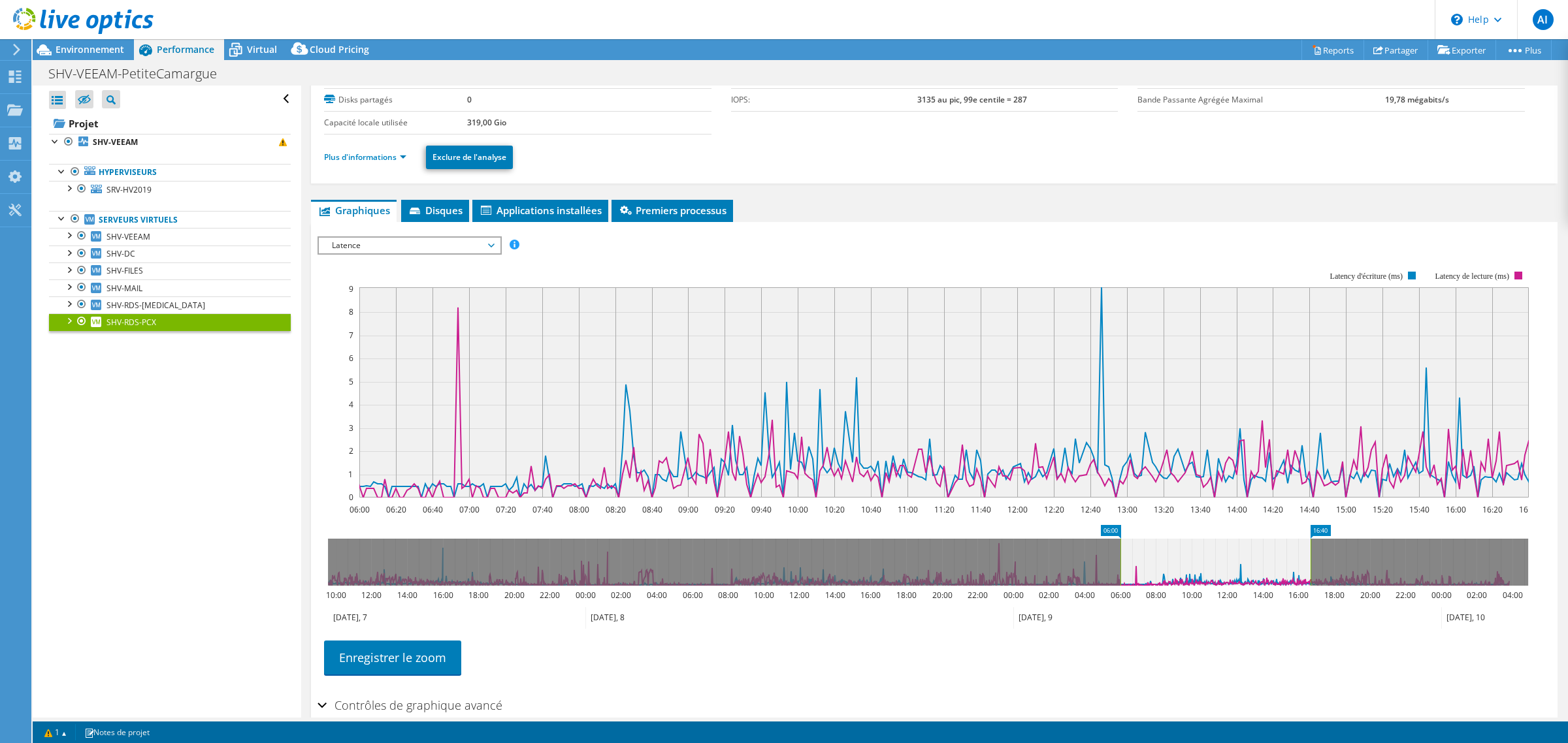
click at [441, 253] on span "Latence" at bounding box center [409, 245] width 168 height 16
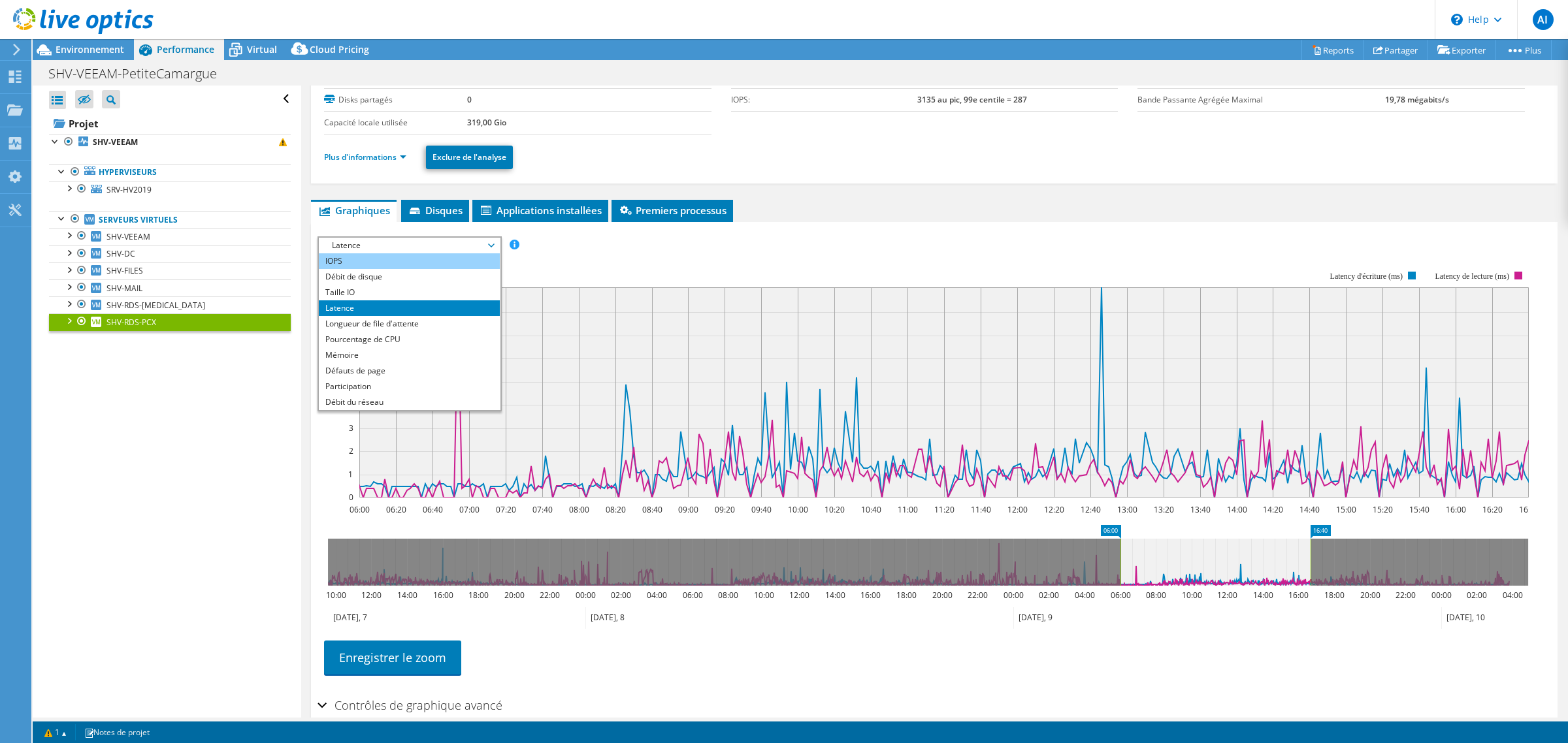
click at [381, 269] on li "IOPS" at bounding box center [409, 261] width 181 height 16
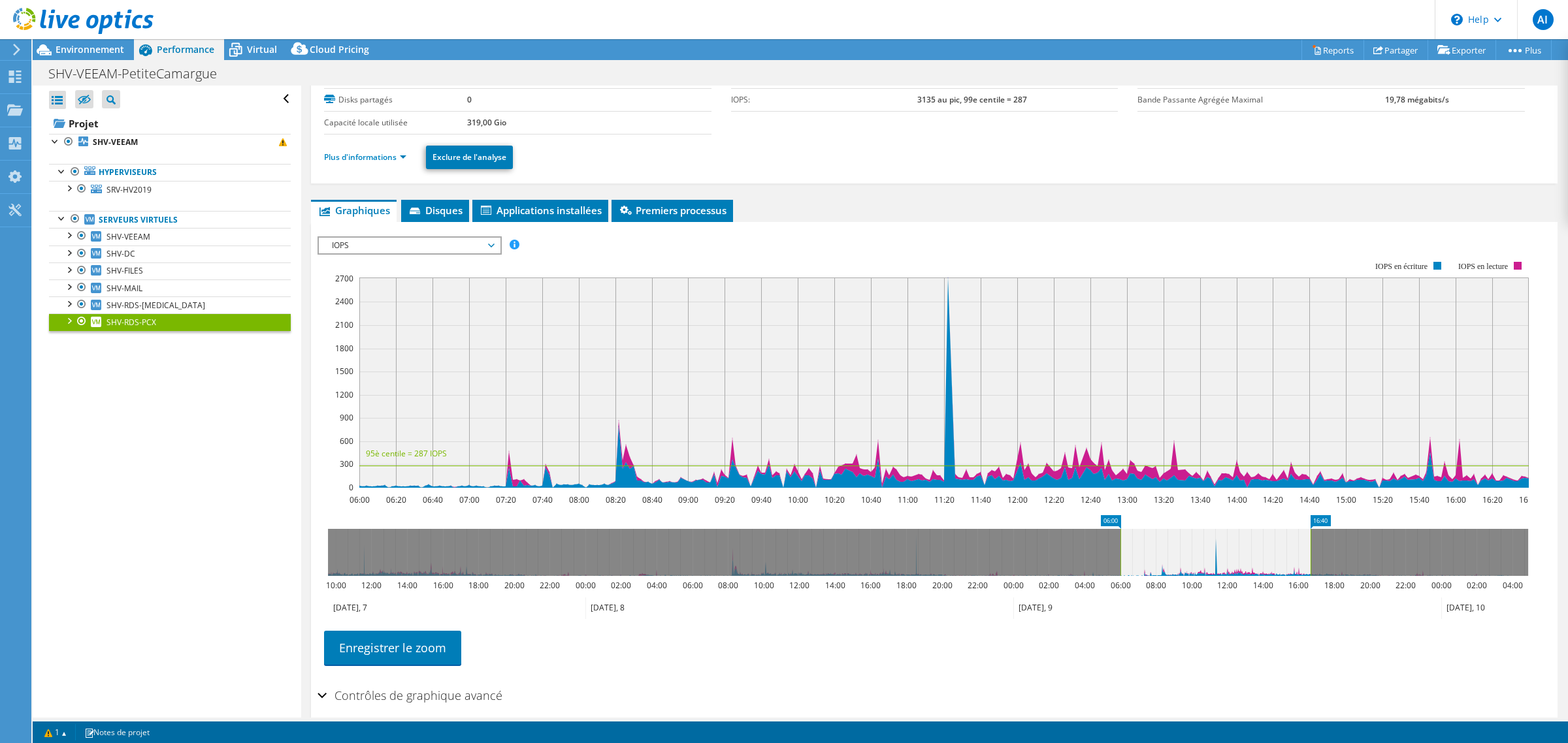
click at [415, 253] on span "IOPS" at bounding box center [409, 245] width 168 height 16
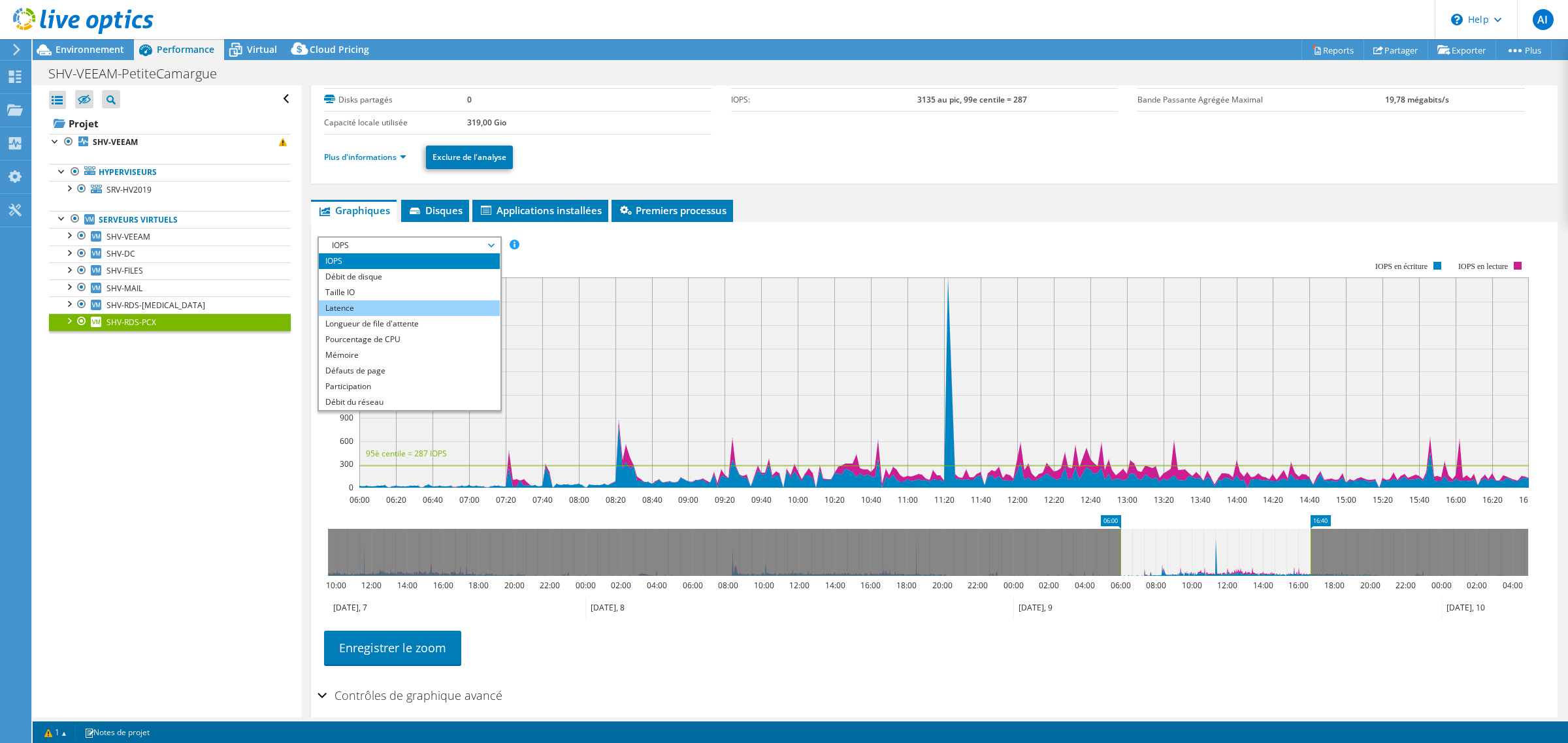
click at [396, 316] on li "Latence" at bounding box center [409, 308] width 181 height 16
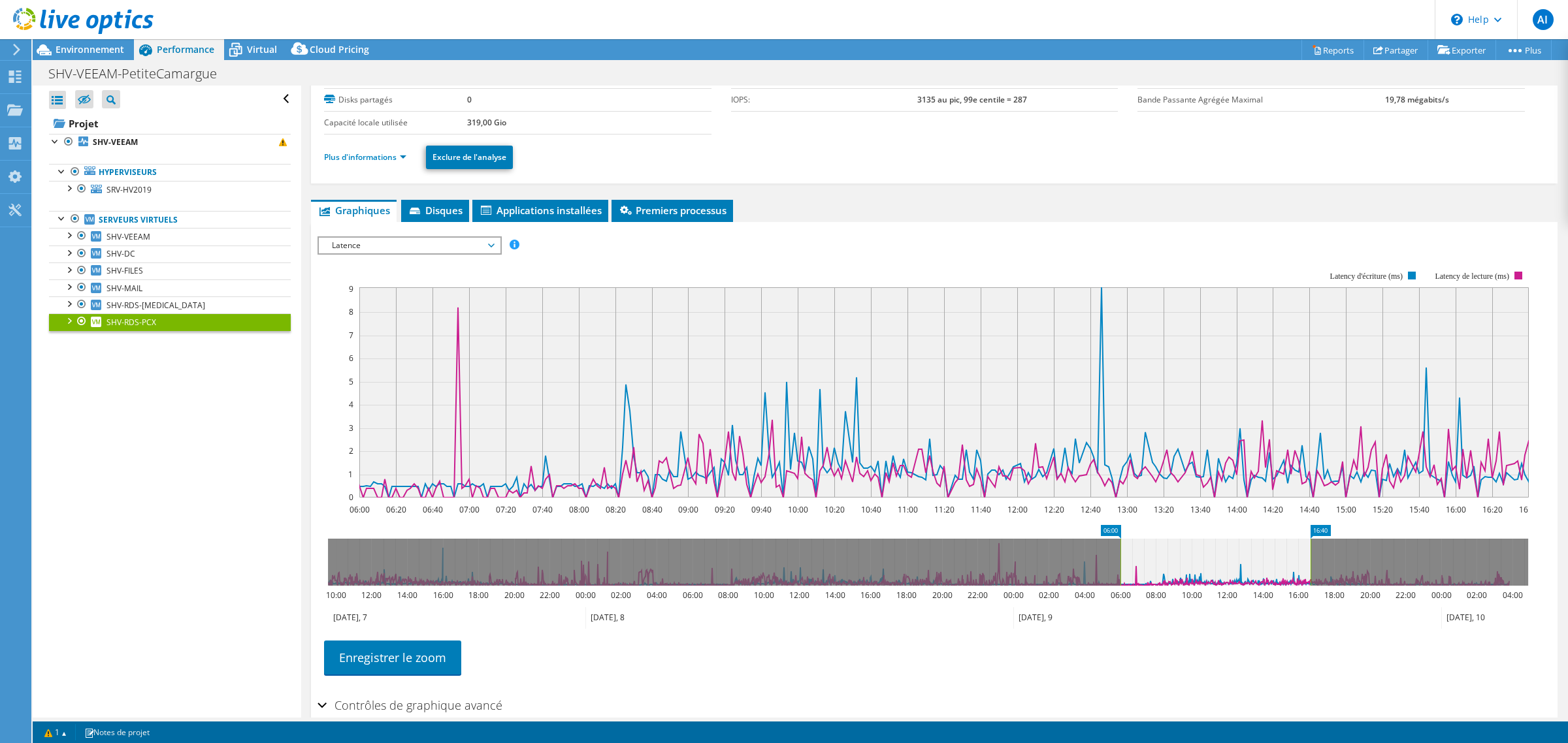
click at [387, 253] on span "Latence" at bounding box center [409, 245] width 168 height 16
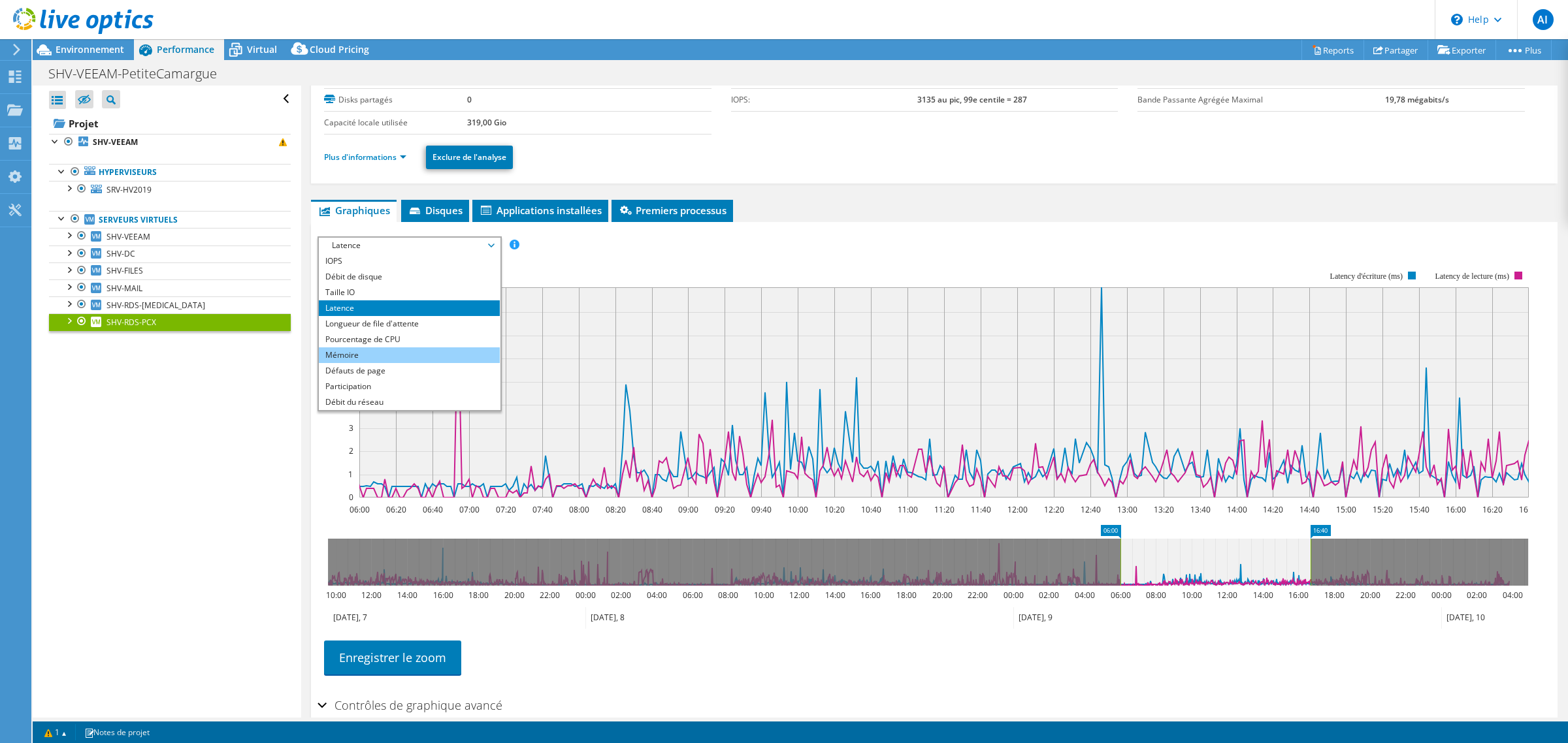
click at [389, 363] on li "Mémoire" at bounding box center [409, 354] width 181 height 16
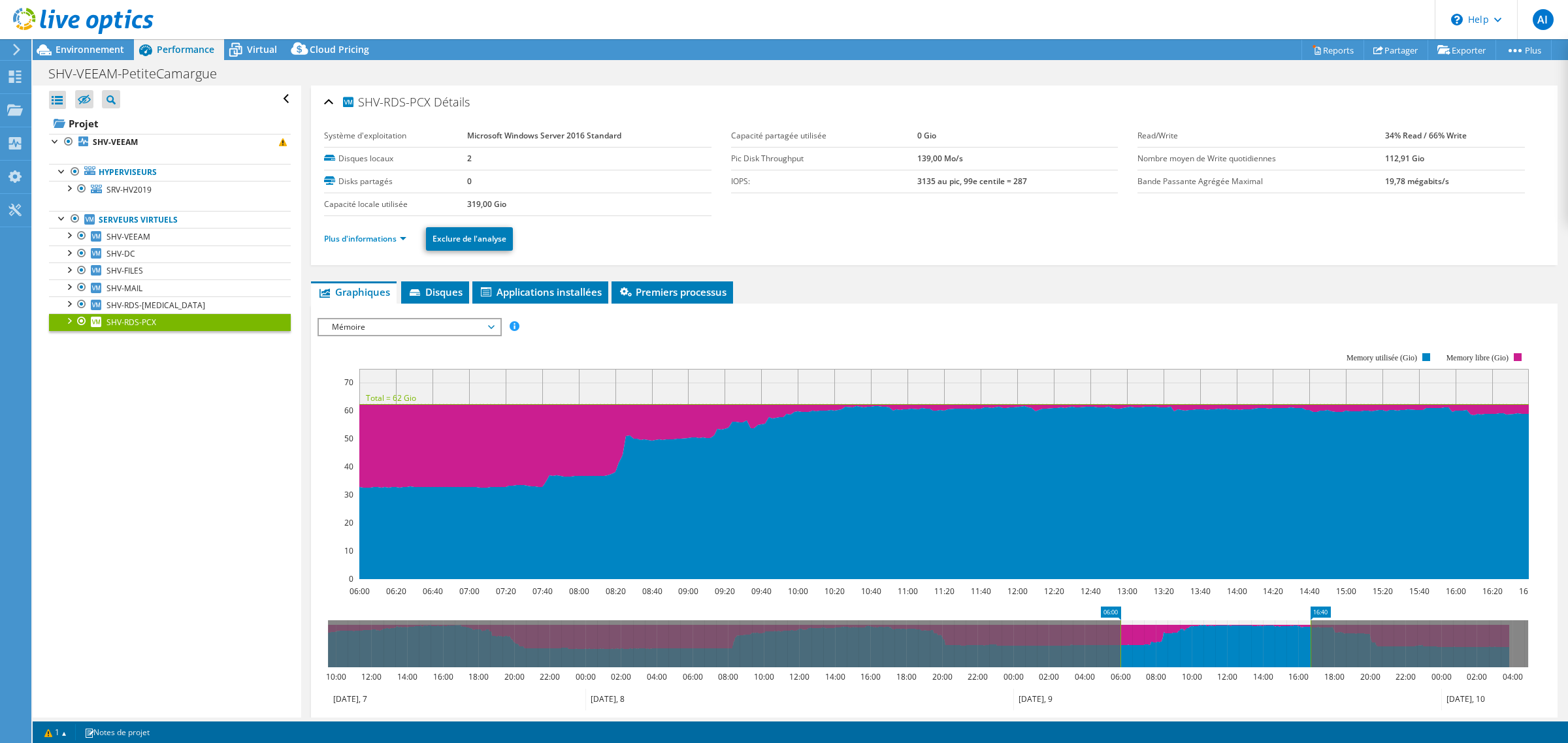
select select "EUFrankfurt"
select select "EUR"
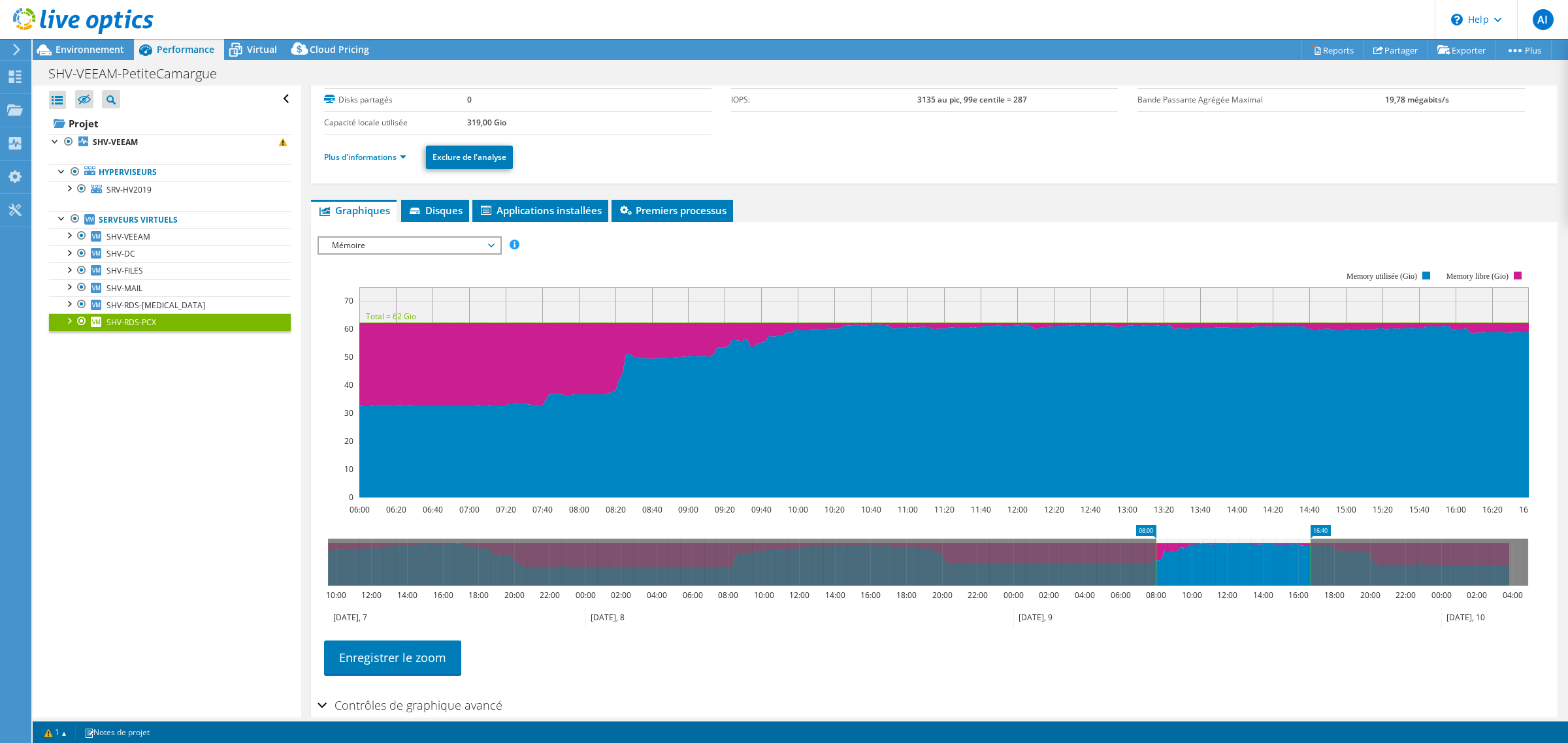
drag, startPoint x: 0, startPoint y: 0, endPoint x: 1154, endPoint y: 617, distance: 1308.6
click at [1154, 586] on rect at bounding box center [1156, 562] width 5 height 47
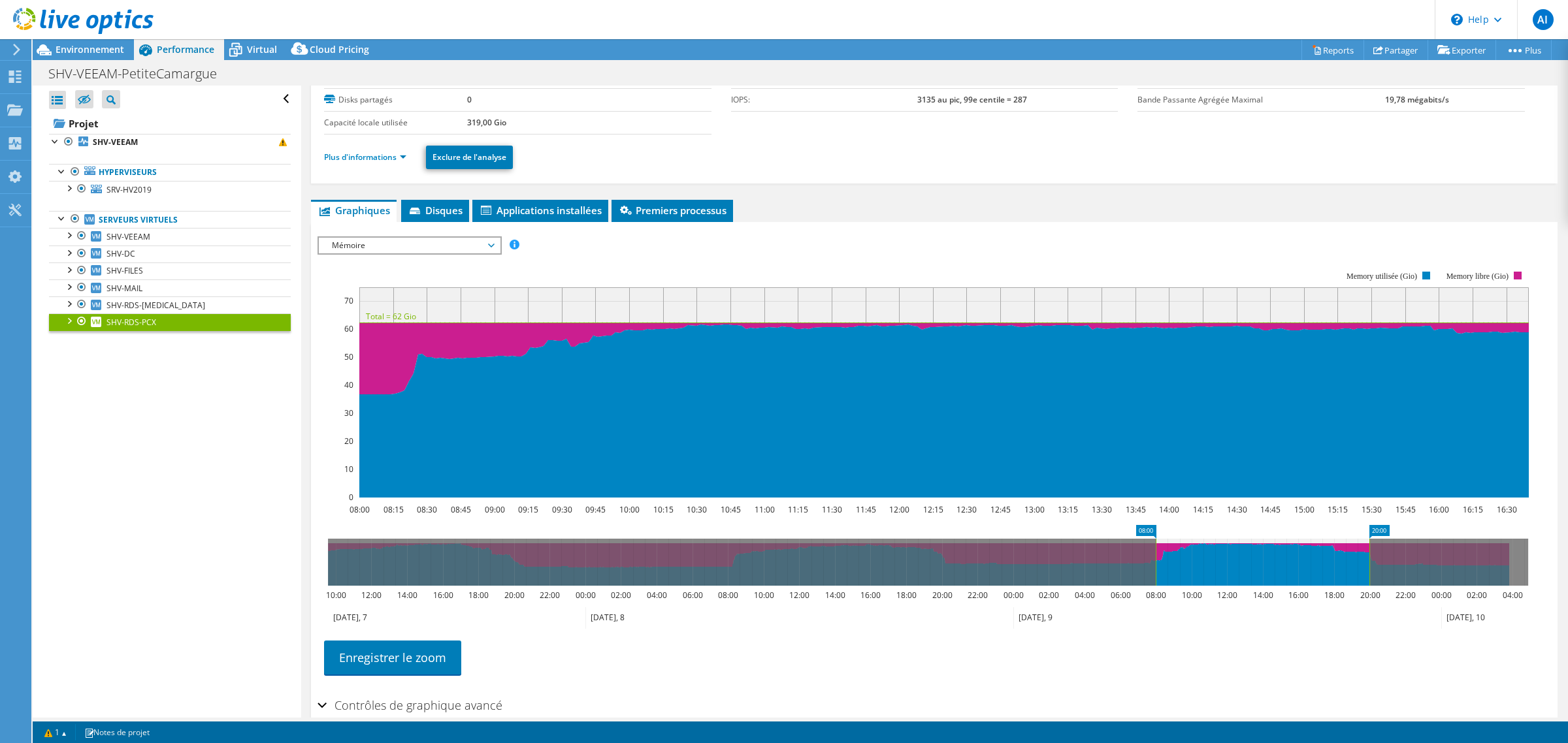
drag, startPoint x: 1313, startPoint y: 606, endPoint x: 1372, endPoint y: 608, distance: 59.0
click at [1372, 586] on rect at bounding box center [1369, 562] width 5 height 47
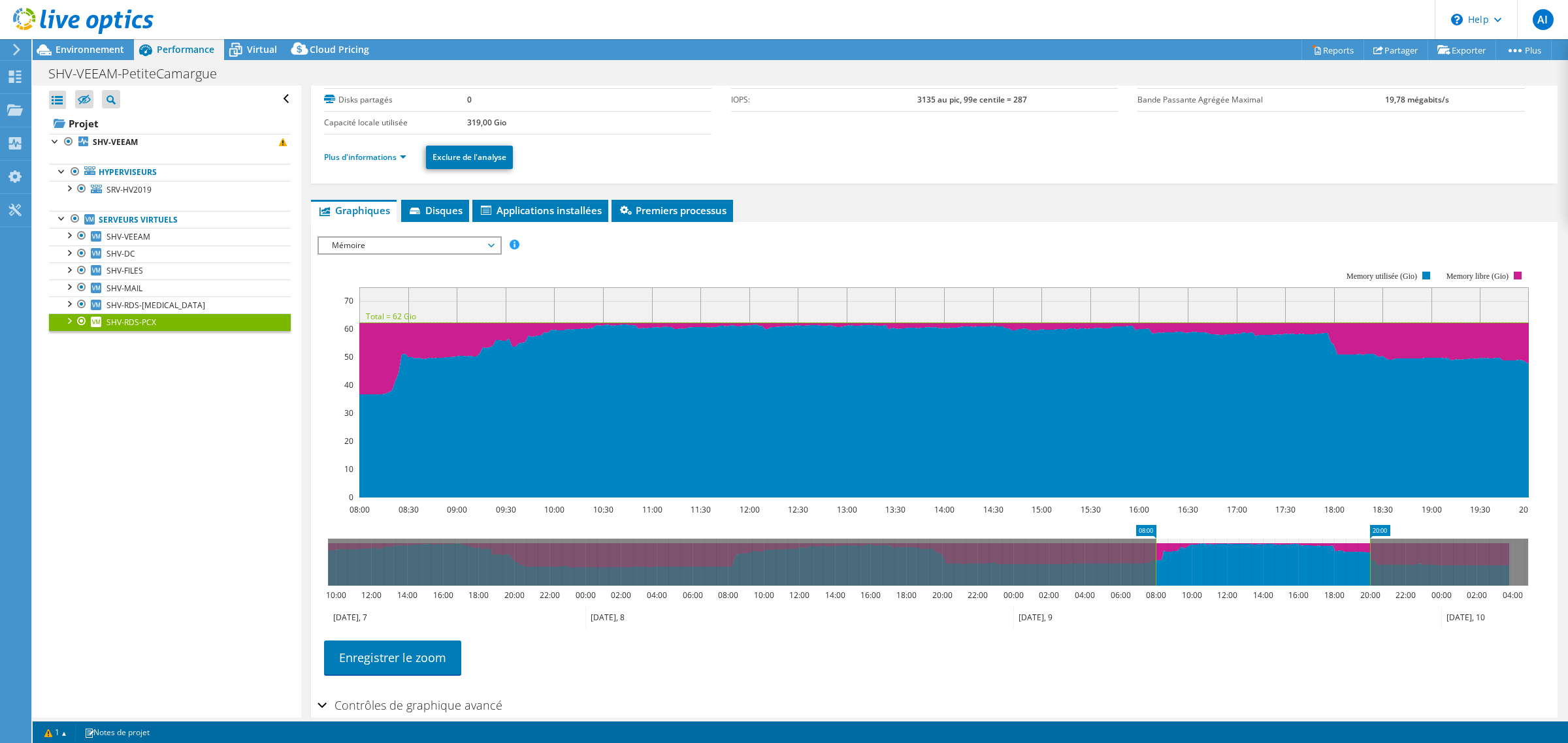
click at [433, 253] on span "Mémoire" at bounding box center [409, 245] width 168 height 16
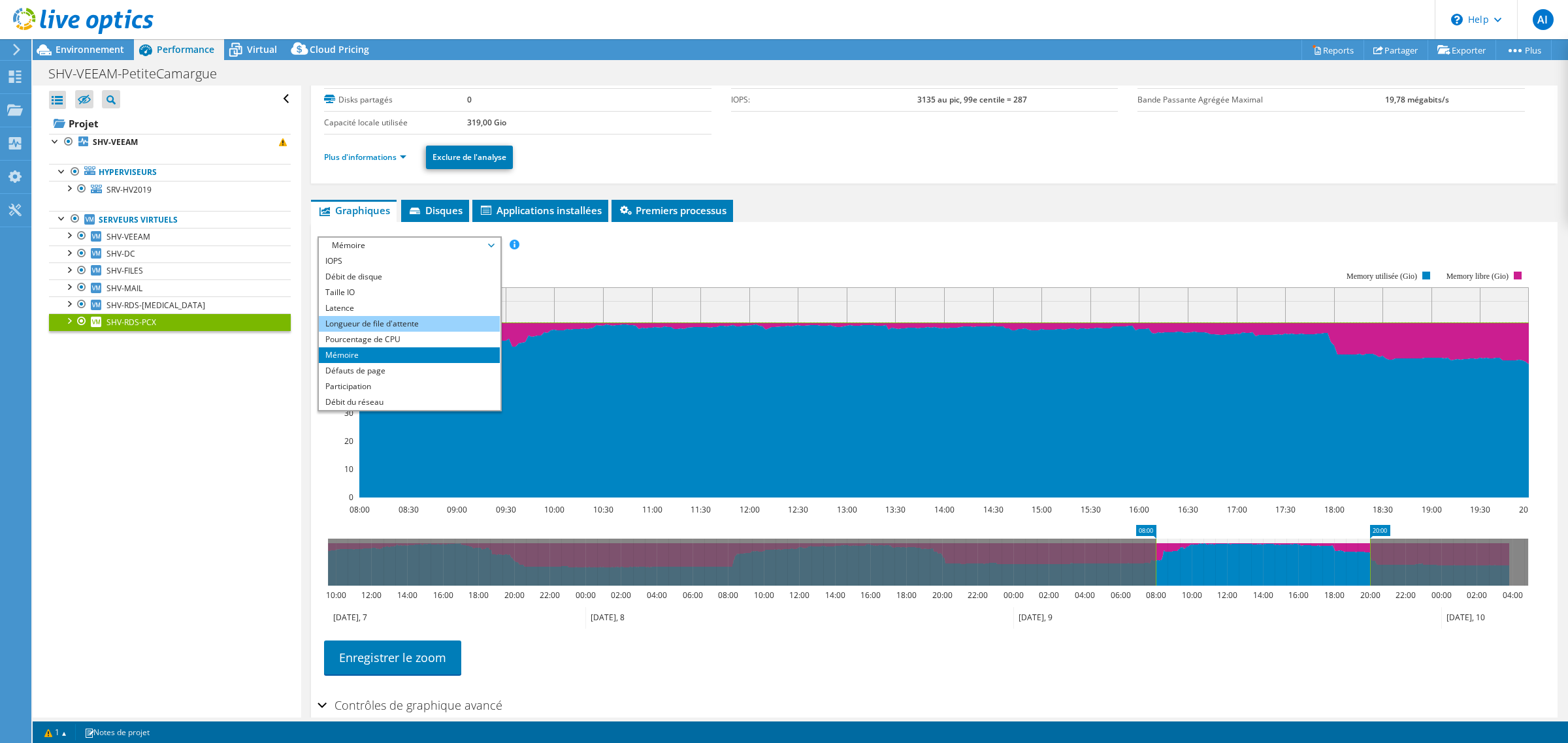
click at [383, 331] on li "Longueur de file d'attente" at bounding box center [409, 323] width 181 height 16
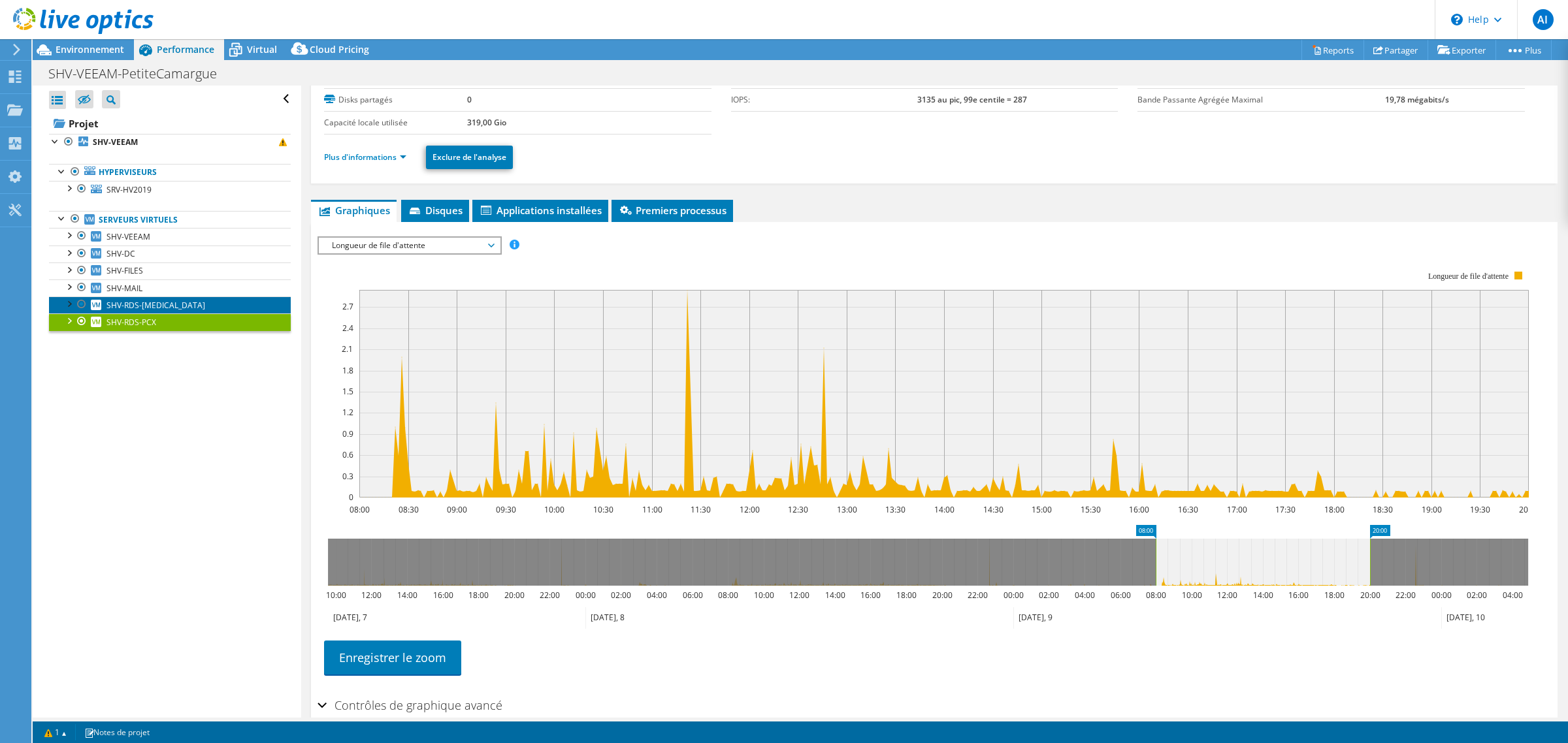
click at [129, 311] on span "SHV-RDS-[MEDICAL_DATA]" at bounding box center [155, 305] width 99 height 11
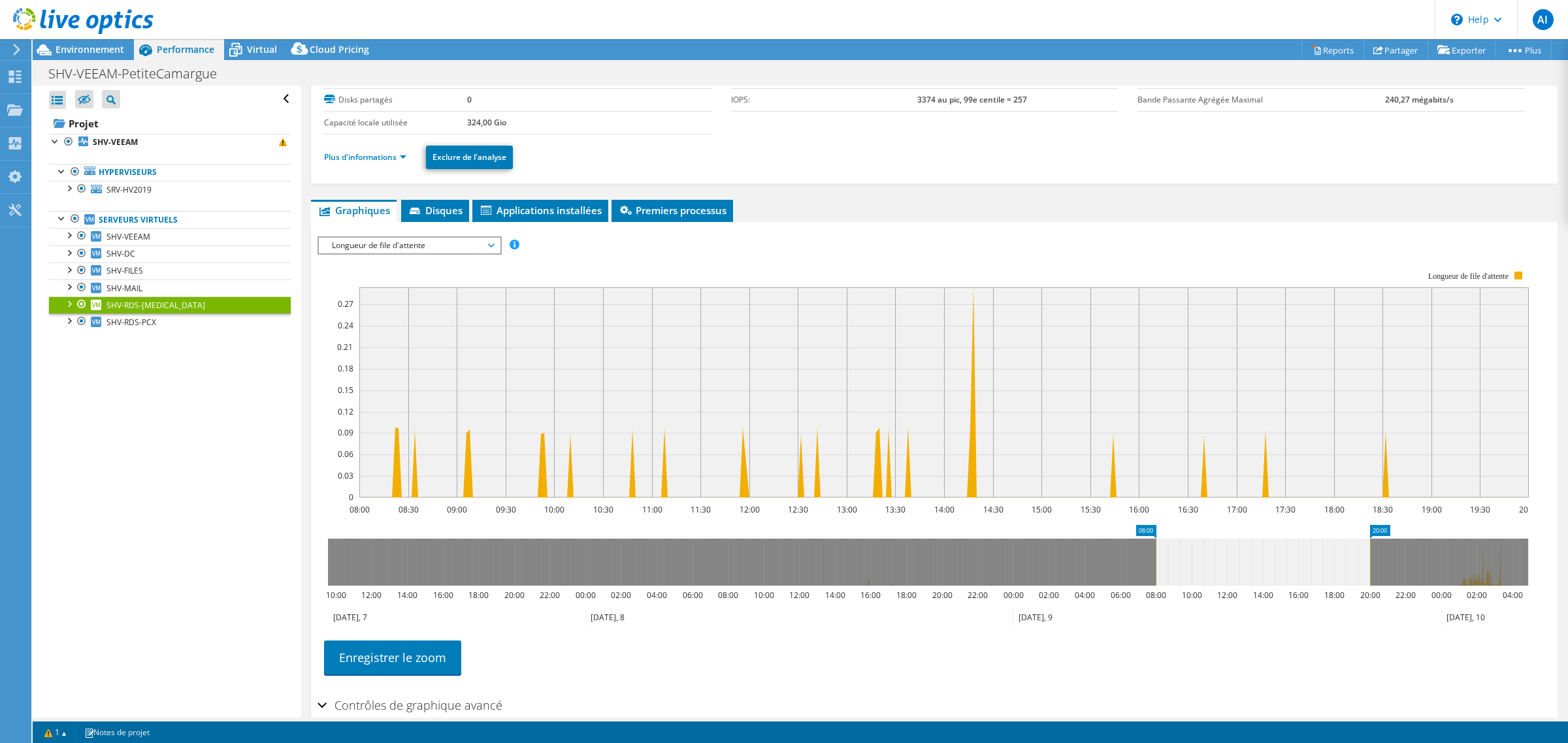
click at [467, 254] on div "IOPS Débit de disque Taille IO Latence Longueur de file d'attente Pourcentage d…" at bounding box center [934, 245] width 1234 height 18
click at [467, 253] on span "Longueur de file d'attente" at bounding box center [409, 245] width 168 height 16
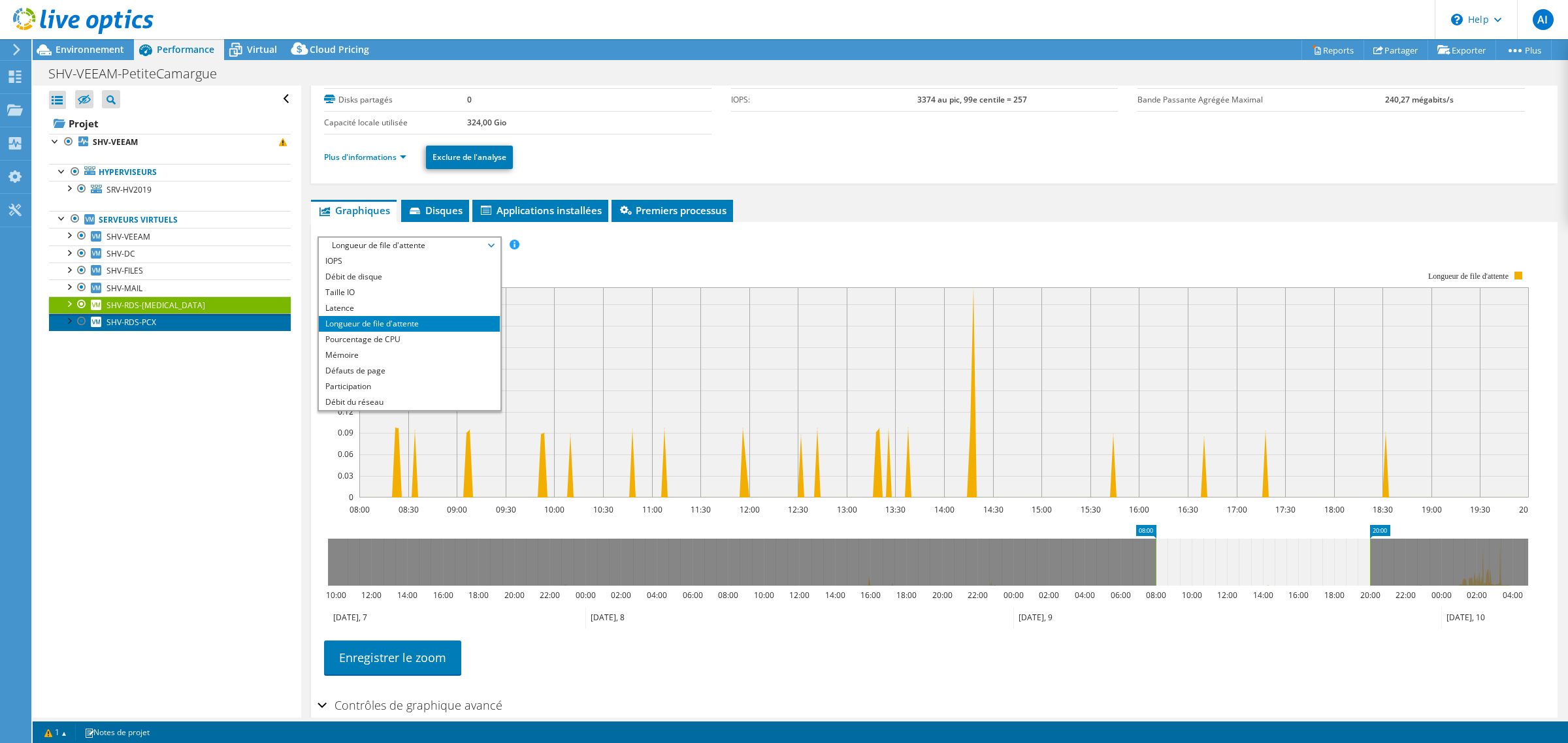
click at [167, 331] on link "SHV-RDS-PCX" at bounding box center [170, 322] width 242 height 17
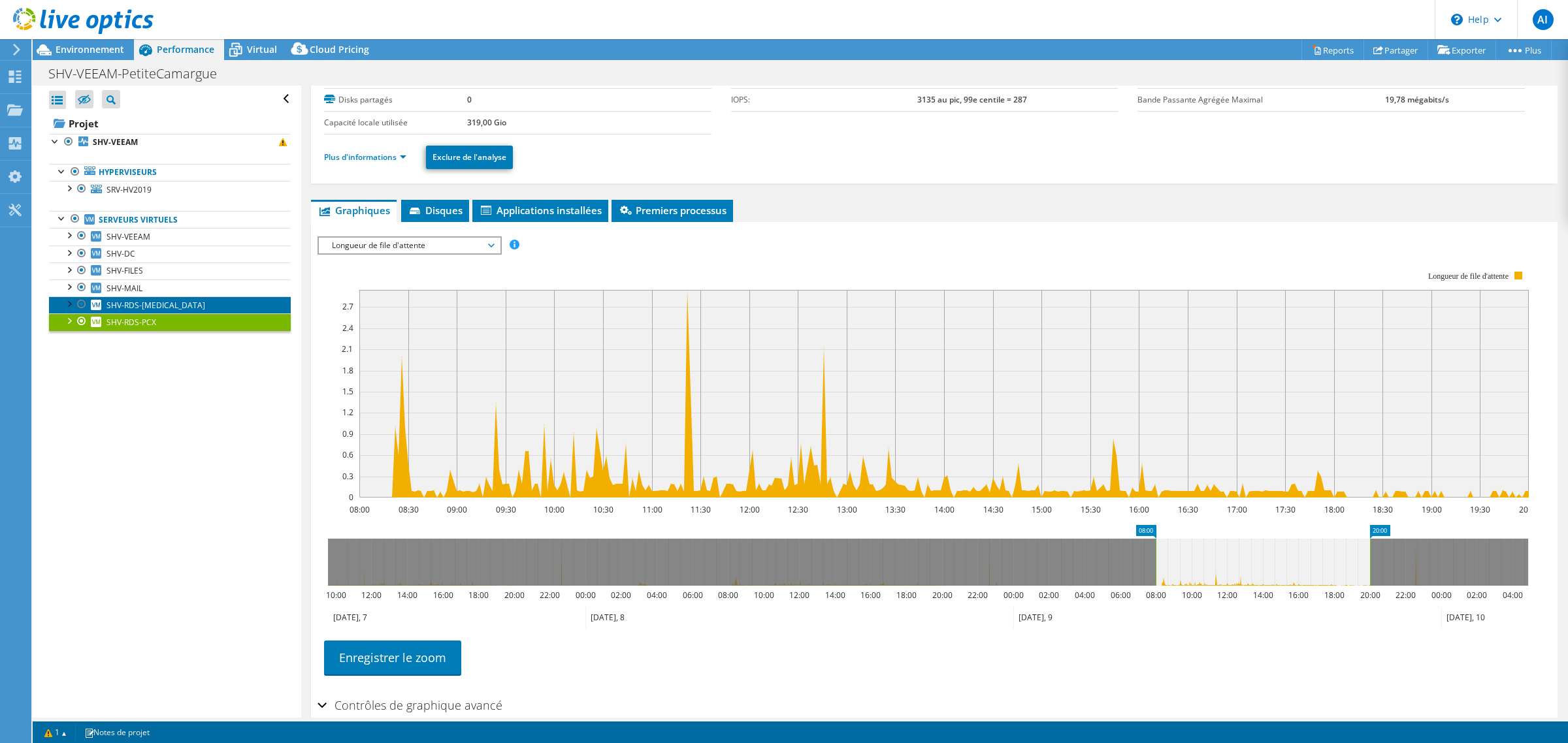
click at [172, 314] on link "SHV-RDS-[MEDICAL_DATA]" at bounding box center [170, 305] width 242 height 17
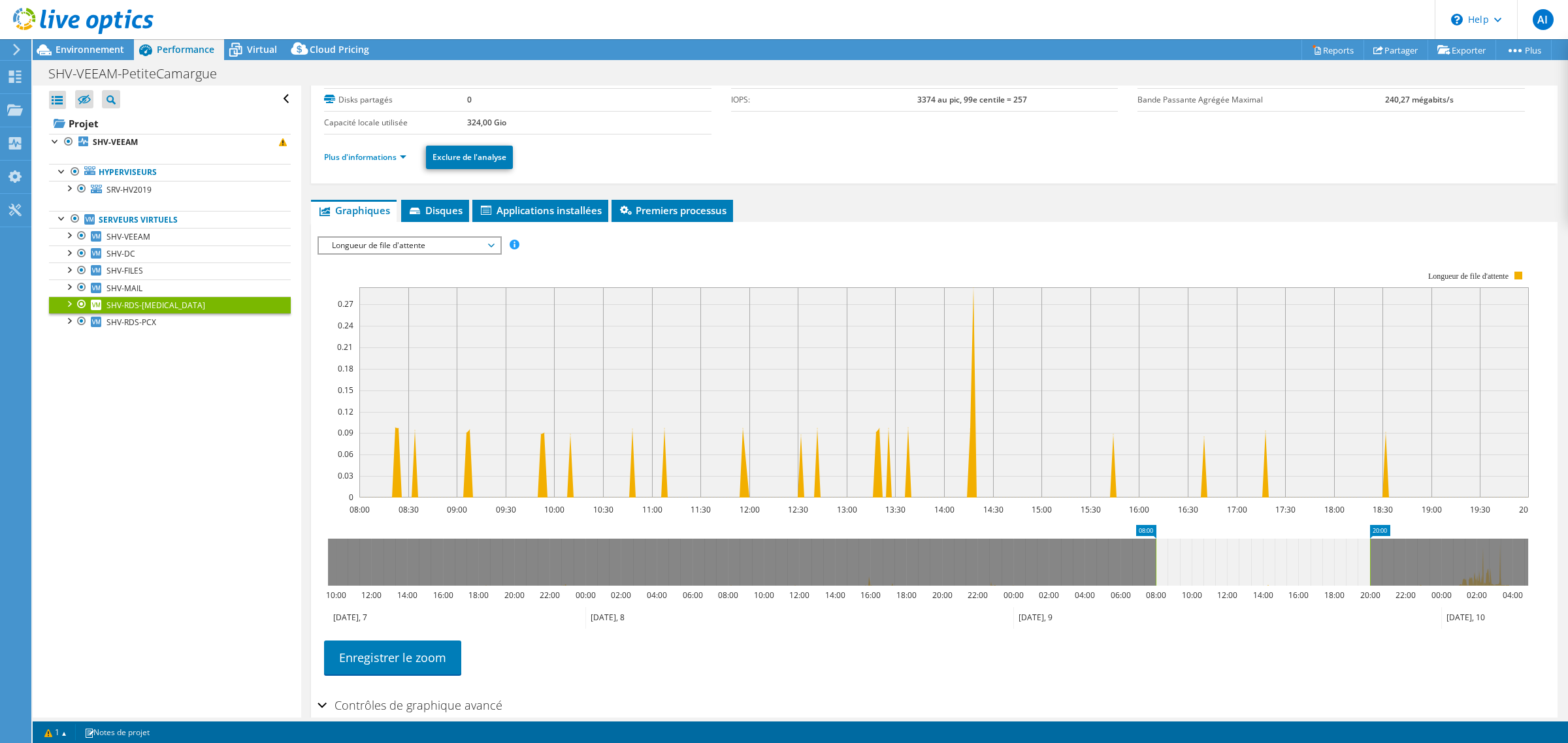
click at [462, 253] on span "Longueur de file d'attente" at bounding box center [409, 245] width 168 height 16
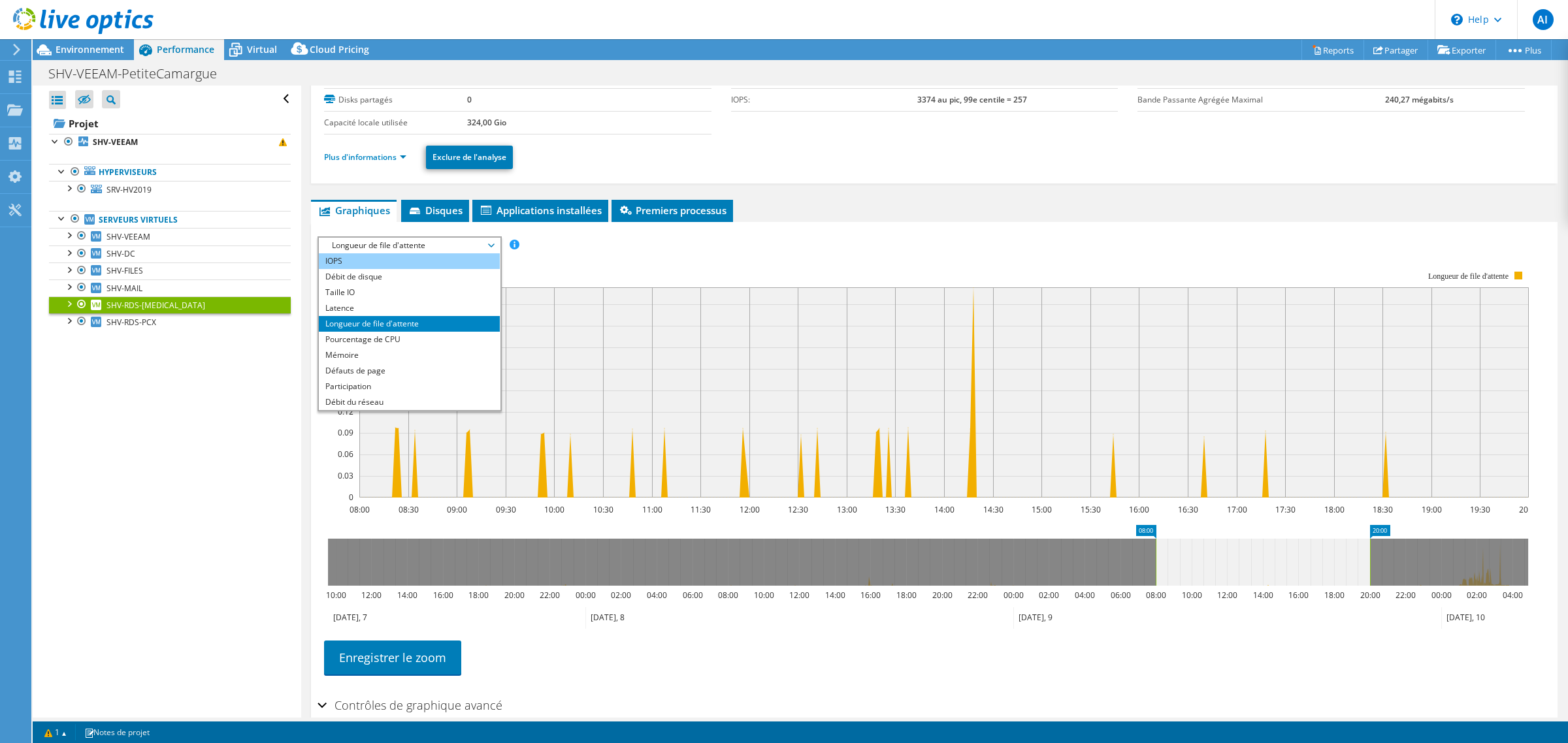
click at [396, 269] on li "IOPS" at bounding box center [409, 261] width 181 height 16
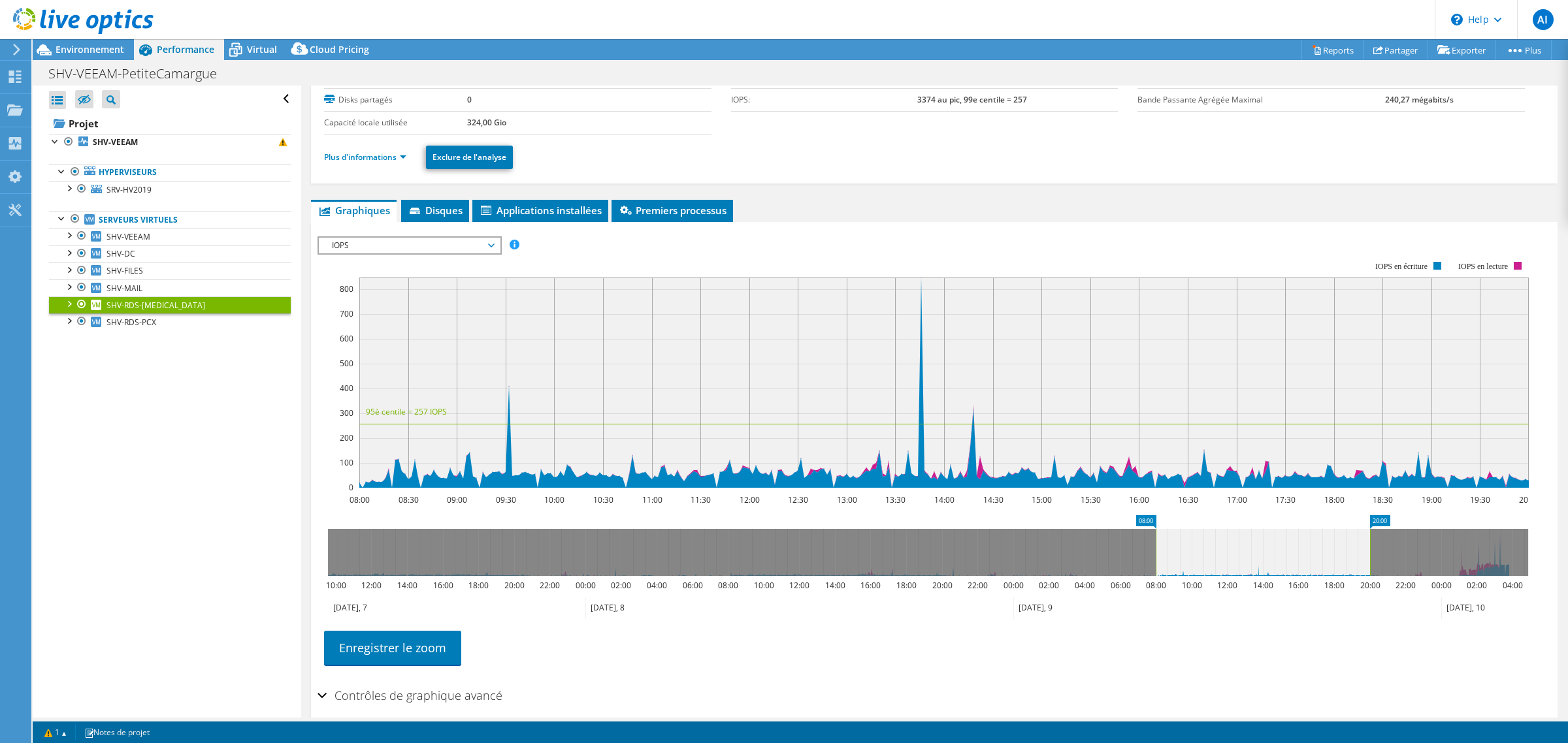
click at [426, 253] on span "IOPS" at bounding box center [409, 245] width 168 height 16
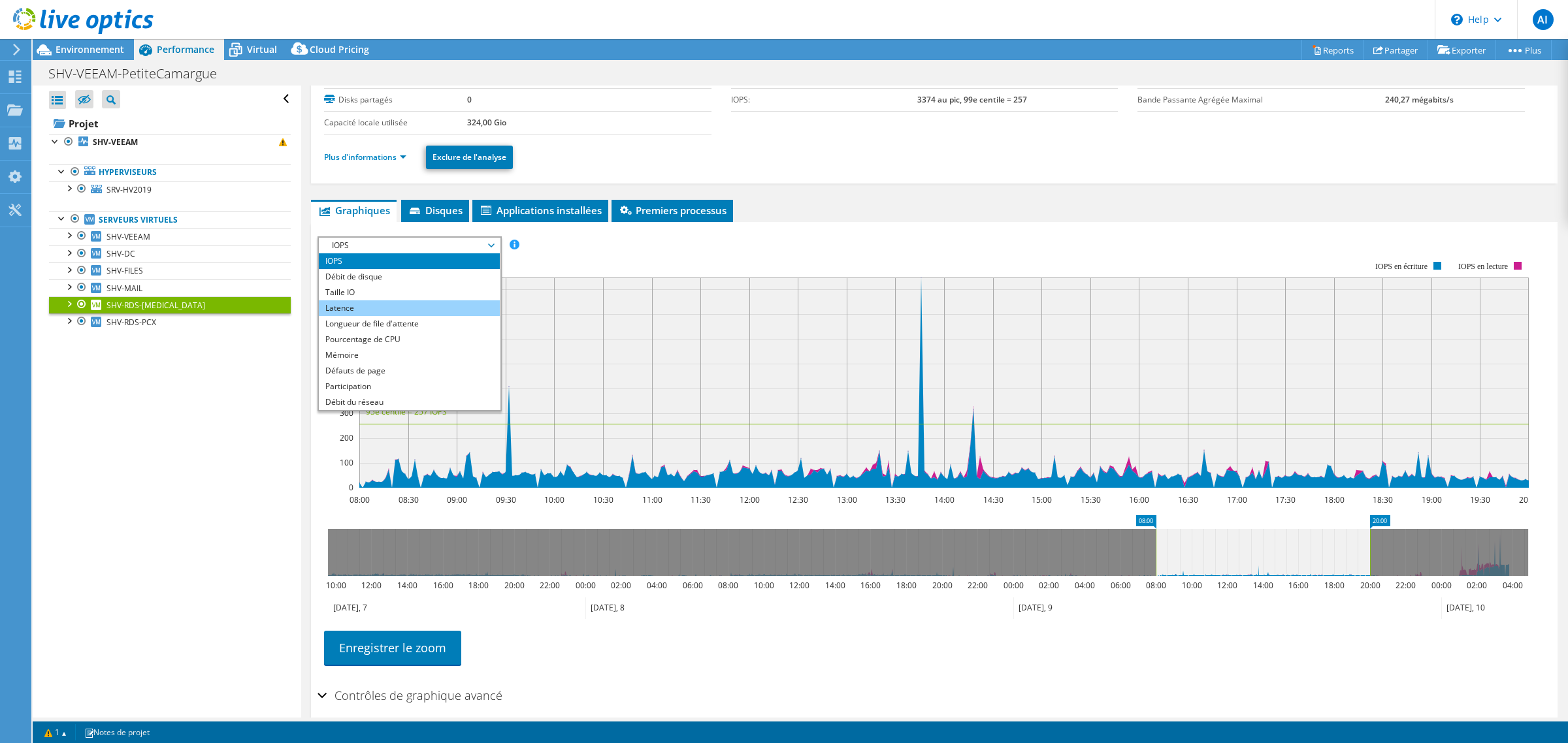
click at [396, 316] on li "Latence" at bounding box center [409, 308] width 181 height 16
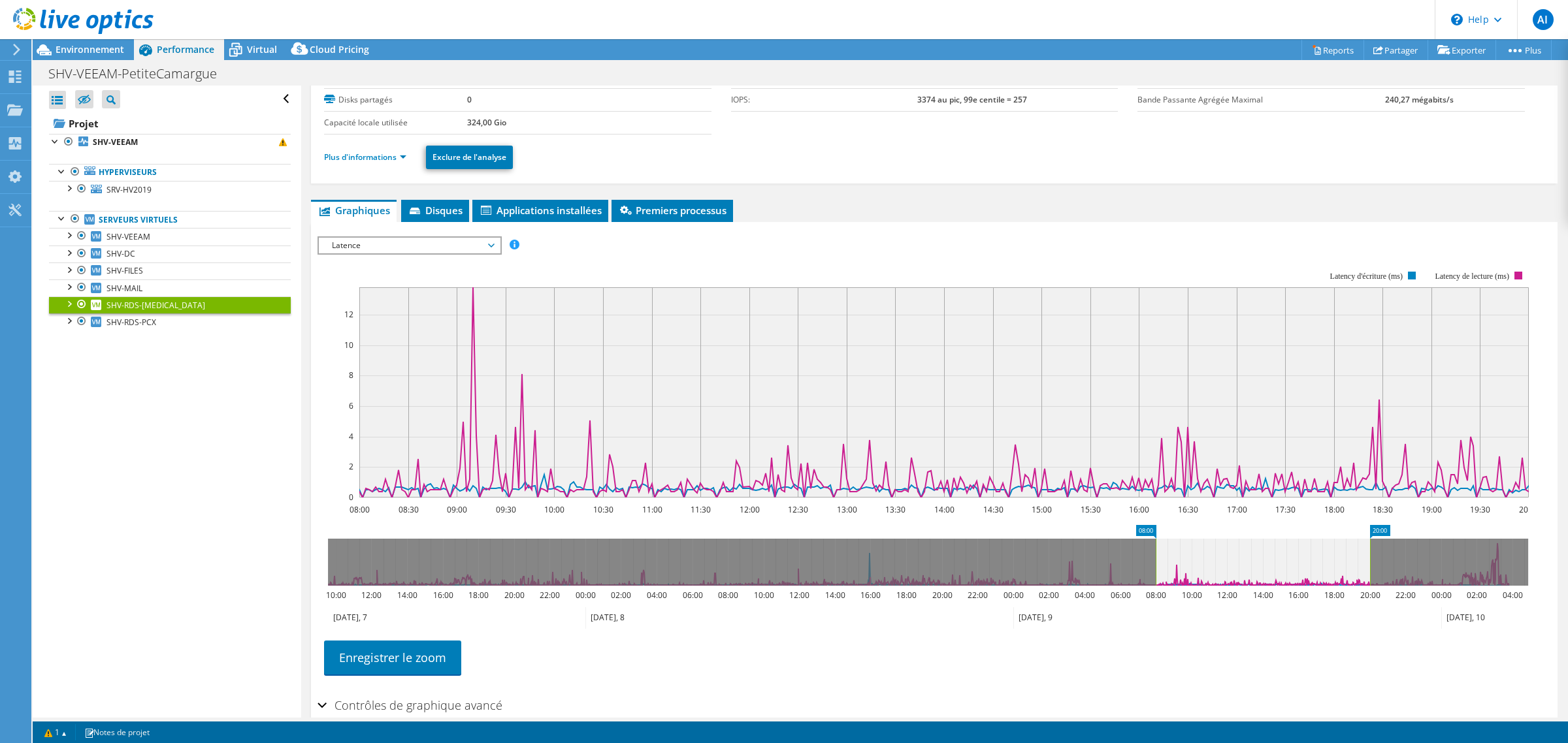
click at [477, 253] on span "Latence" at bounding box center [409, 245] width 168 height 16
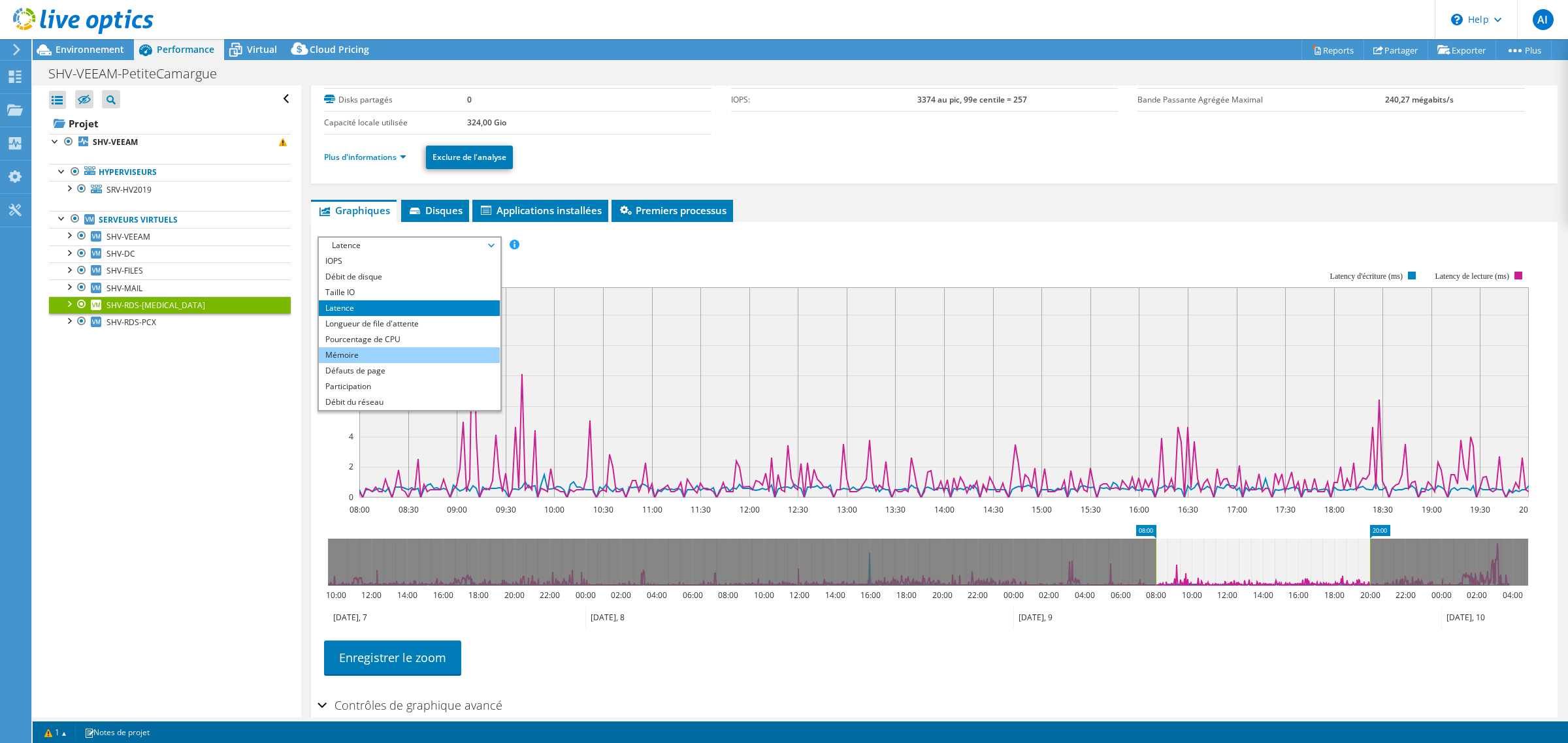
click at [399, 363] on li "Mémoire" at bounding box center [409, 354] width 181 height 16
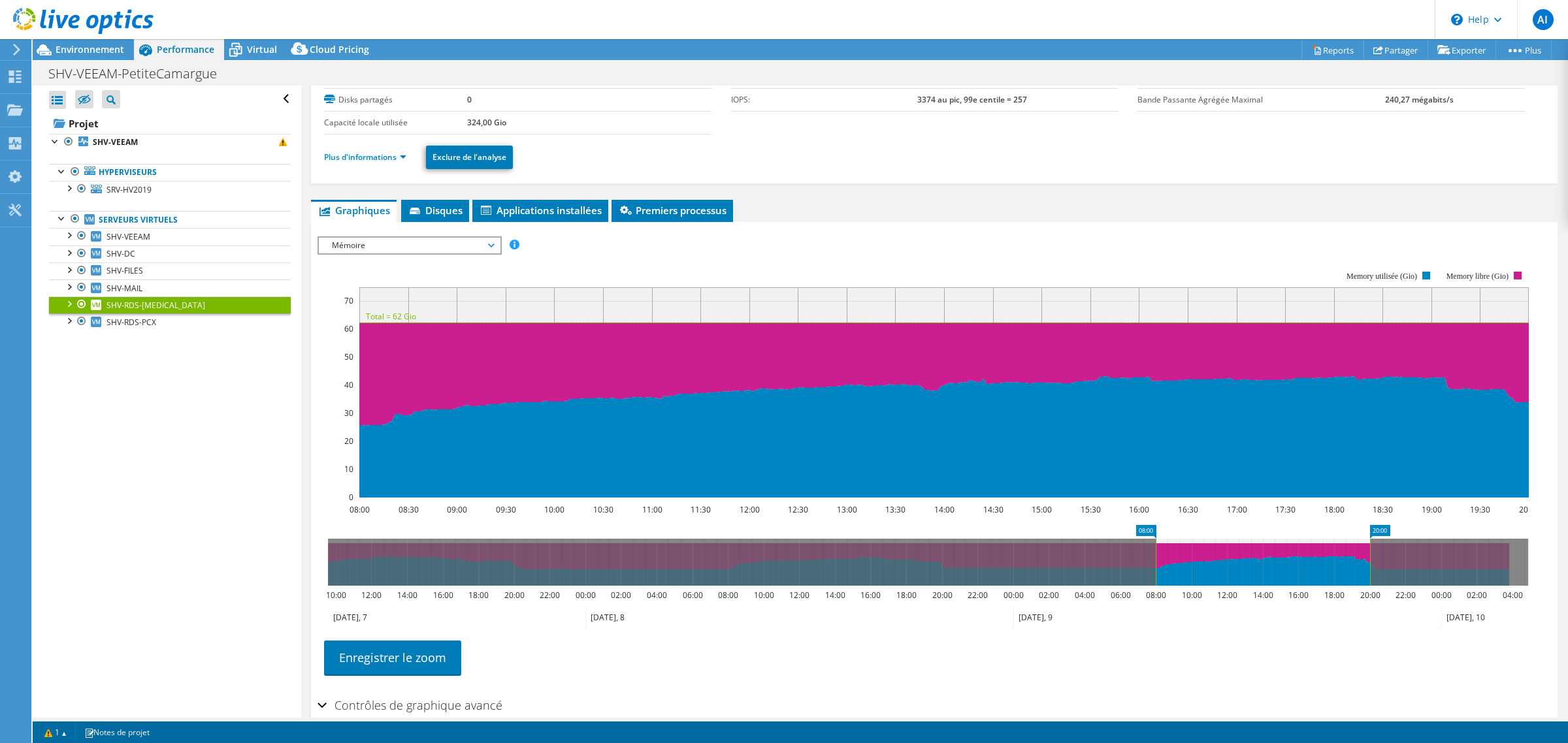
click at [436, 253] on span "Mémoire" at bounding box center [409, 245] width 168 height 16
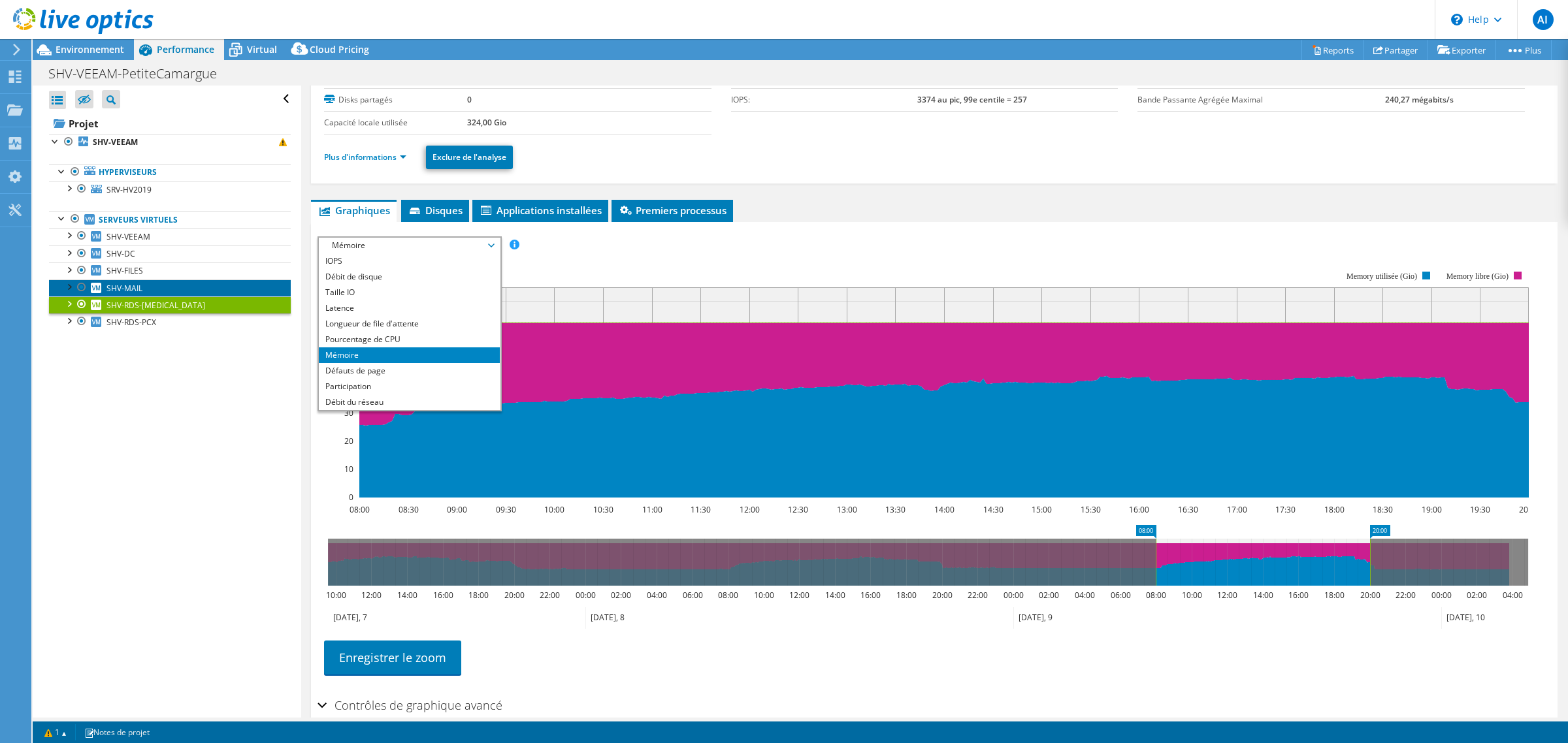
click at [125, 294] on span "SHV-MAIL" at bounding box center [124, 288] width 36 height 11
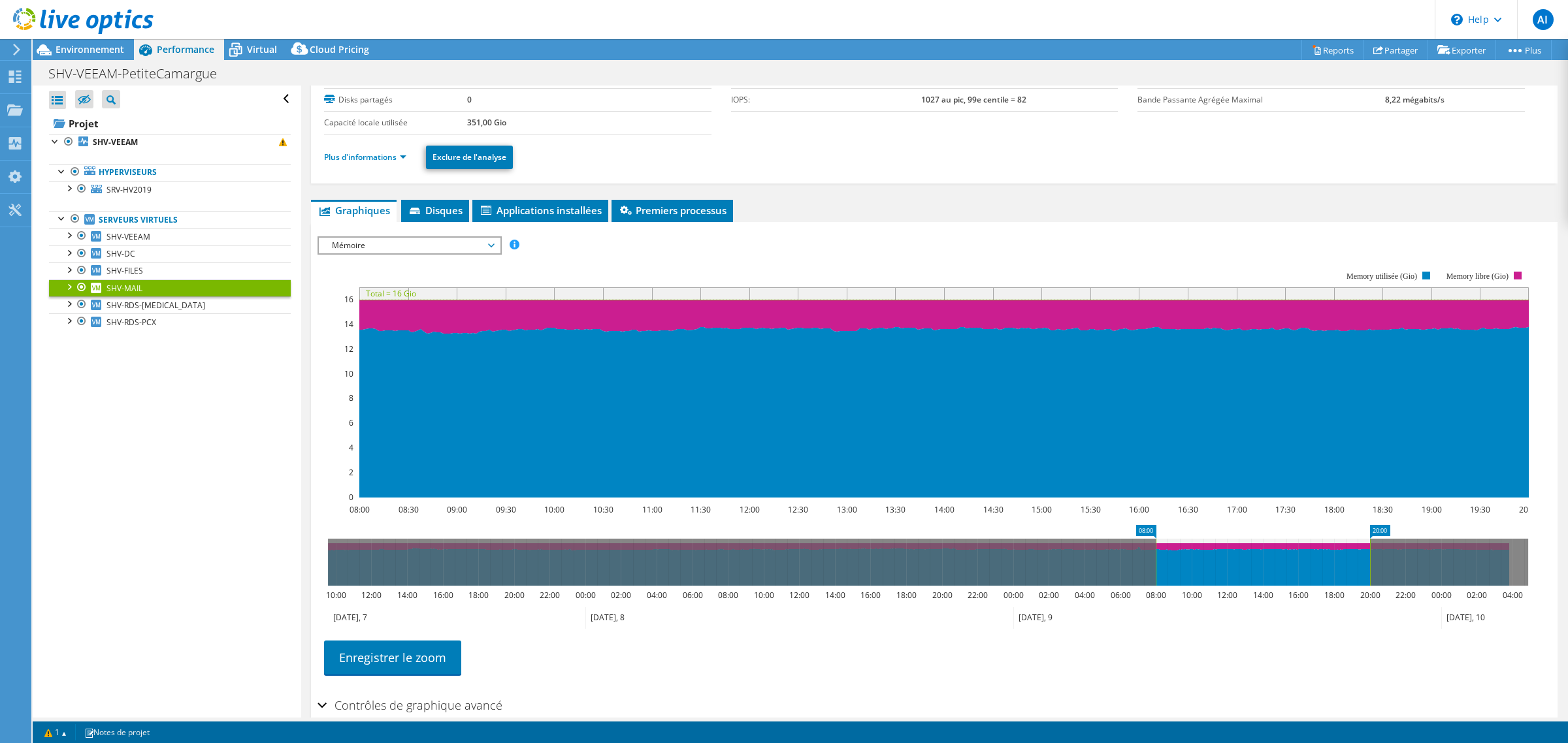
click at [398, 254] on div "IOPS Débit de disque Taille IO Latence Longueur de file d'attente Pourcentage d…" at bounding box center [934, 245] width 1234 height 18
click at [398, 253] on span "Mémoire" at bounding box center [409, 245] width 168 height 16
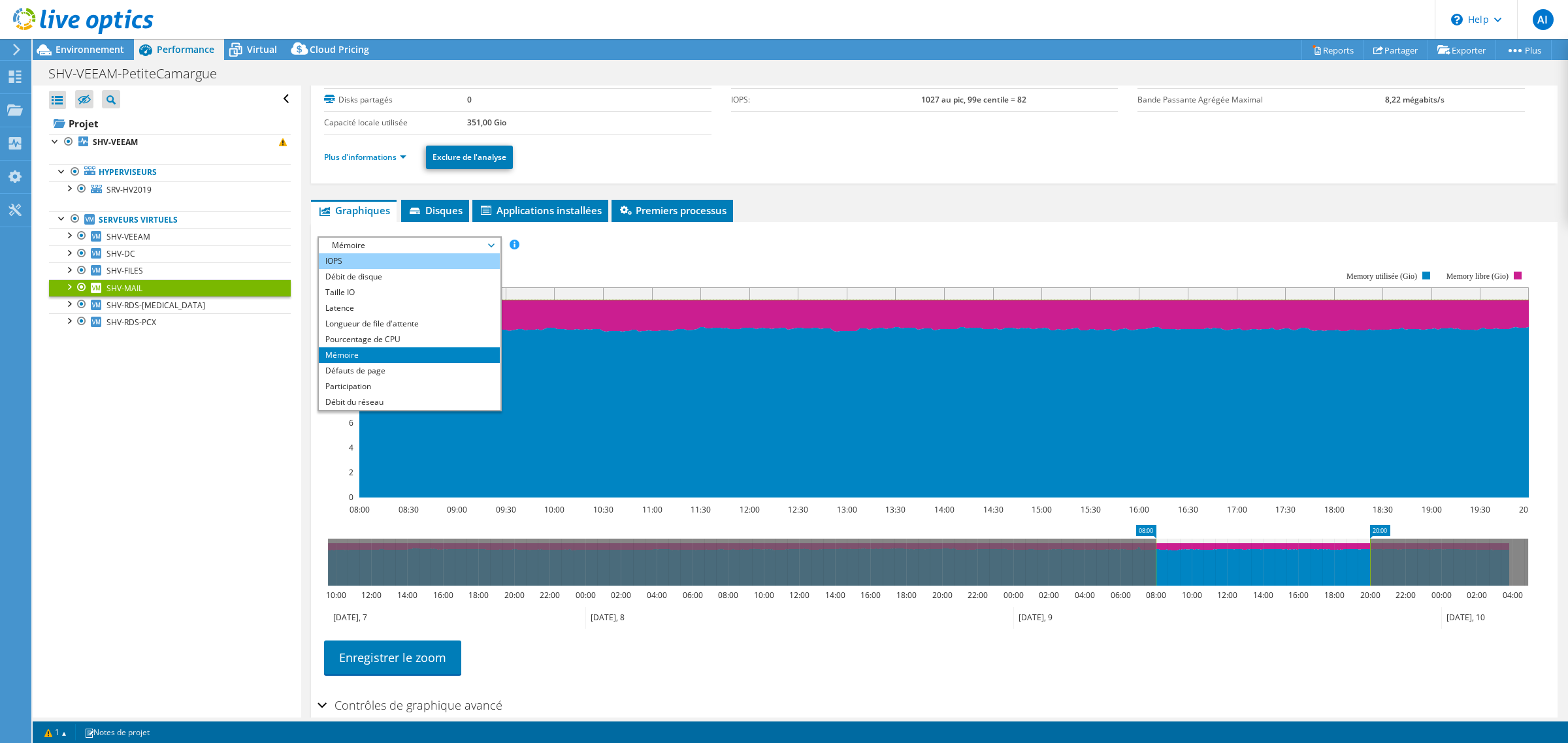
click at [380, 269] on li "IOPS" at bounding box center [409, 261] width 181 height 16
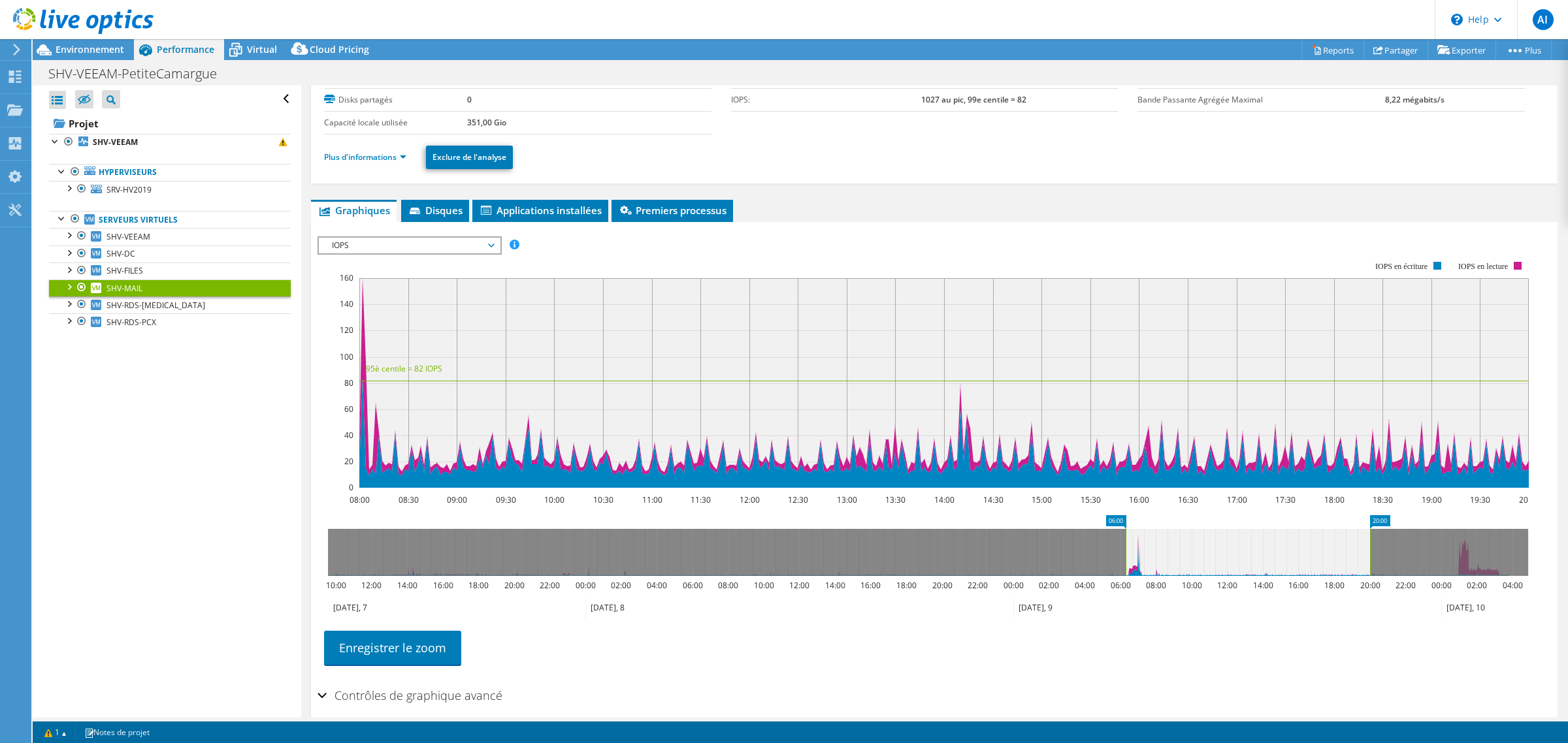
drag, startPoint x: 1157, startPoint y: 599, endPoint x: 1127, endPoint y: 599, distance: 30.0
click at [1127, 576] on rect at bounding box center [1126, 552] width 5 height 47
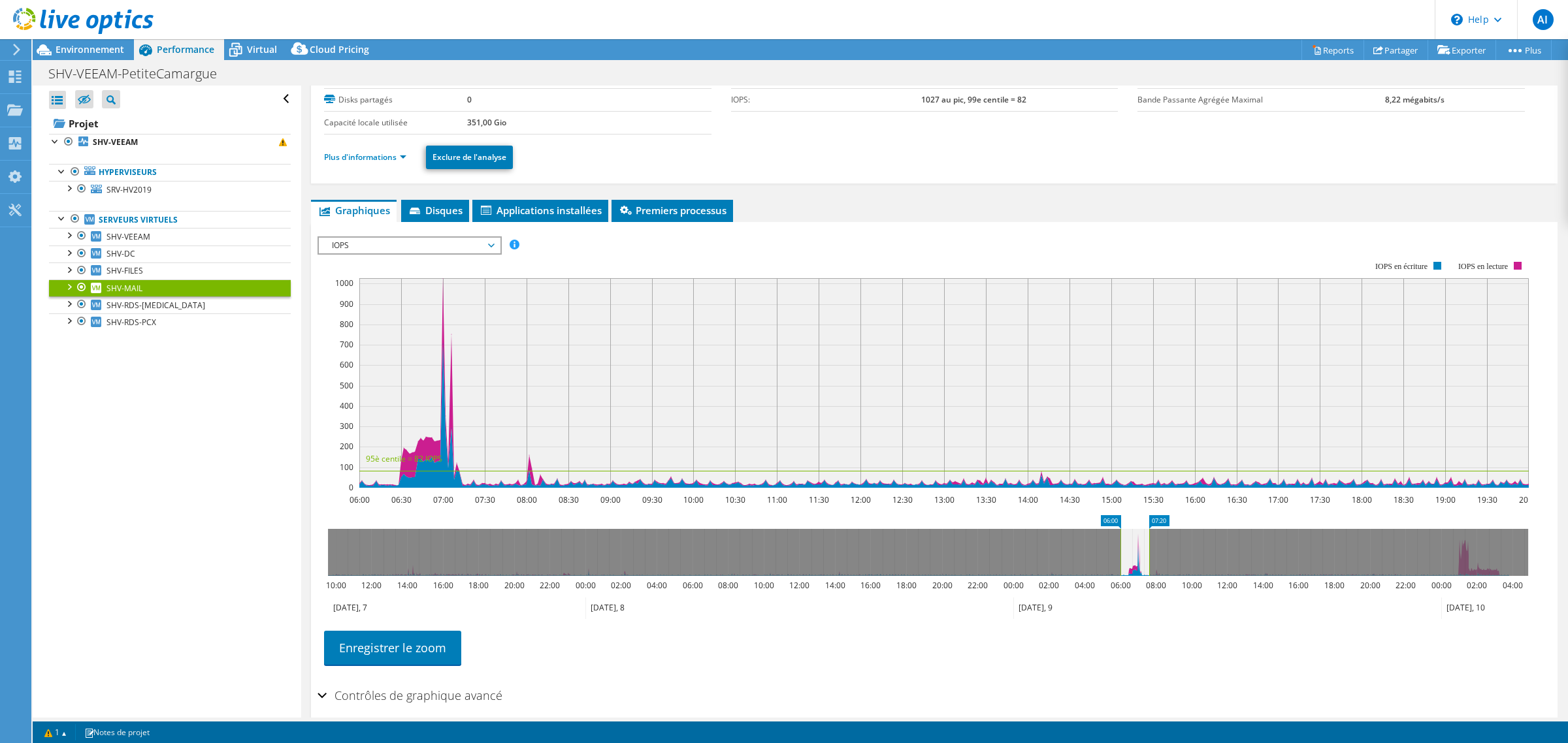
drag, startPoint x: 1372, startPoint y: 599, endPoint x: 1151, endPoint y: 605, distance: 221.1
click at [1151, 576] on rect at bounding box center [1149, 552] width 5 height 47
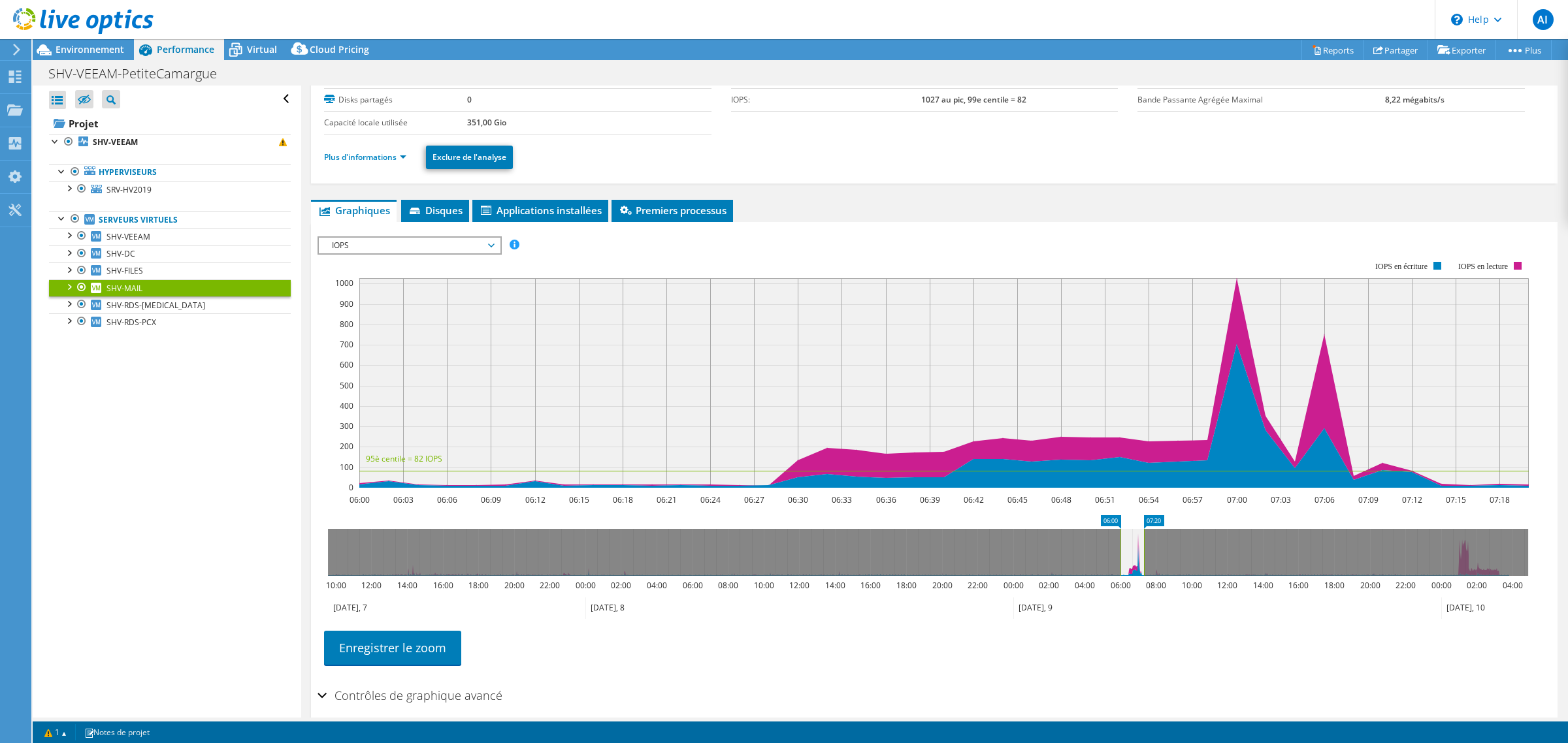
click at [419, 253] on span "IOPS" at bounding box center [409, 245] width 168 height 16
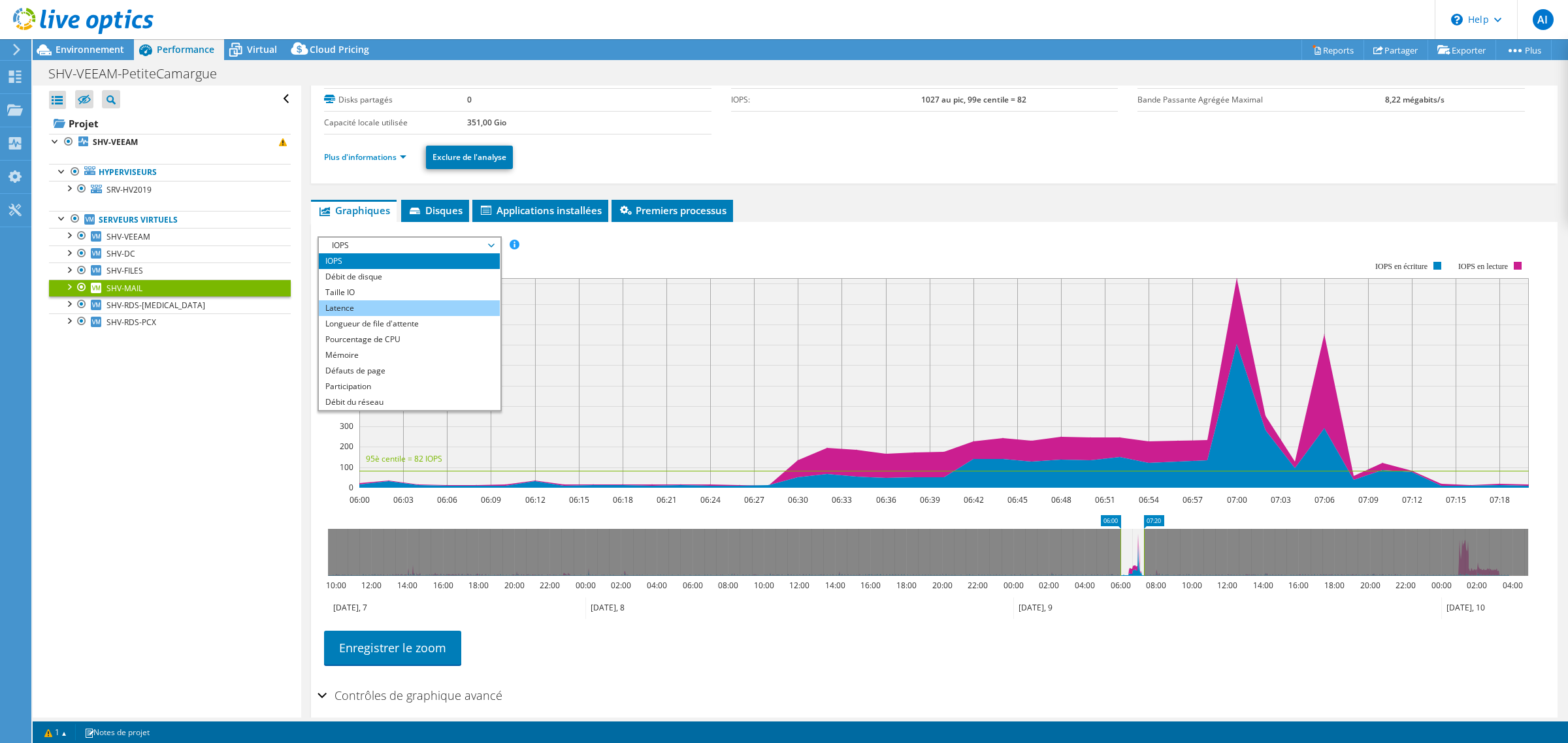
click at [391, 316] on li "Latence" at bounding box center [409, 308] width 181 height 16
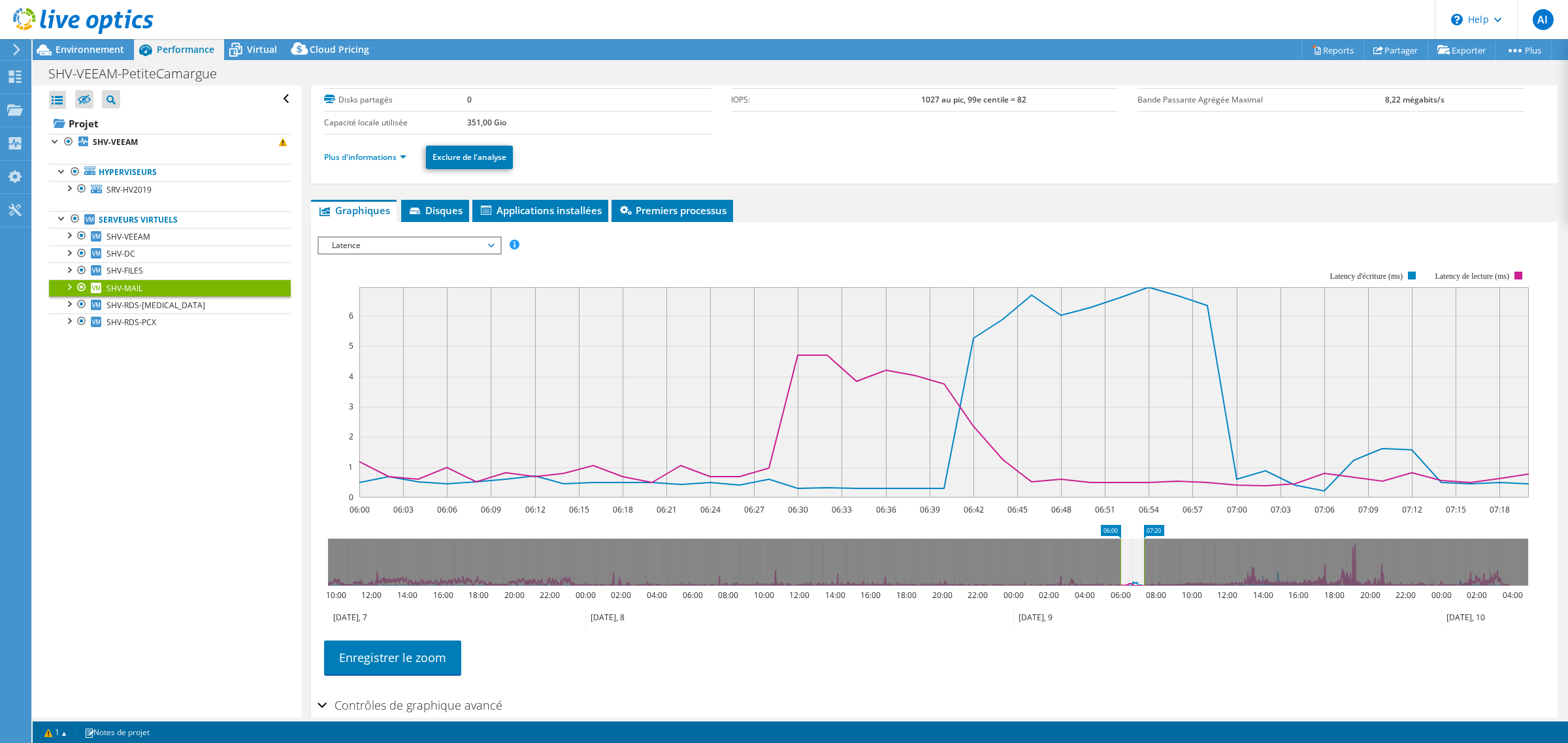
click at [441, 253] on span "Latence" at bounding box center [409, 245] width 168 height 16
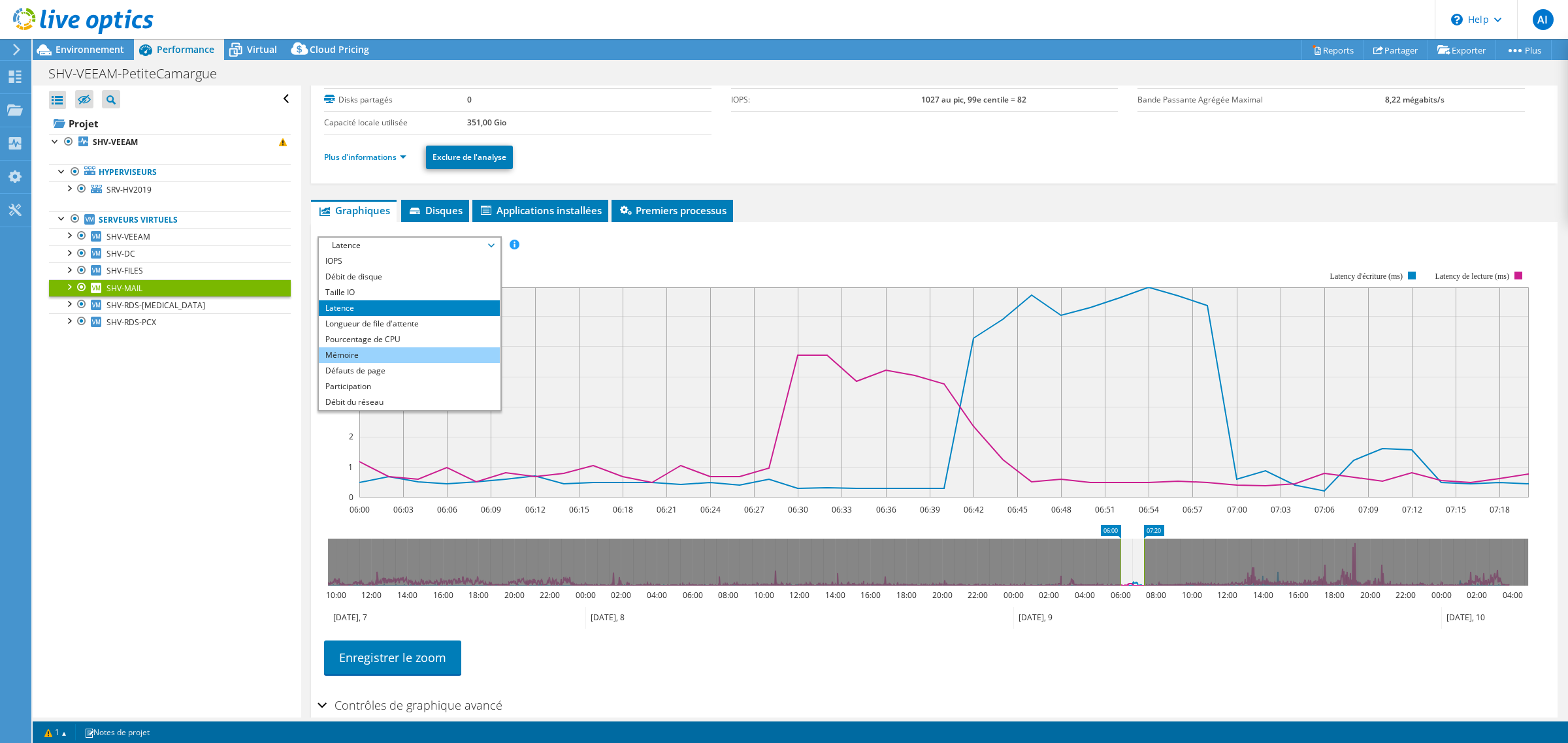
click at [399, 363] on li "Mémoire" at bounding box center [409, 354] width 181 height 16
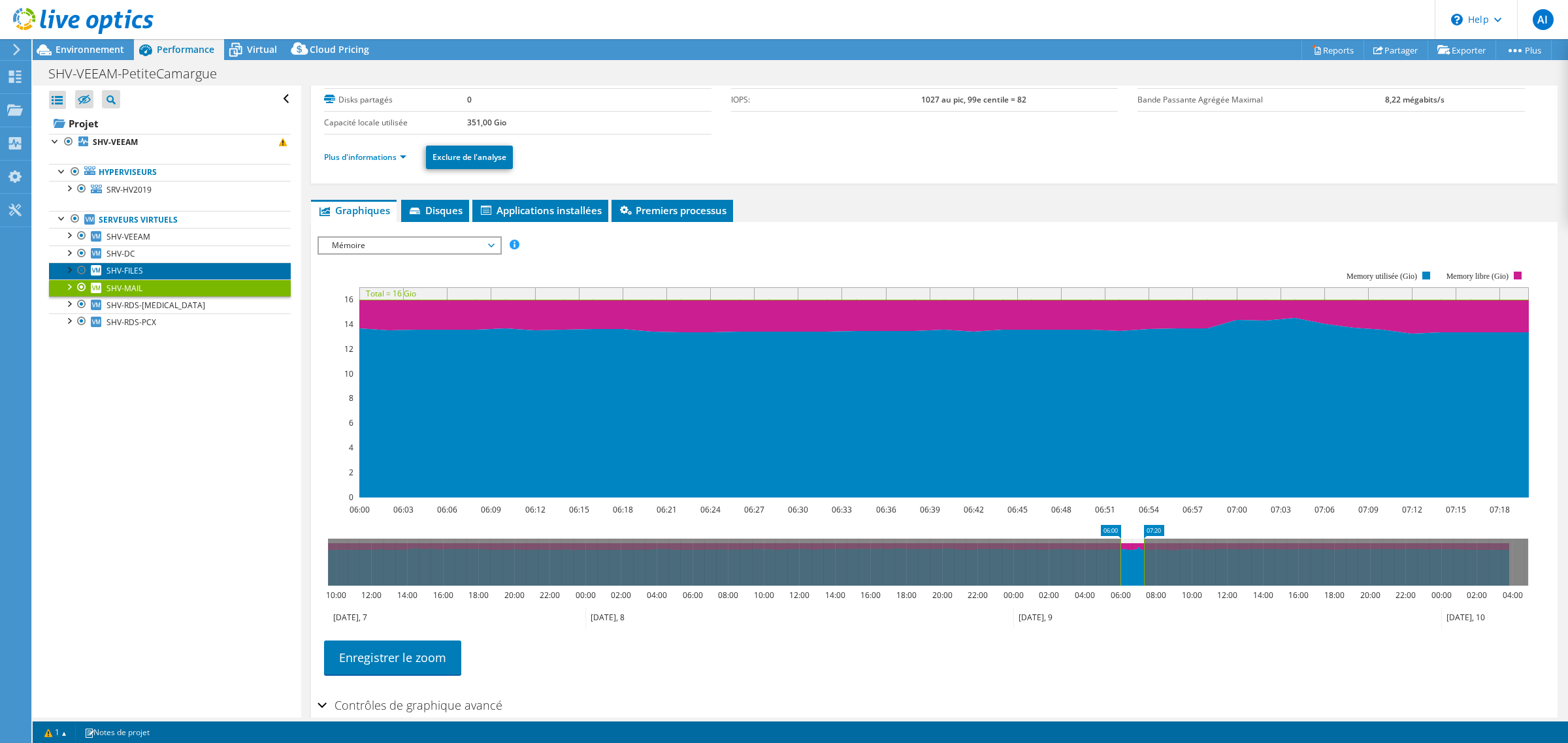
click at [106, 276] on span "SHV-FILES" at bounding box center [125, 271] width 37 height 11
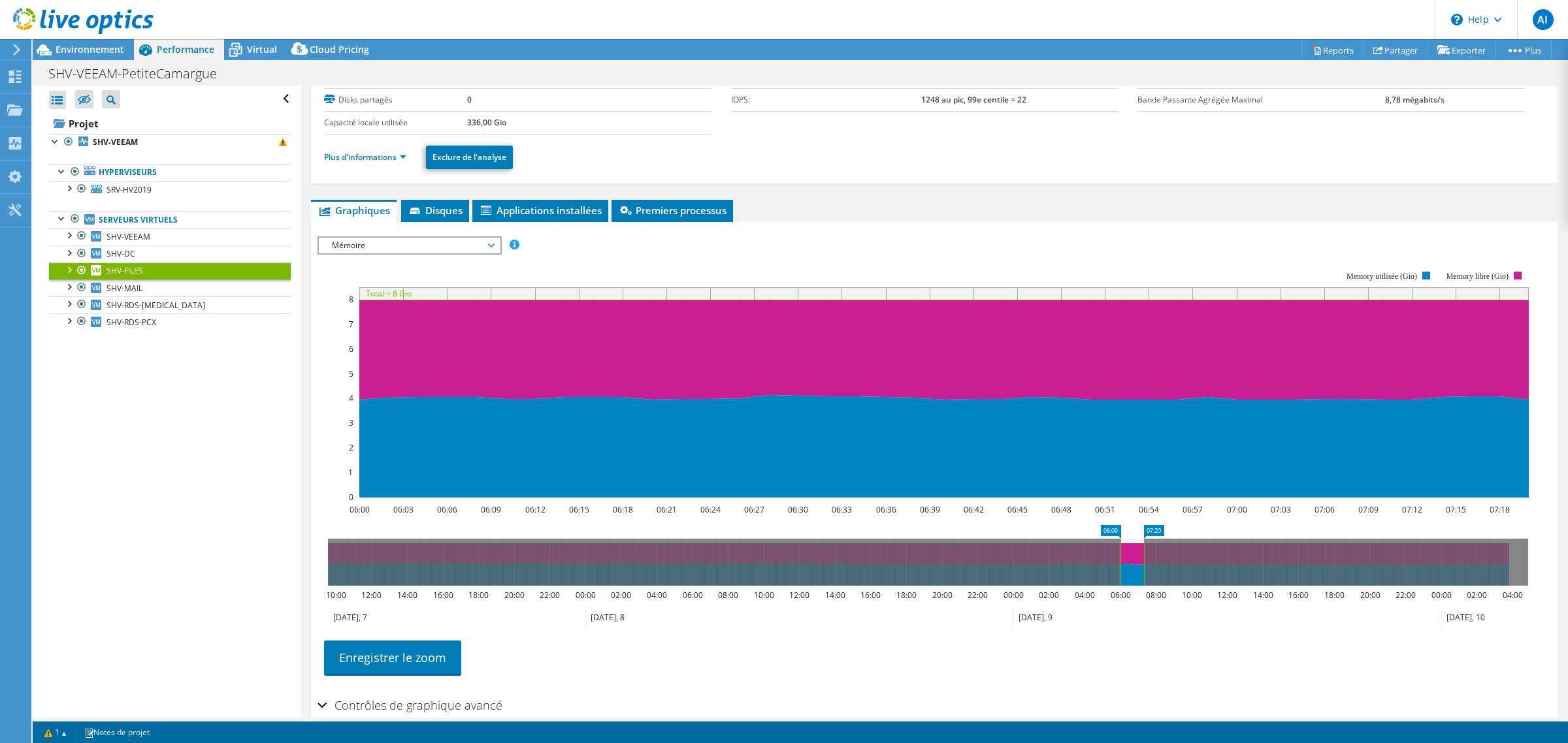
click at [492, 253] on span "Mémoire" at bounding box center [409, 245] width 168 height 16
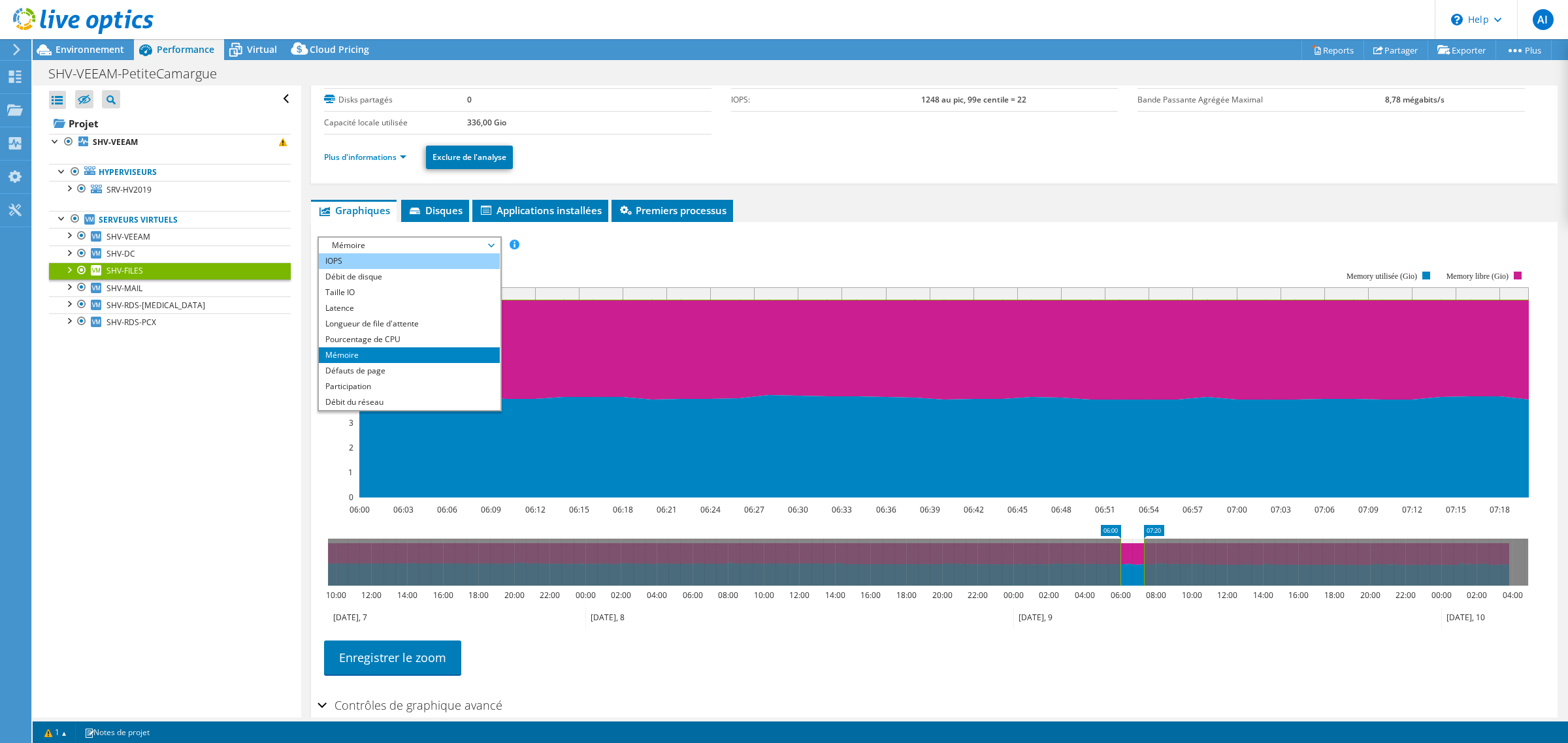
click at [418, 269] on li "IOPS" at bounding box center [409, 261] width 181 height 16
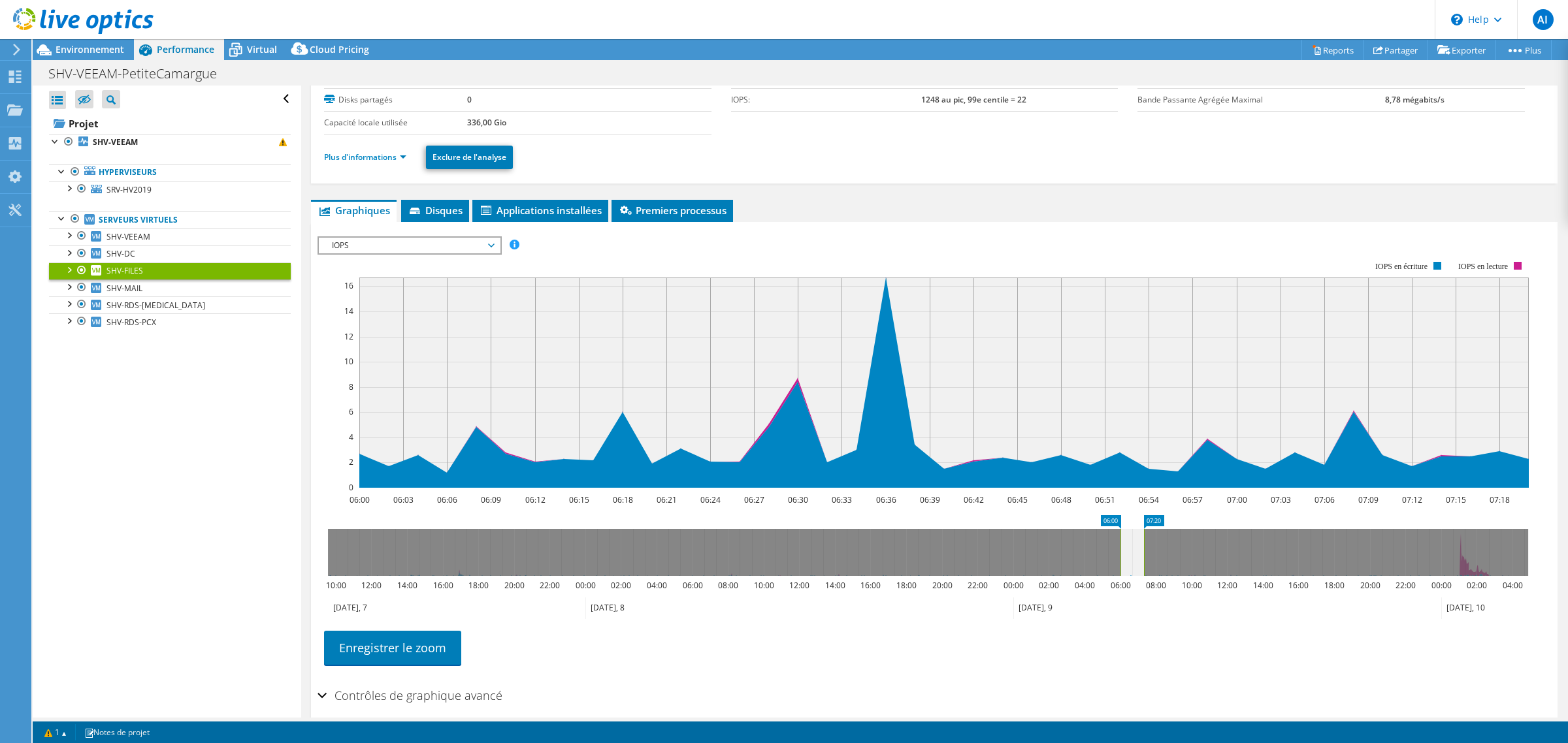
click at [448, 253] on span "IOPS" at bounding box center [409, 245] width 168 height 16
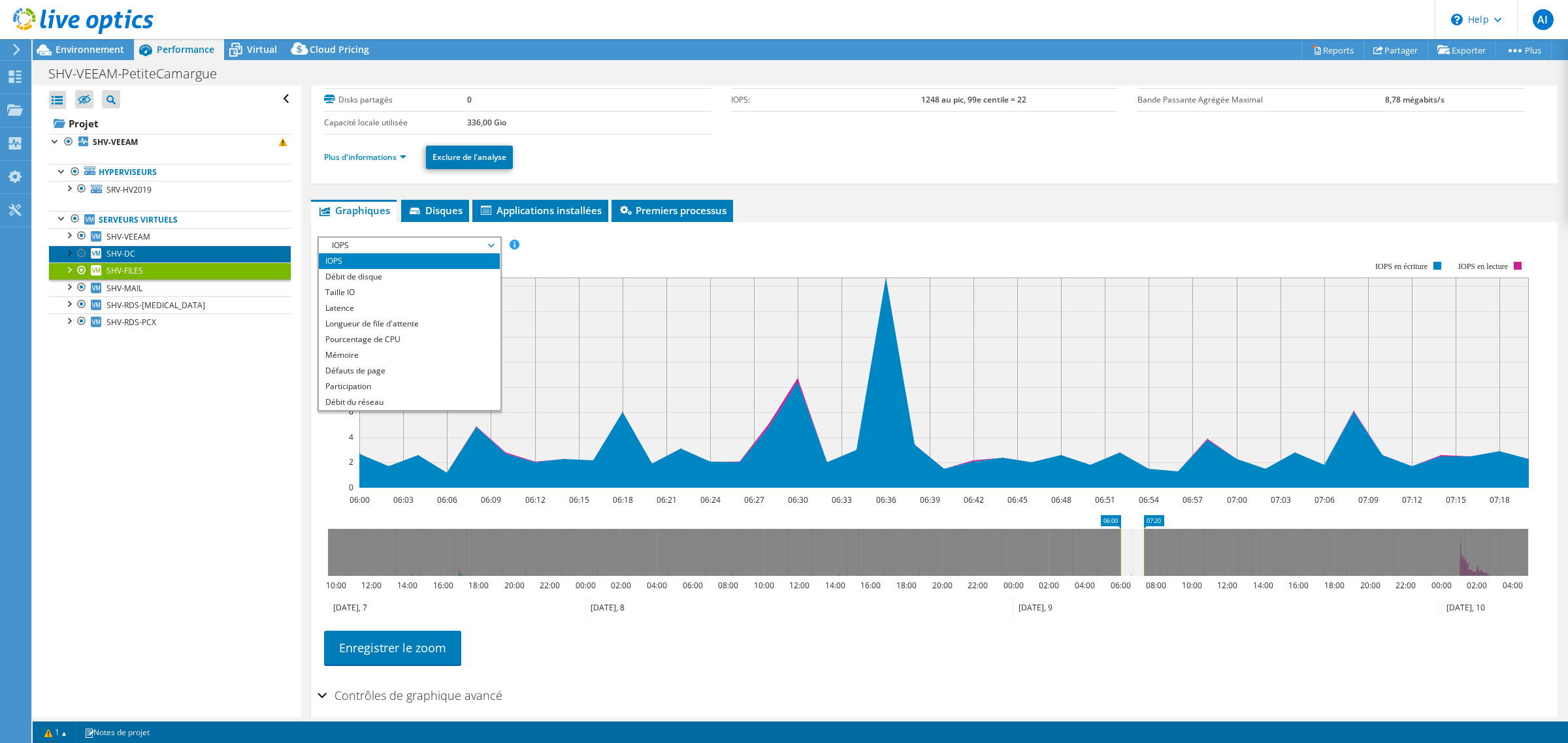
click at [121, 259] on span "SHV-DC" at bounding box center [121, 254] width 29 height 11
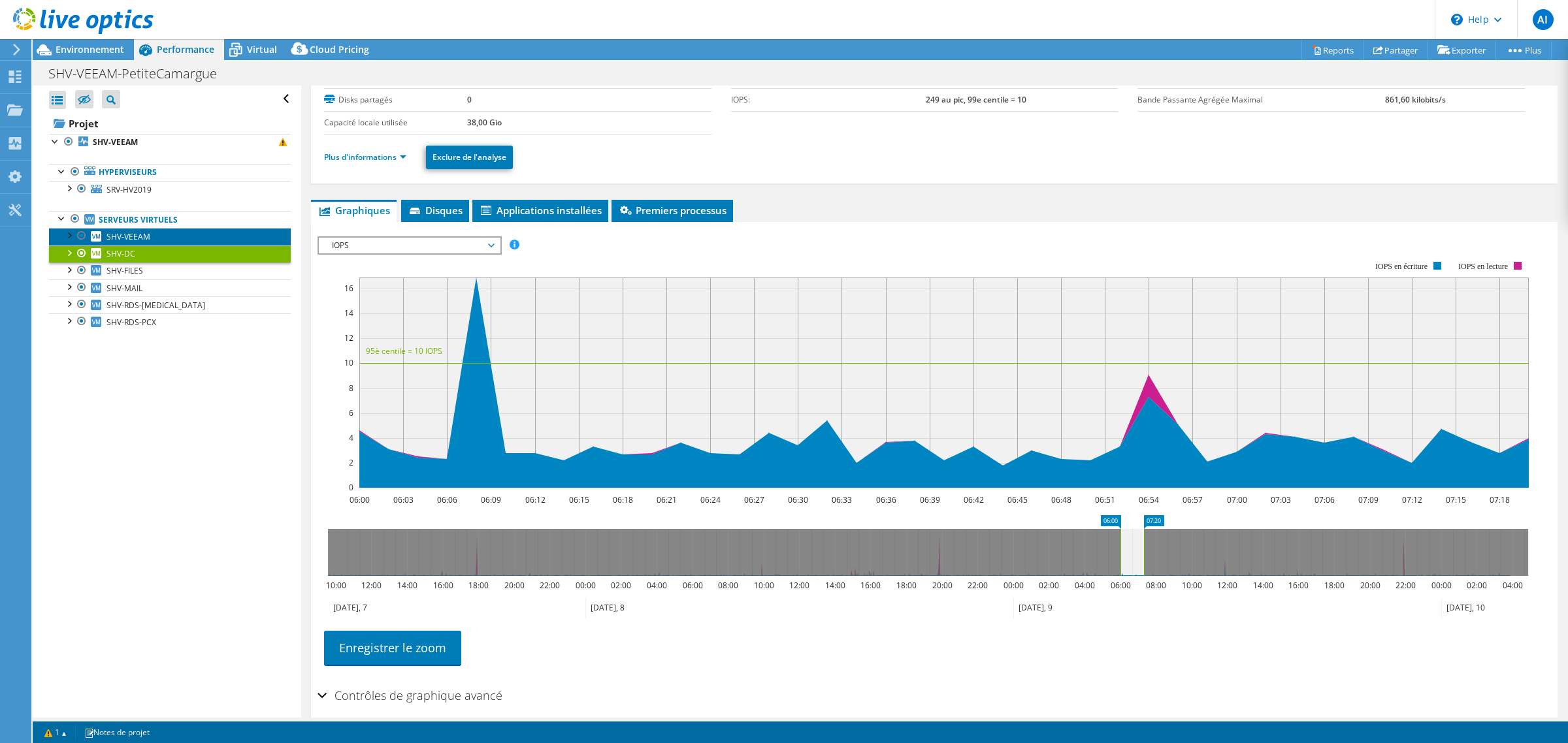
click at [135, 242] on span "SHV-VEEAM" at bounding box center [128, 237] width 44 height 11
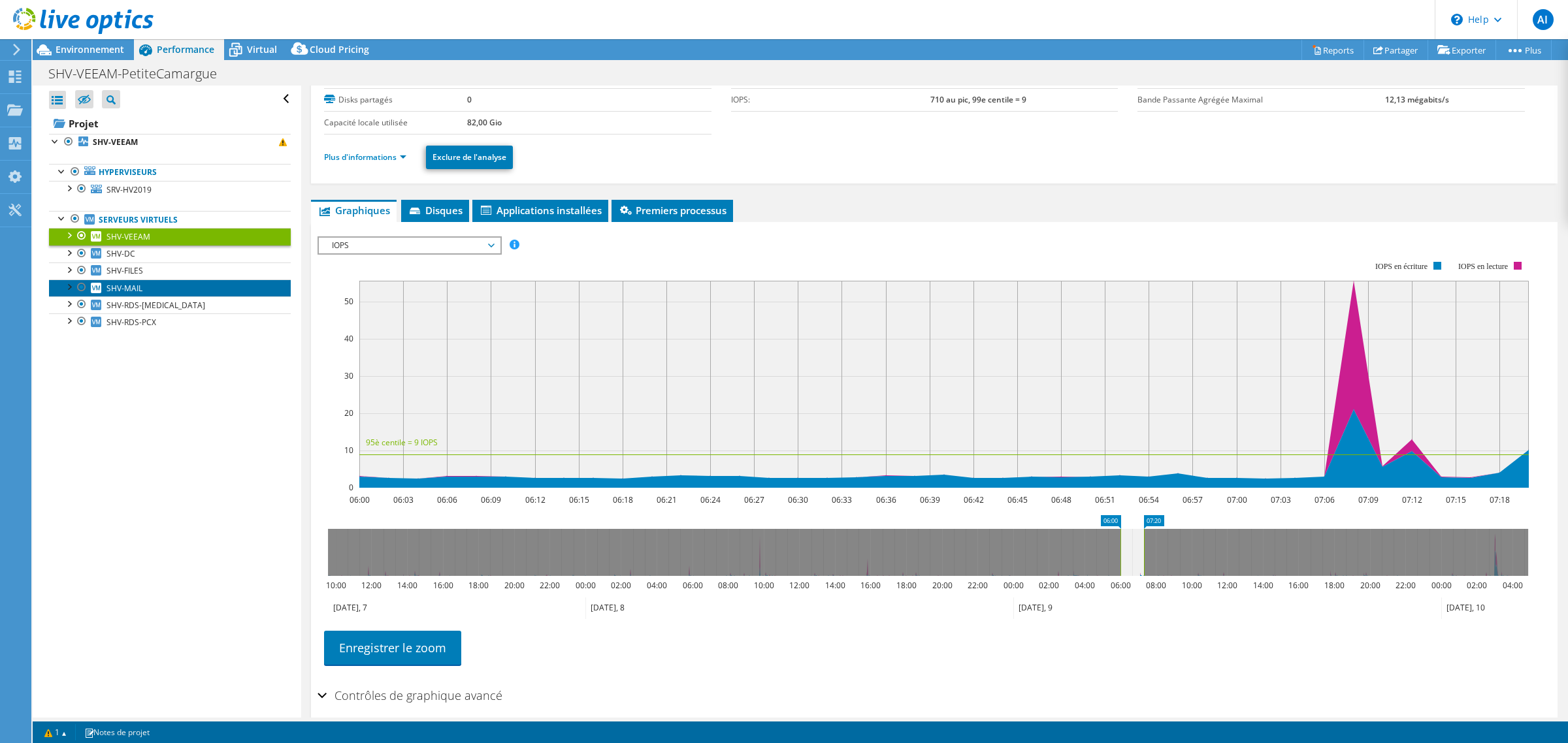
click at [151, 297] on link "SHV-MAIL" at bounding box center [170, 288] width 242 height 17
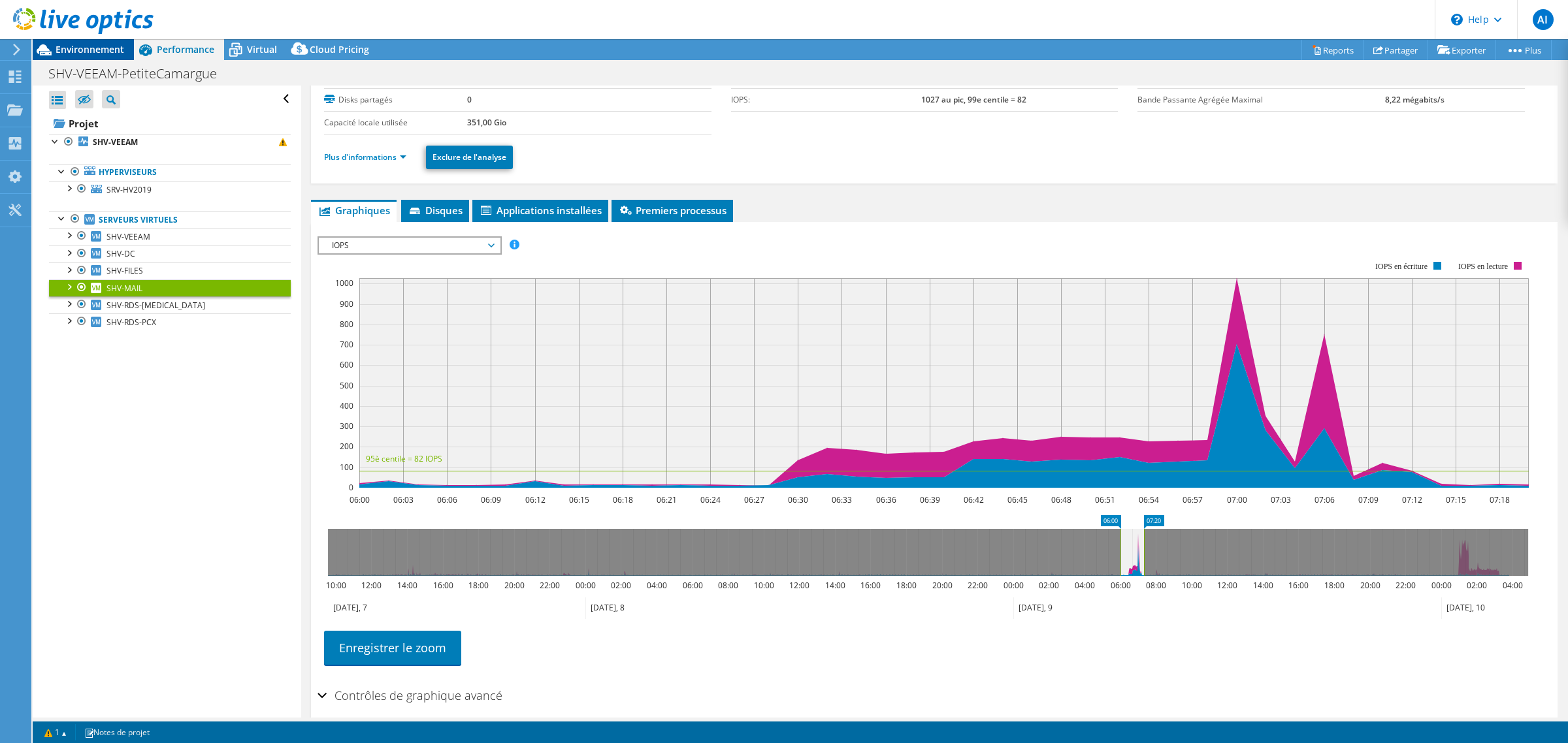
click at [112, 60] on div "Environnement" at bounding box center [83, 50] width 101 height 21
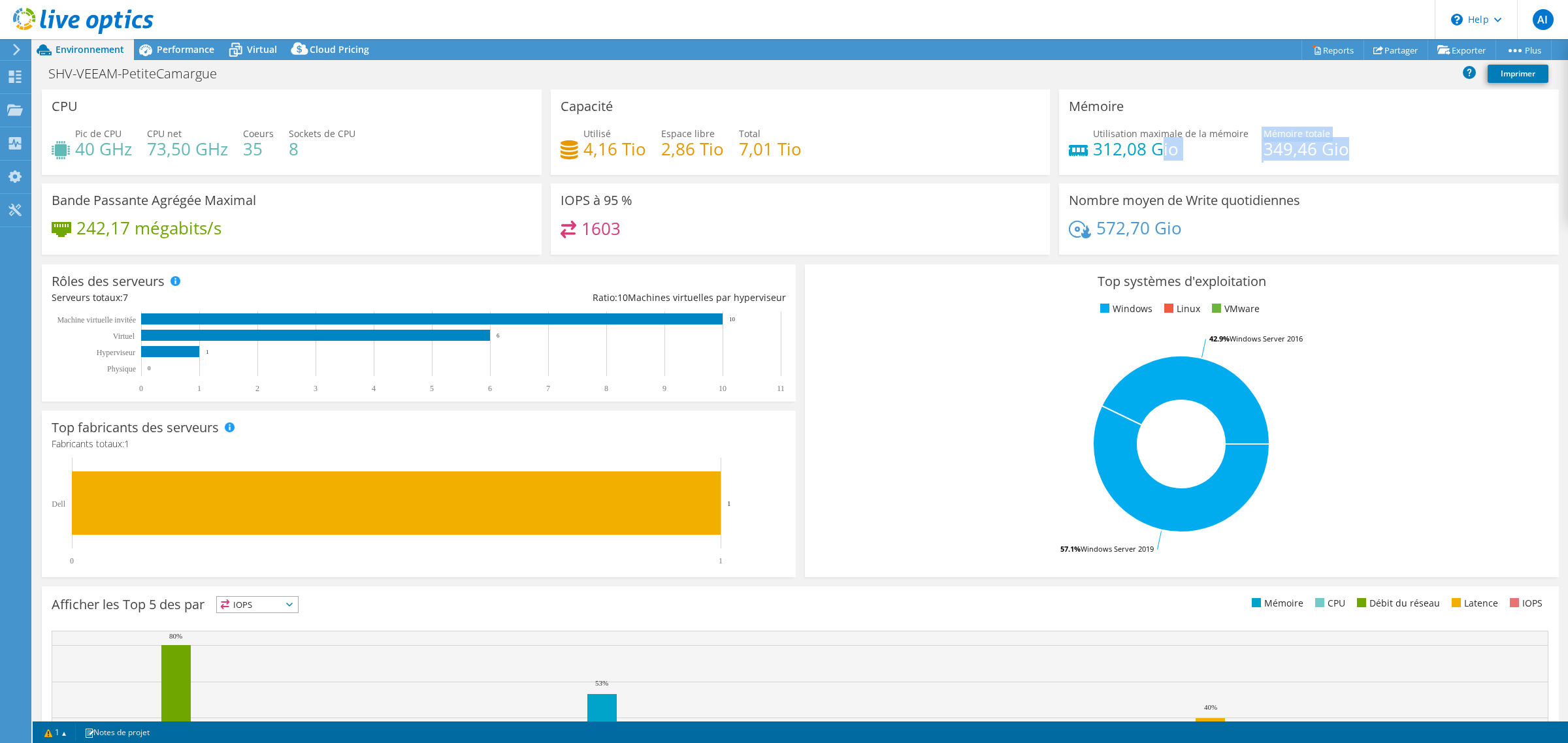
drag, startPoint x: 1358, startPoint y: 171, endPoint x: 1238, endPoint y: 167, distance: 120.1
click at [1151, 168] on div "Utilisation maximale de la mémoire 312,08 Gio Mémoire totale 349,46 Gio" at bounding box center [1309, 148] width 480 height 42
click at [1383, 169] on div "Utilisation maximale de la mémoire 312,08 Gio Mémoire totale 349,46 Gio" at bounding box center [1309, 148] width 480 height 42
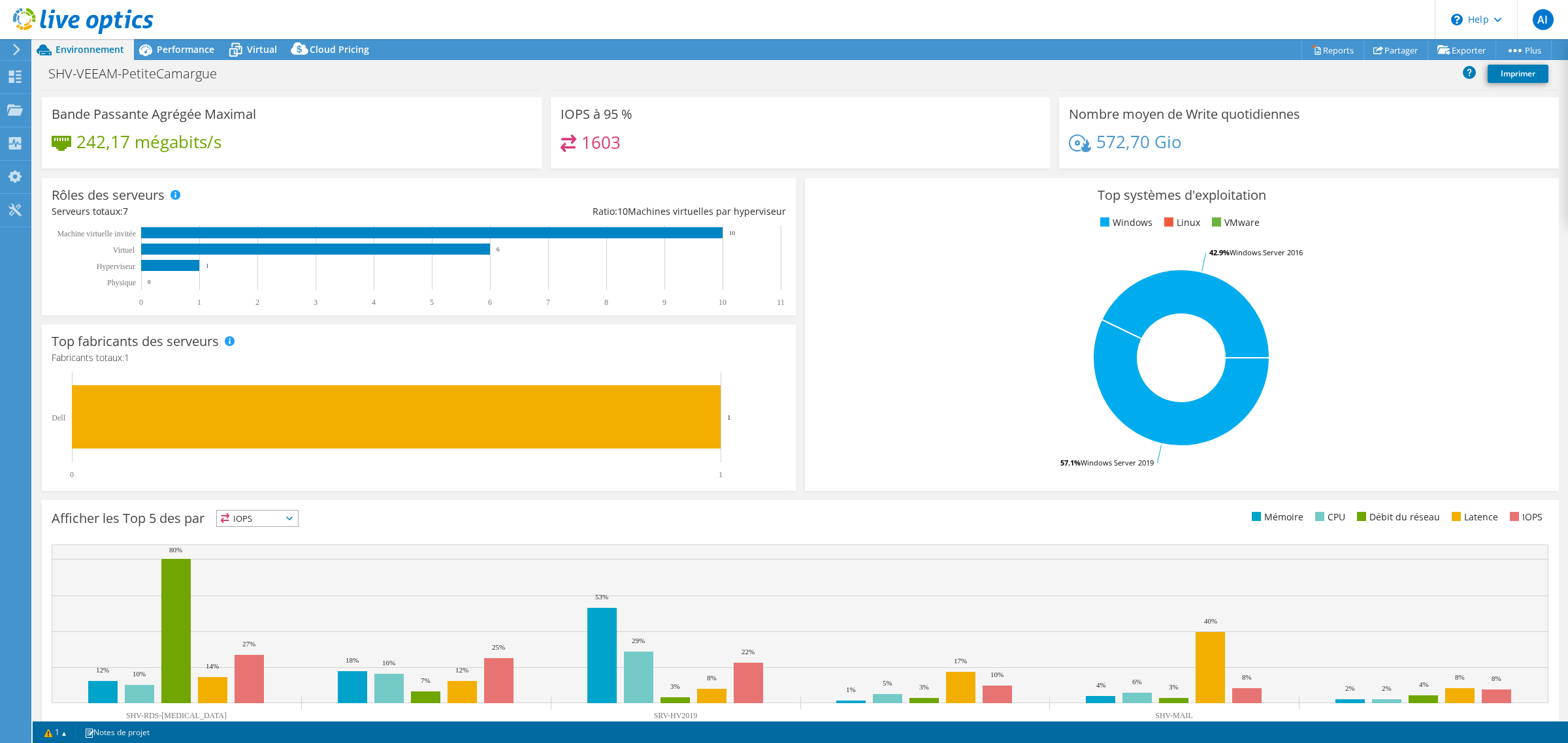
scroll to position [144, 0]
